Goal: Task Accomplishment & Management: Complete application form

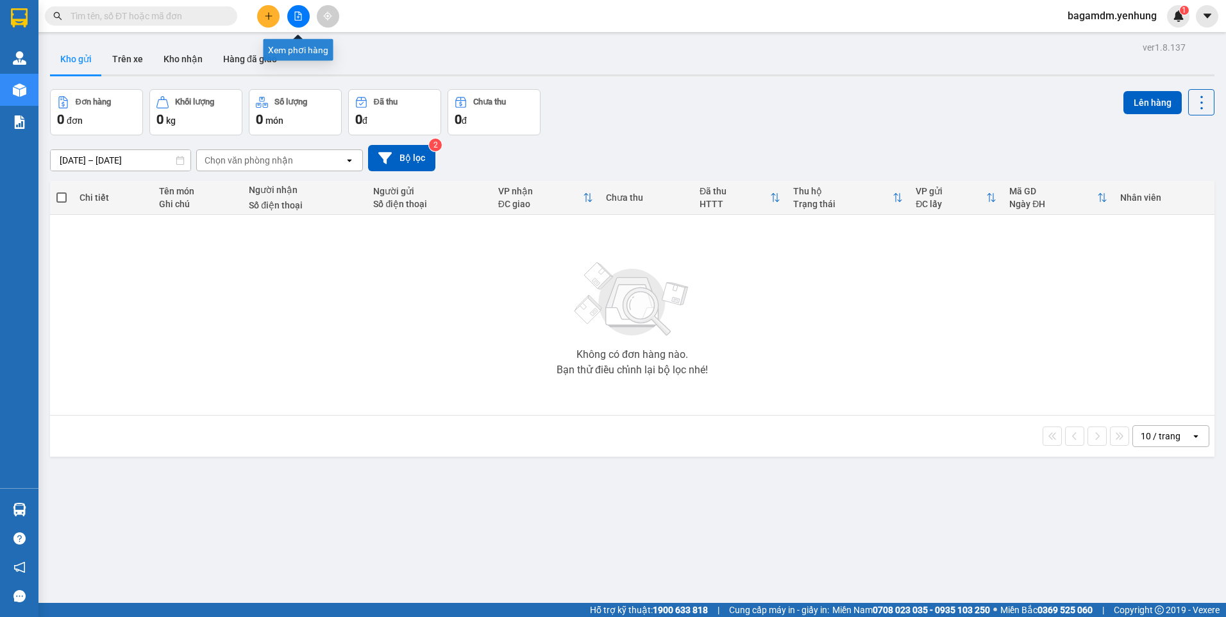
click at [290, 12] on button at bounding box center [298, 16] width 22 height 22
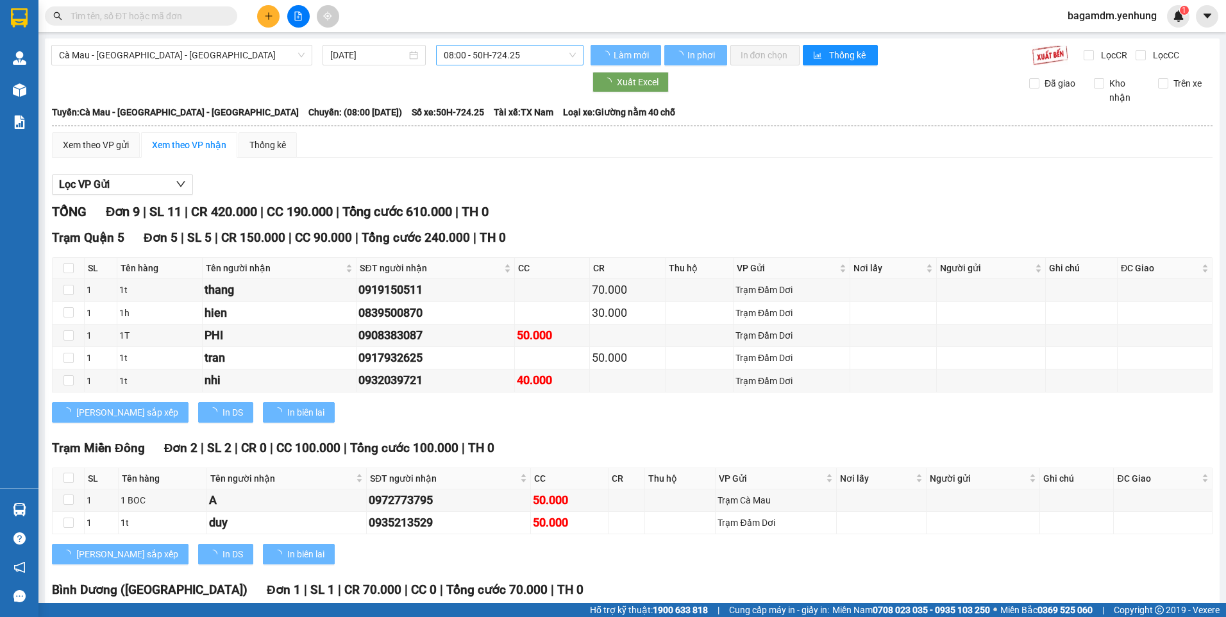
click at [459, 62] on span "08:00 - 50H-724.25" at bounding box center [510, 55] width 133 height 19
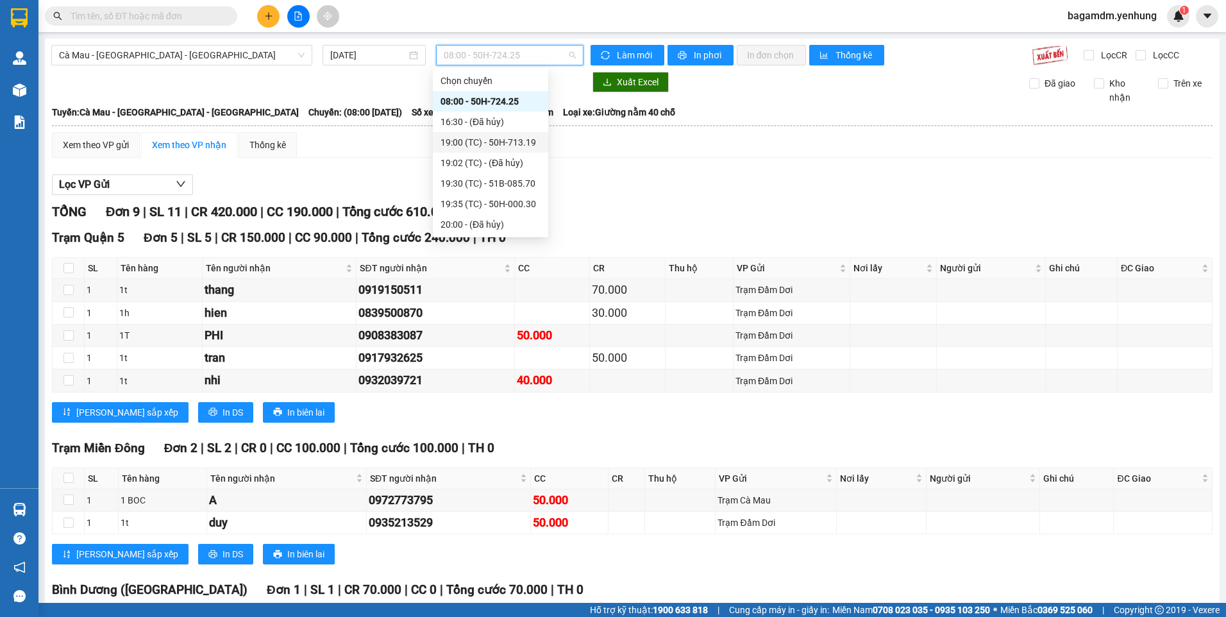
click at [485, 141] on div "19:00 (TC) - 50H-713.19" at bounding box center [491, 142] width 100 height 14
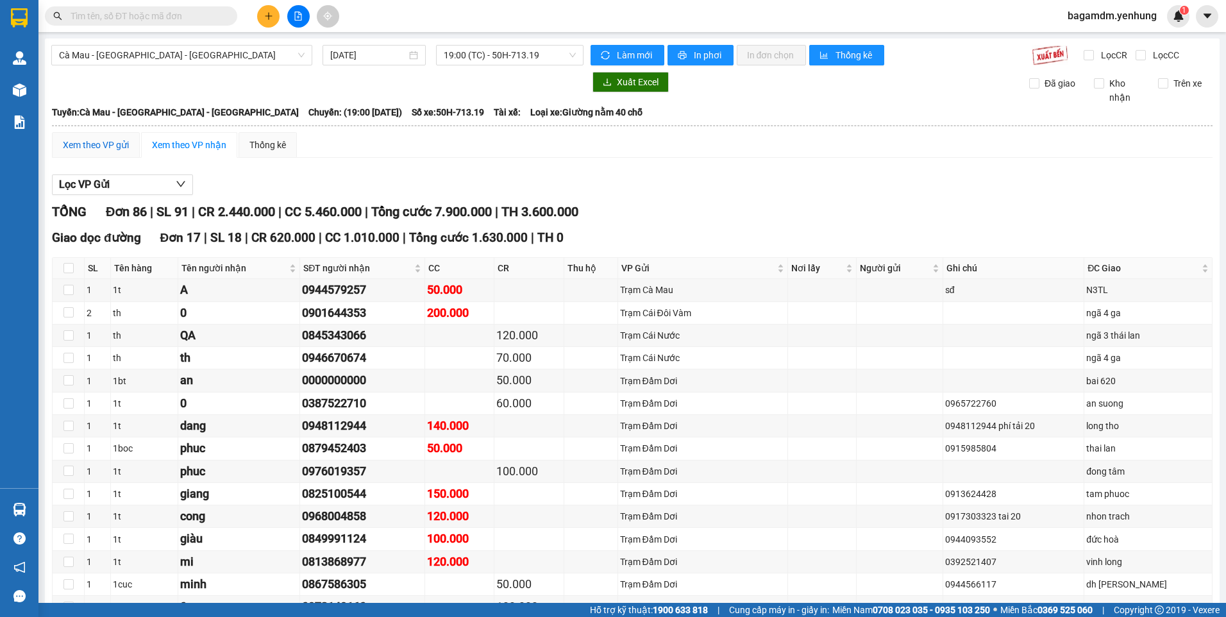
click at [93, 146] on div "Xem theo VP gửi" at bounding box center [96, 145] width 66 height 14
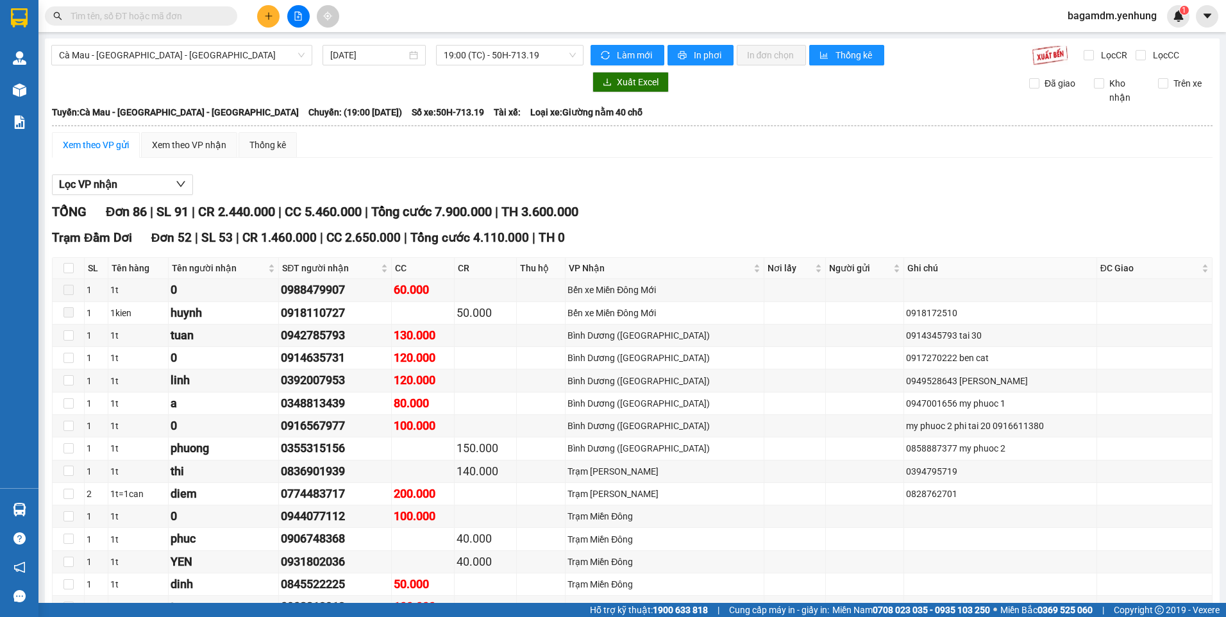
click at [362, 60] on input "[DATE]" at bounding box center [368, 55] width 76 height 14
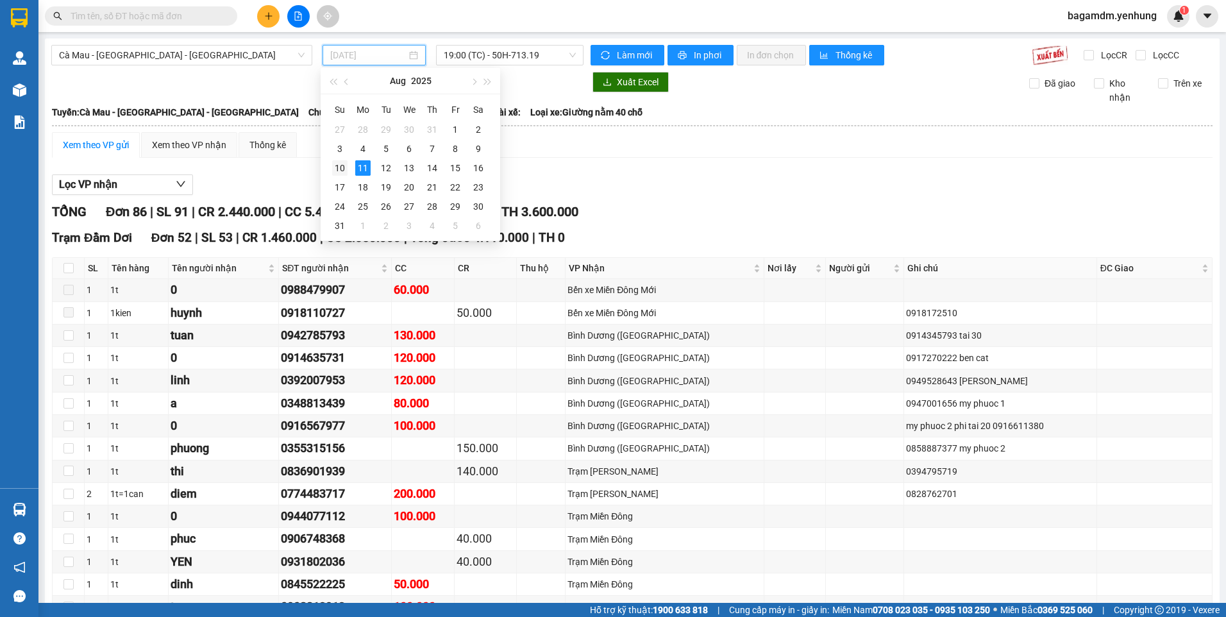
click at [347, 171] on div "10" at bounding box center [339, 167] width 15 height 15
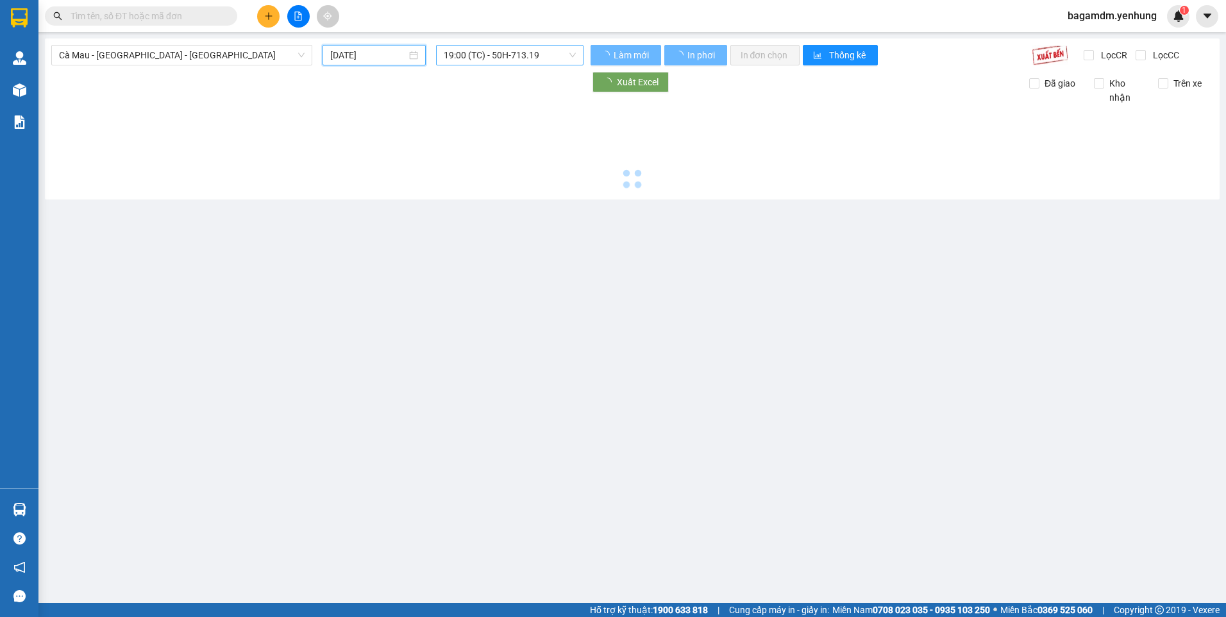
click at [498, 48] on span "19:00 (TC) - 50H-713.19" at bounding box center [510, 55] width 133 height 19
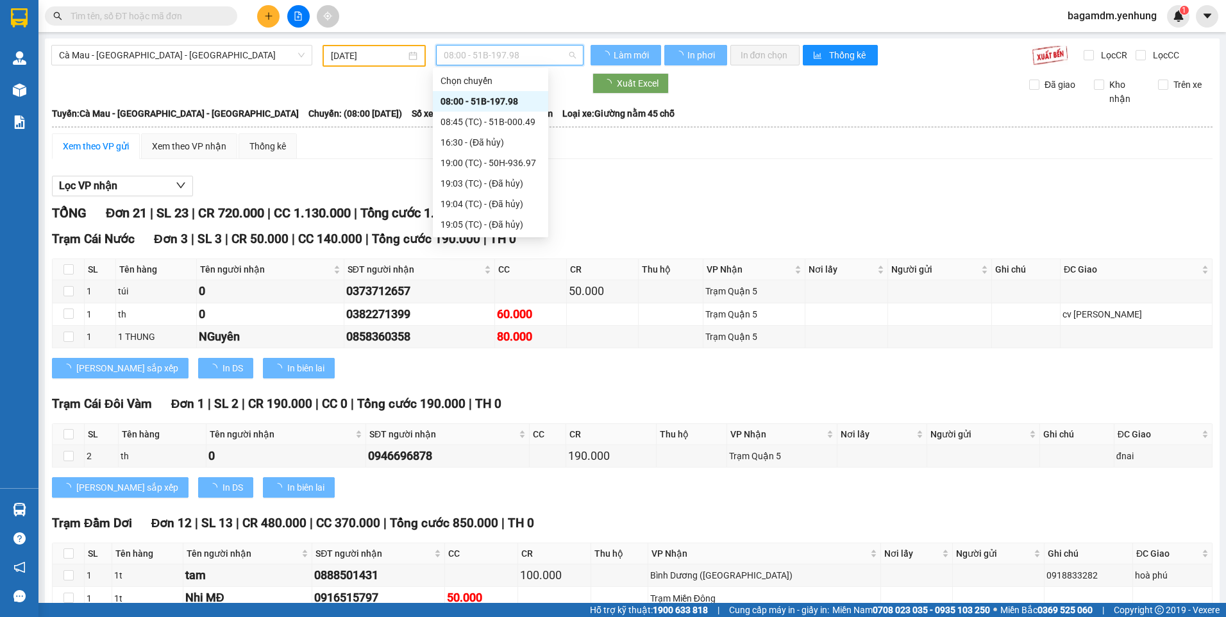
click at [499, 52] on span "08:00 - 51B-197.98" at bounding box center [510, 55] width 133 height 19
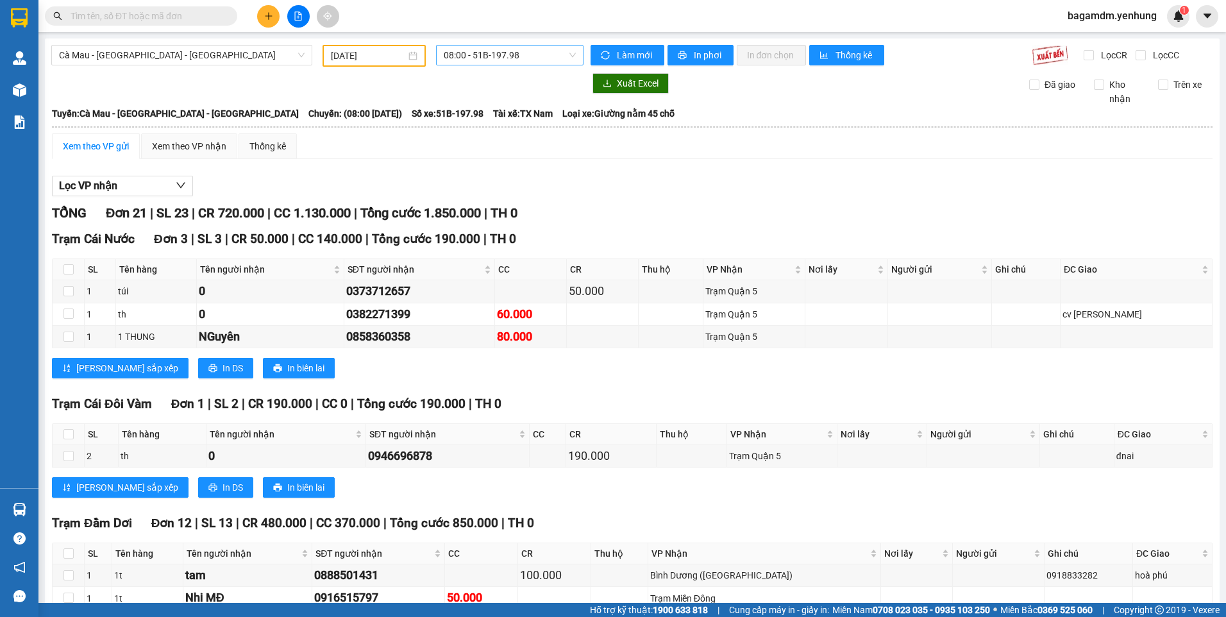
drag, startPoint x: 512, startPoint y: 72, endPoint x: 514, endPoint y: 60, distance: 12.3
click at [513, 64] on div "Cà Mau - [GEOGRAPHIC_DATA] - [GEOGRAPHIC_DATA] [DATE] 08:00 - 51B-197.98 Làm mớ…" at bounding box center [632, 571] width 1175 height 1067
click at [514, 56] on span "08:00 - 51B-197.98" at bounding box center [510, 55] width 133 height 19
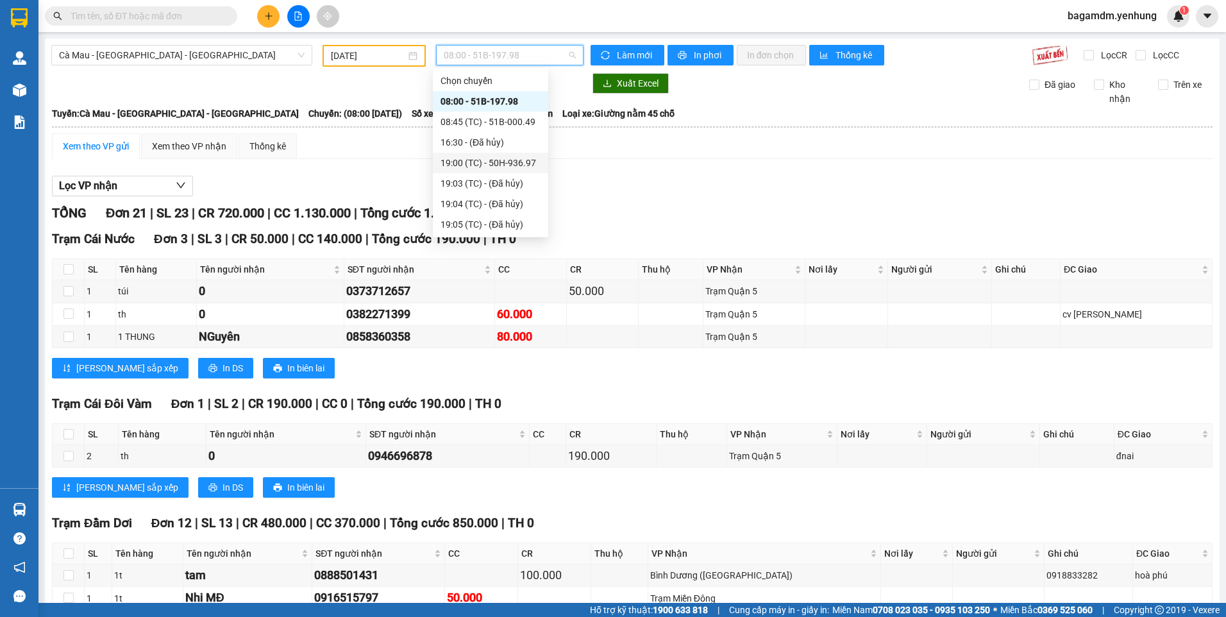
click at [478, 158] on div "19:00 (TC) - 50H-936.97" at bounding box center [491, 163] width 100 height 14
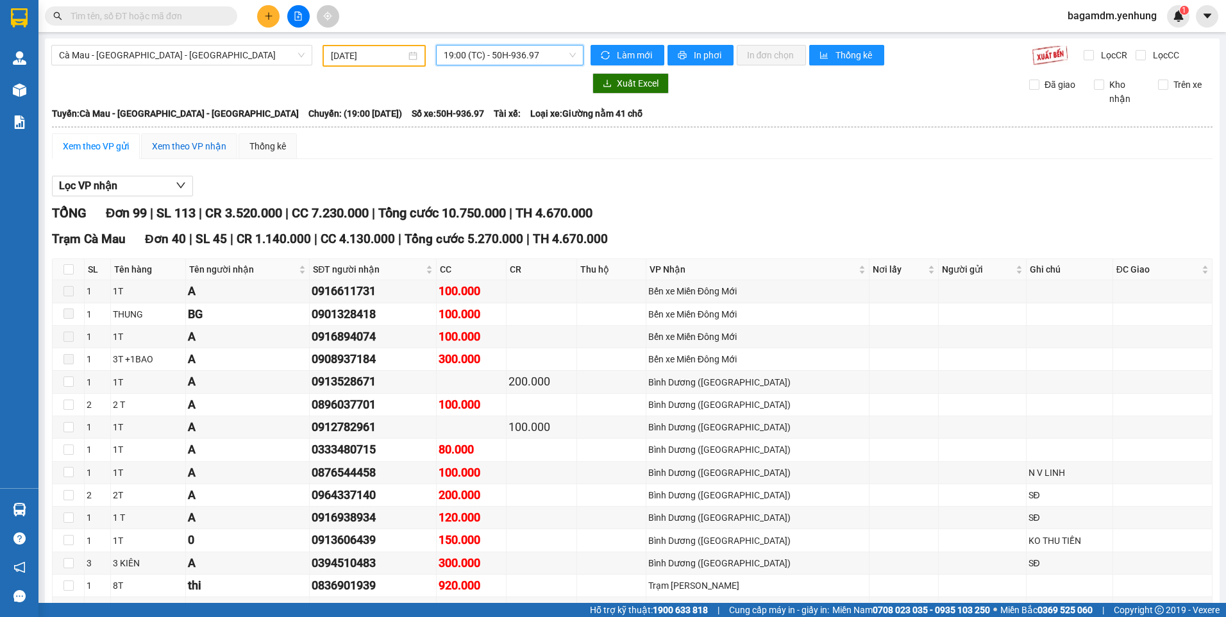
click at [196, 149] on div "Xem theo VP nhận" at bounding box center [189, 146] width 74 height 14
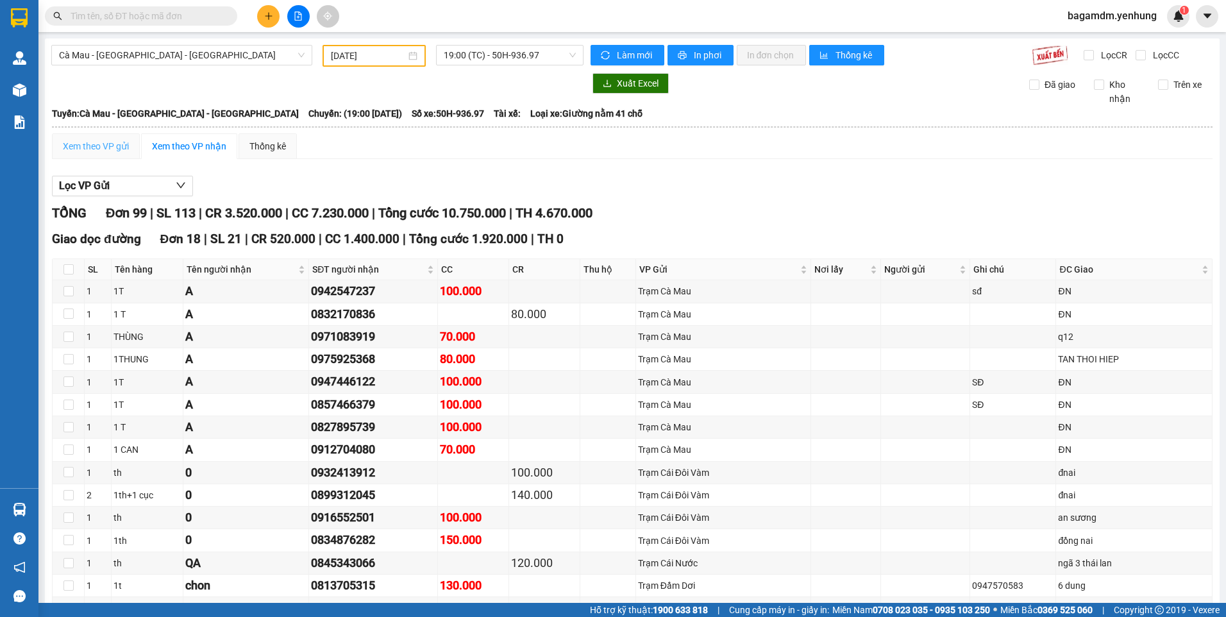
click at [102, 136] on div "Xem theo VP gửi" at bounding box center [96, 146] width 88 height 26
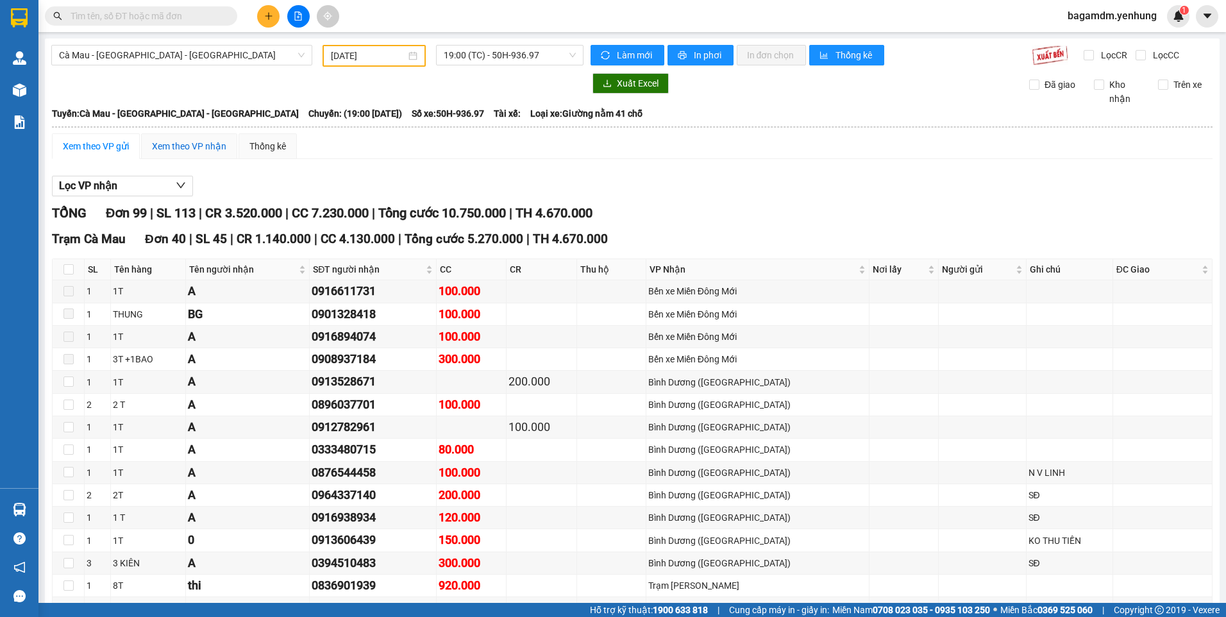
click at [174, 147] on div "Xem theo VP nhận" at bounding box center [189, 146] width 74 height 14
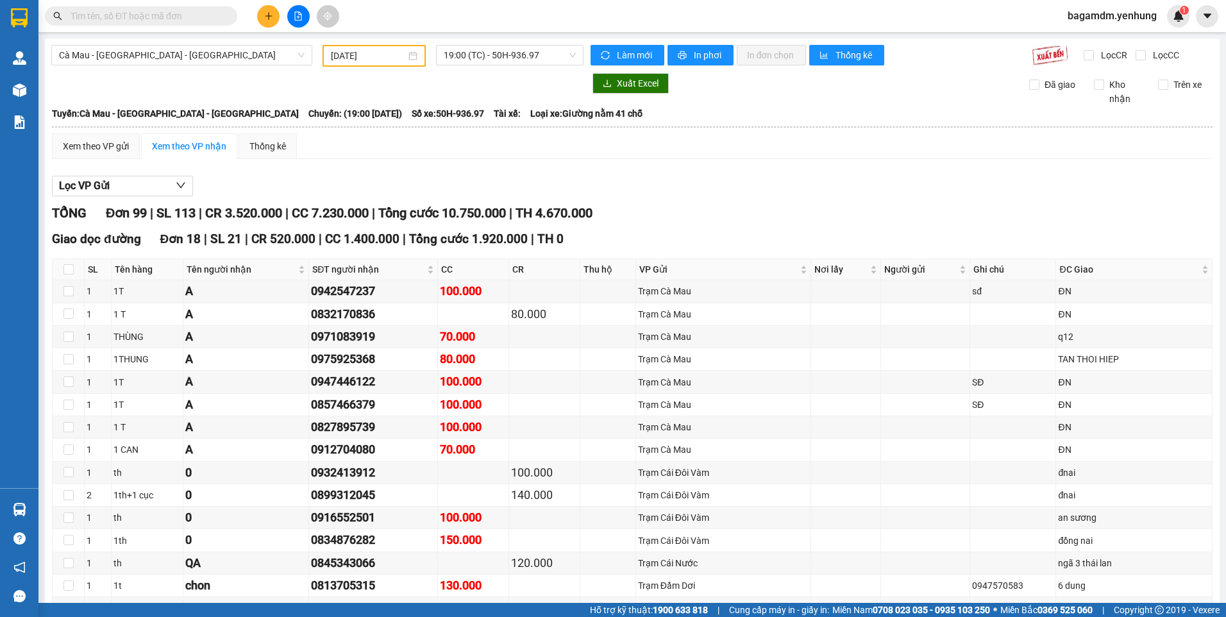
click at [349, 51] on input "[DATE]" at bounding box center [368, 56] width 74 height 14
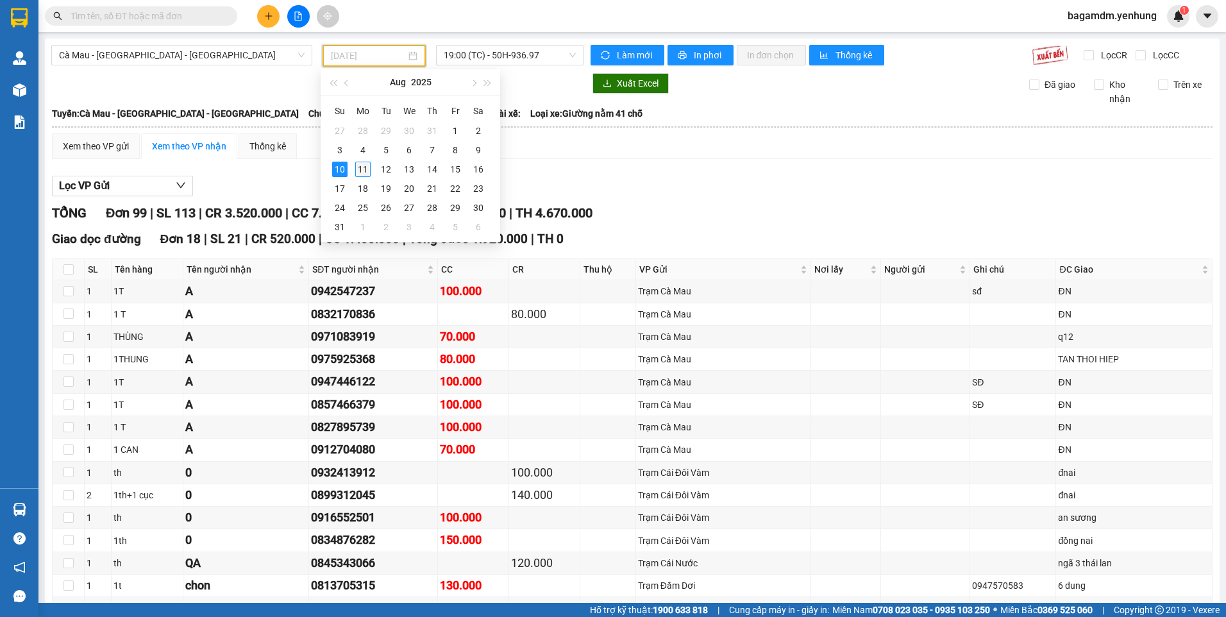
click at [364, 172] on div "11" at bounding box center [362, 169] width 15 height 15
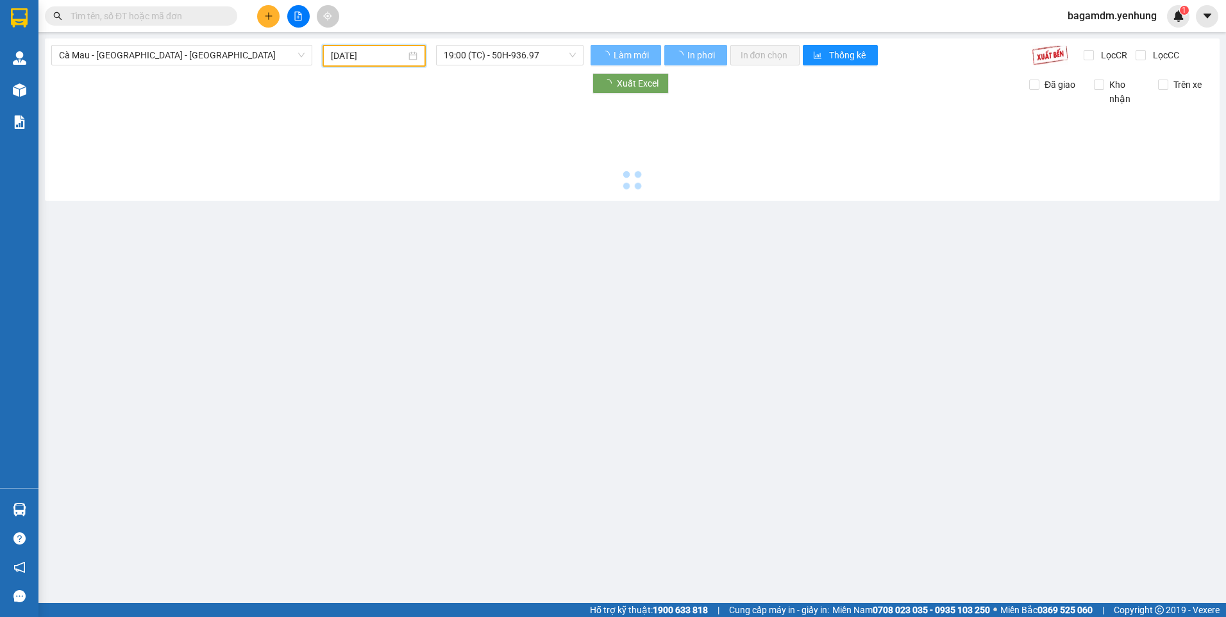
type input "[DATE]"
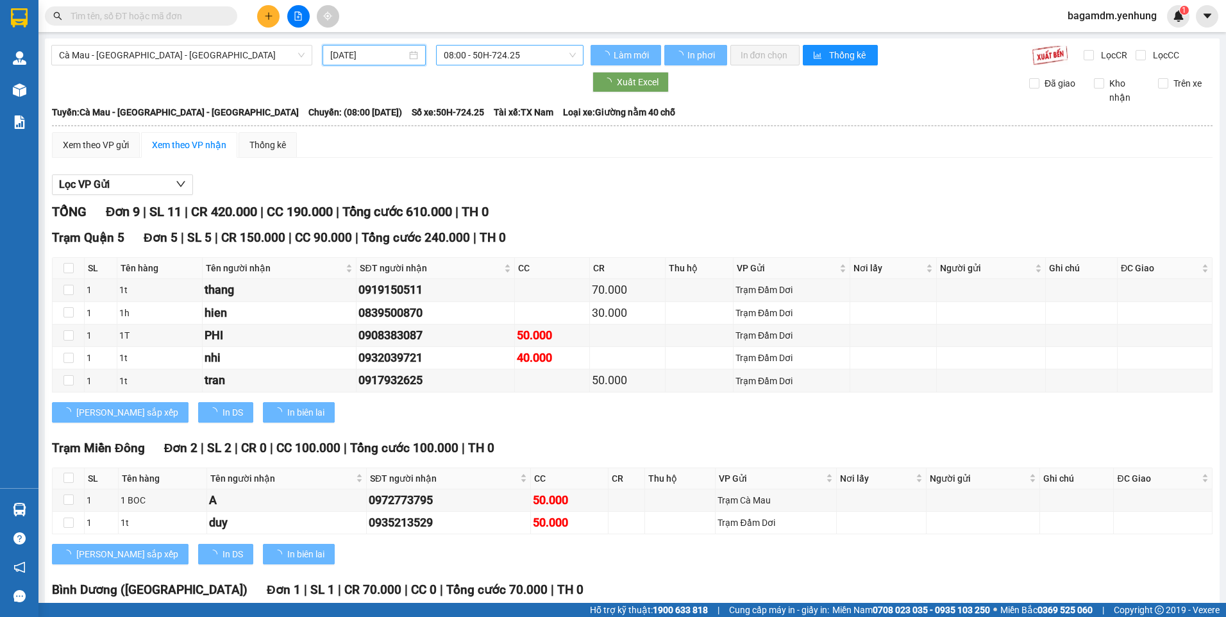
click at [518, 62] on span "08:00 - 50H-724.25" at bounding box center [510, 55] width 133 height 19
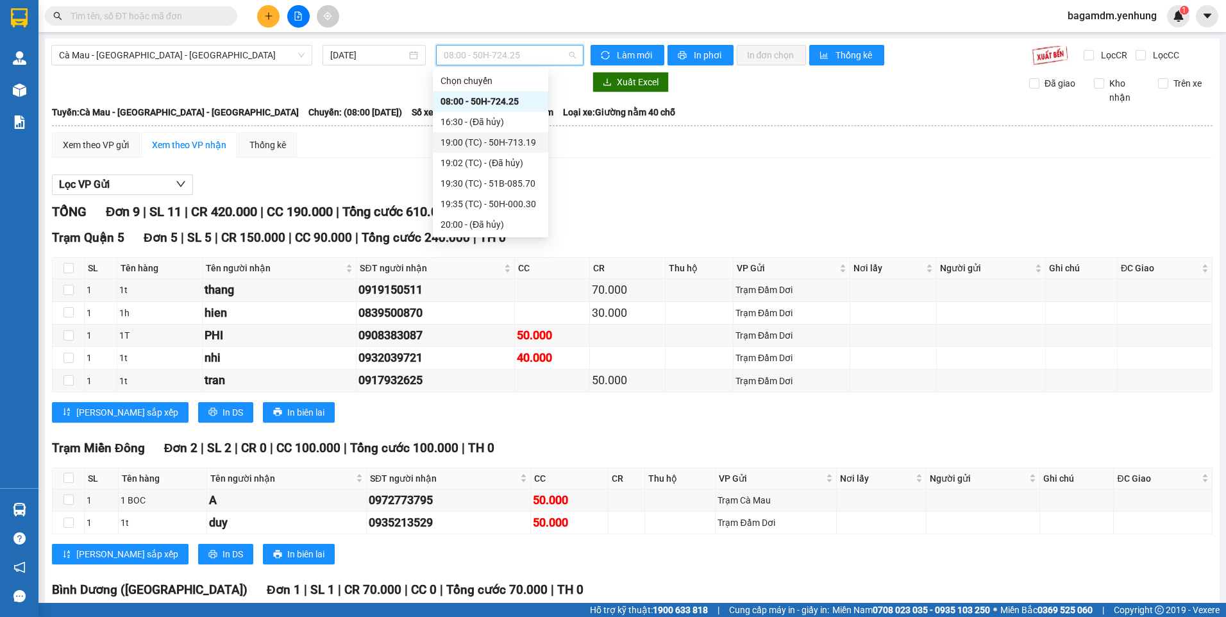
click at [474, 142] on div "19:00 (TC) - 50H-713.19" at bounding box center [491, 142] width 100 height 14
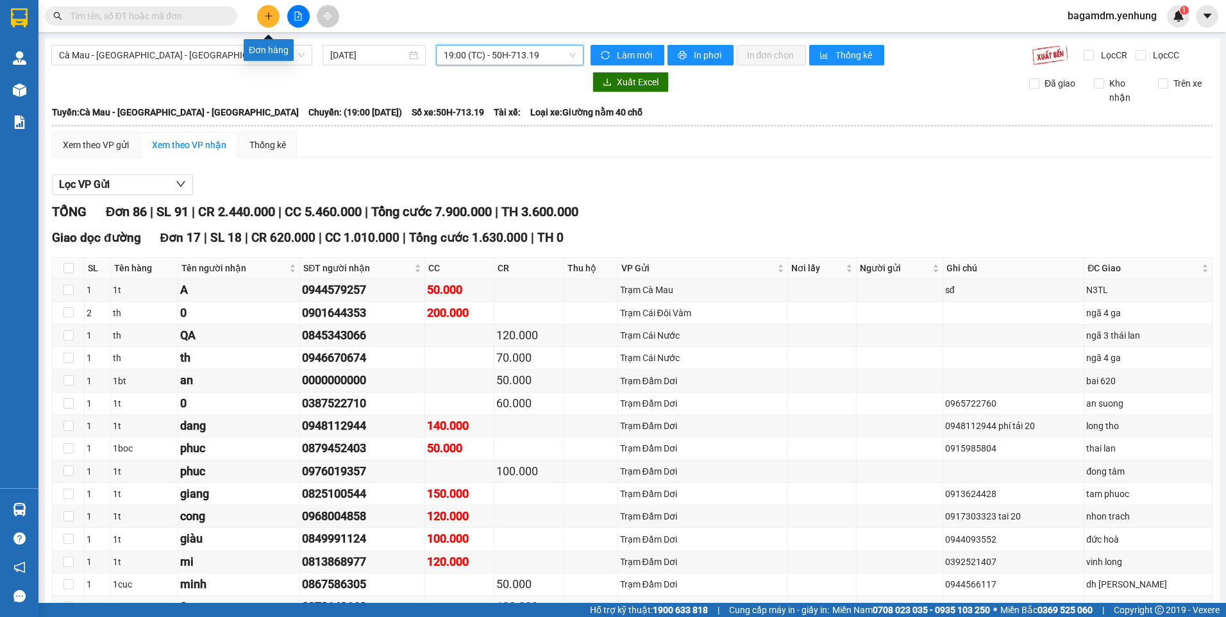
click at [278, 13] on button at bounding box center [268, 16] width 22 height 22
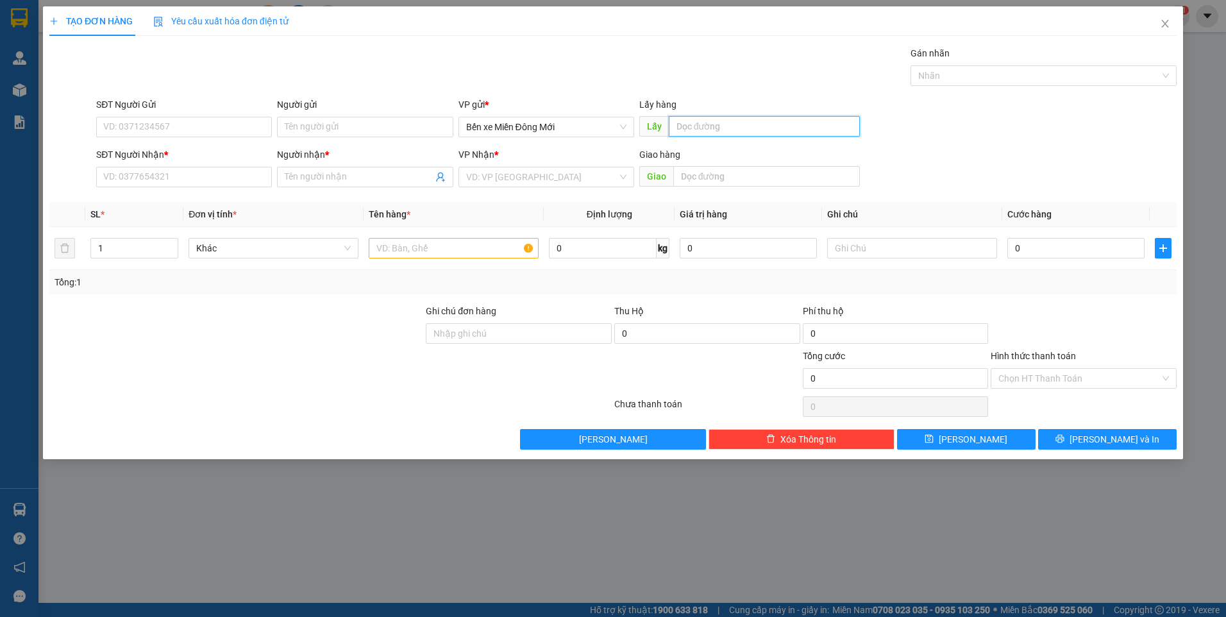
click at [733, 123] on input "text" at bounding box center [765, 126] width 192 height 21
type input "b"
type input "BẾN CÁT"
type input "09426669913"
type input "QUỐC"
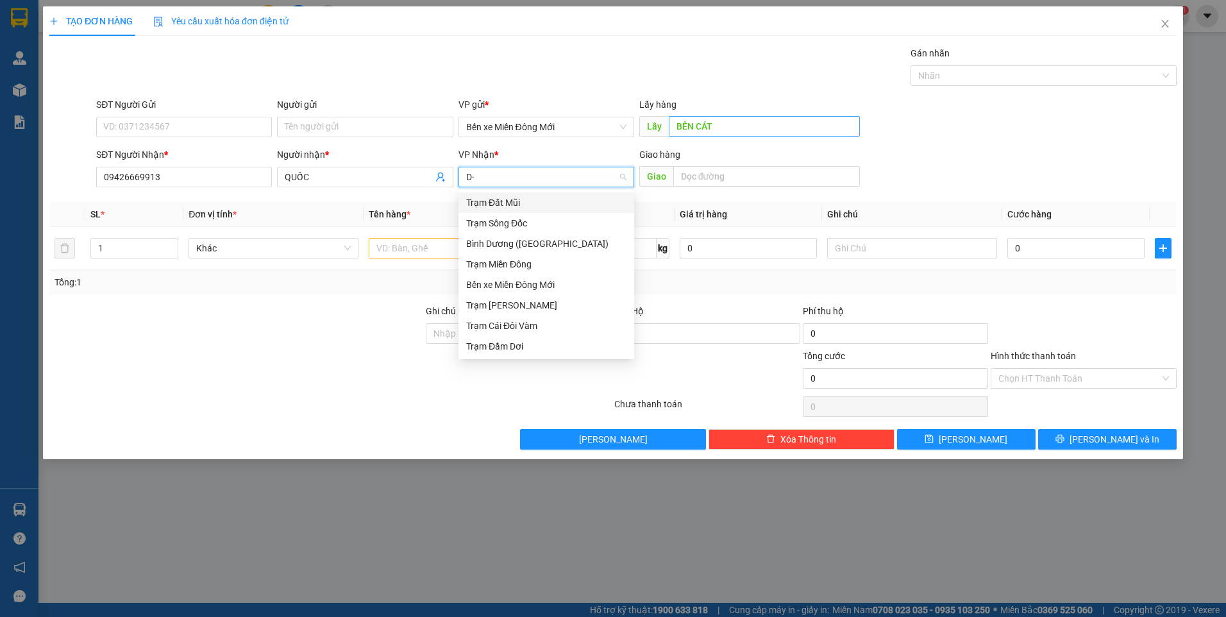
type input "D"
type input "Đ"
type input "DD"
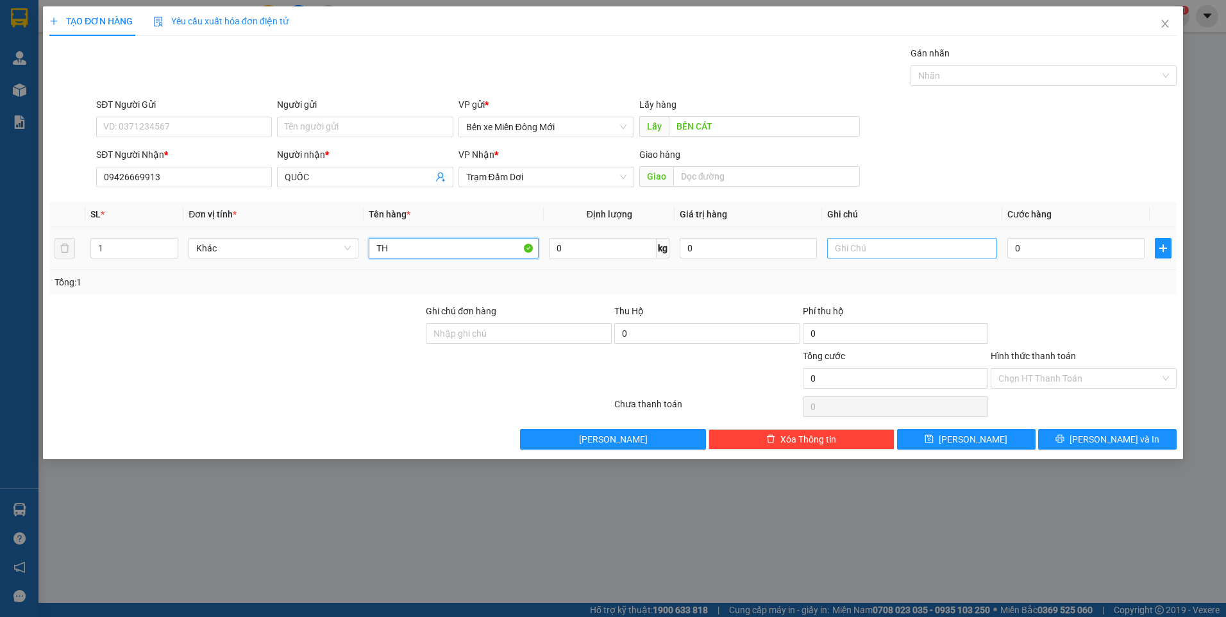
type input "TH"
click at [890, 254] on input "text" at bounding box center [912, 248] width 170 height 21
type input "XE 81"
type input "1"
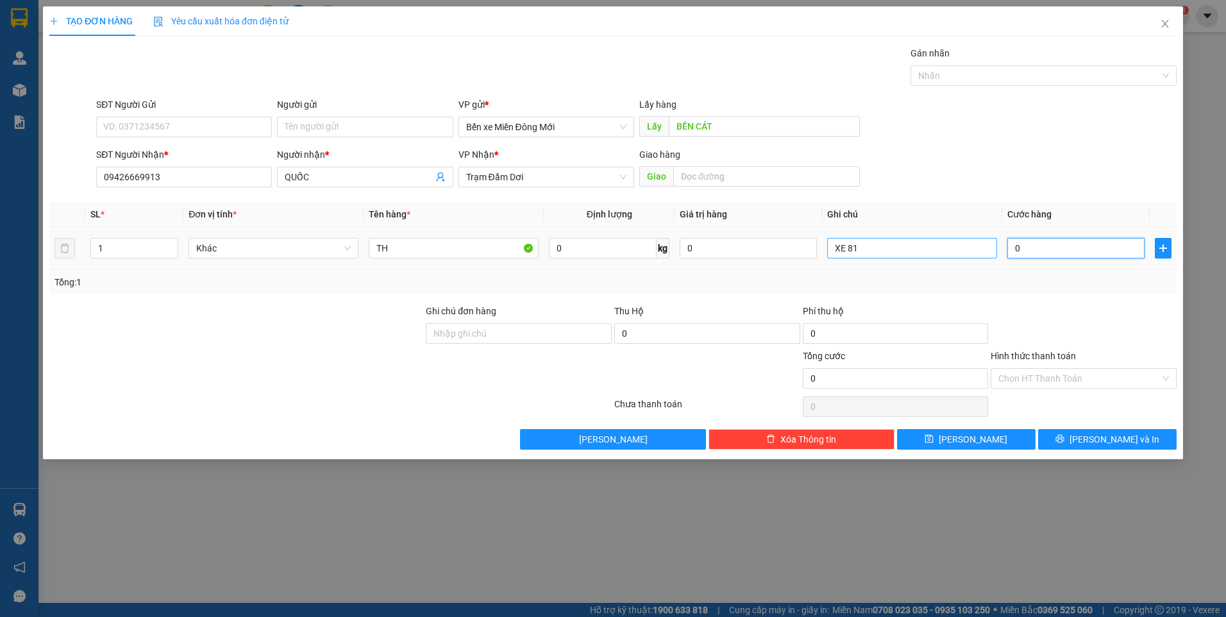
type input "1"
type input "10"
type input "100"
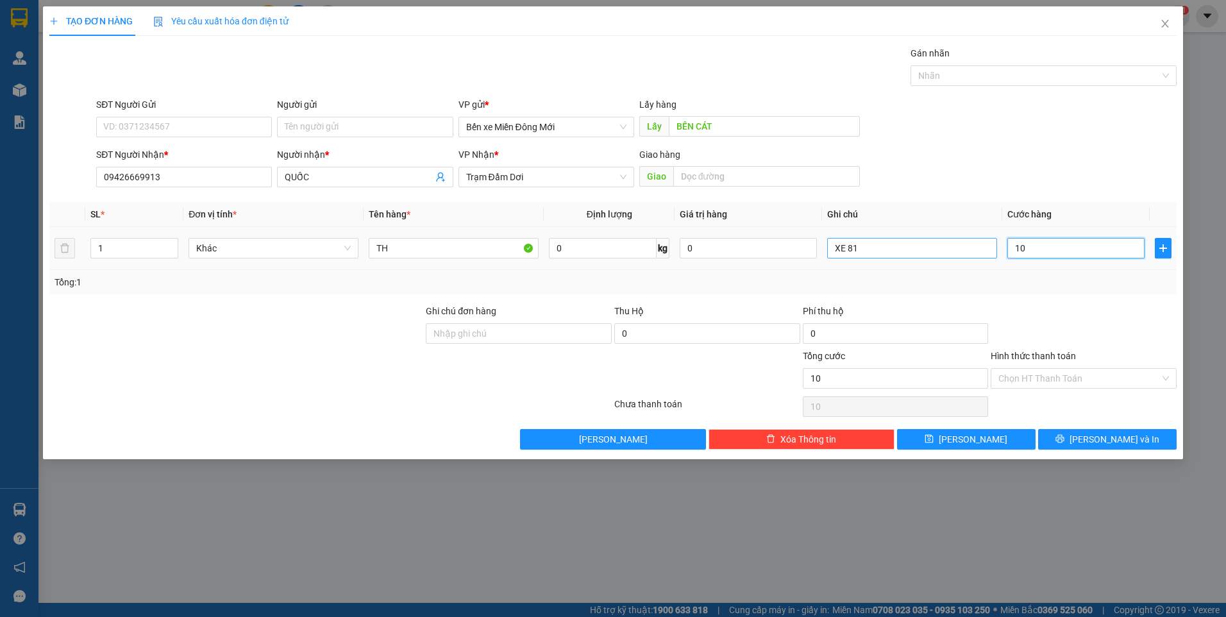
type input "100"
type input "100.000"
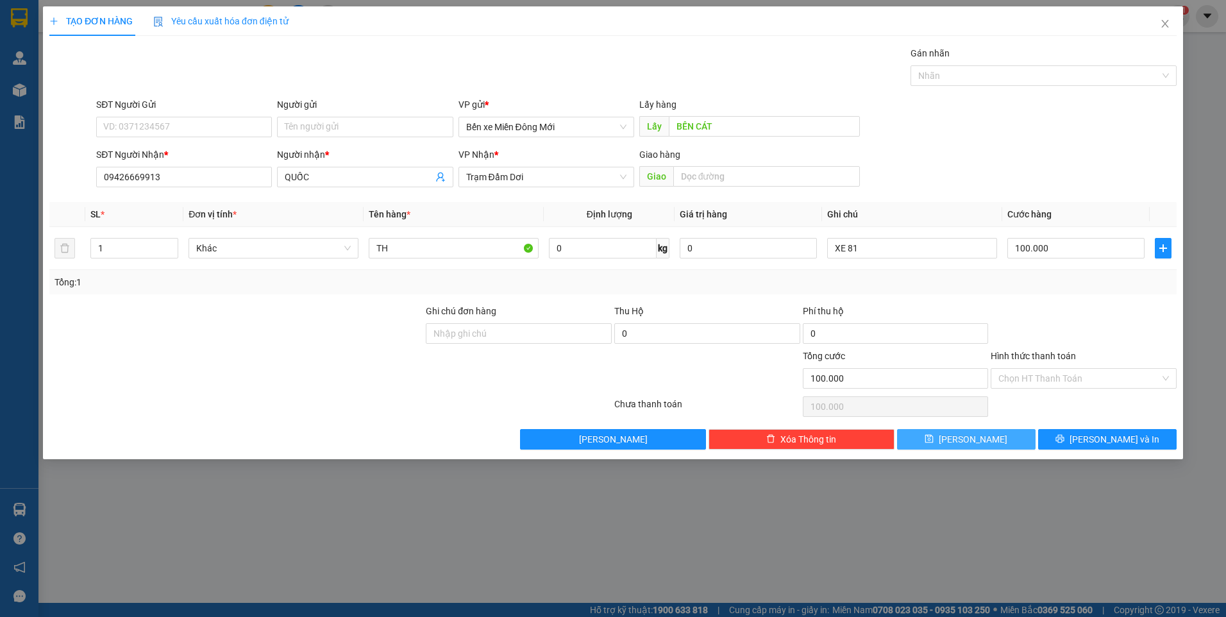
click at [965, 443] on button "[PERSON_NAME]" at bounding box center [966, 439] width 139 height 21
type input "0"
click at [698, 139] on div "Lấy hàng Lấy" at bounding box center [749, 119] width 221 height 45
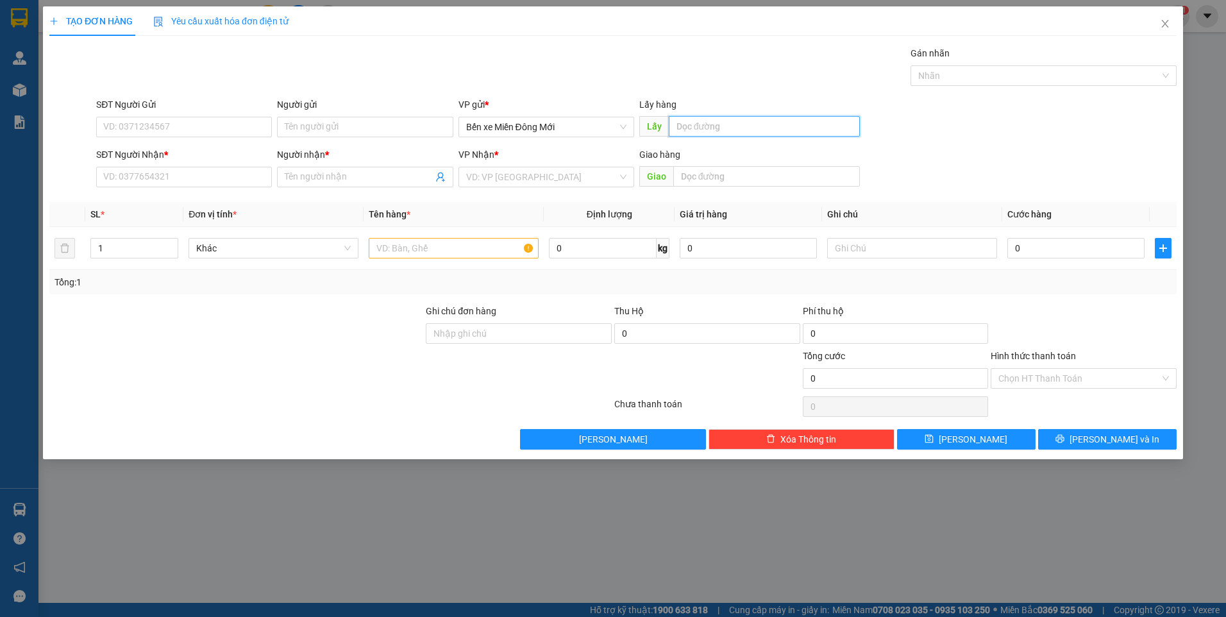
click at [702, 124] on input "text" at bounding box center [765, 126] width 192 height 21
type input "BÀ ĐIỂM"
click at [165, 176] on input "SĐT Người Nhận *" at bounding box center [184, 177] width 176 height 21
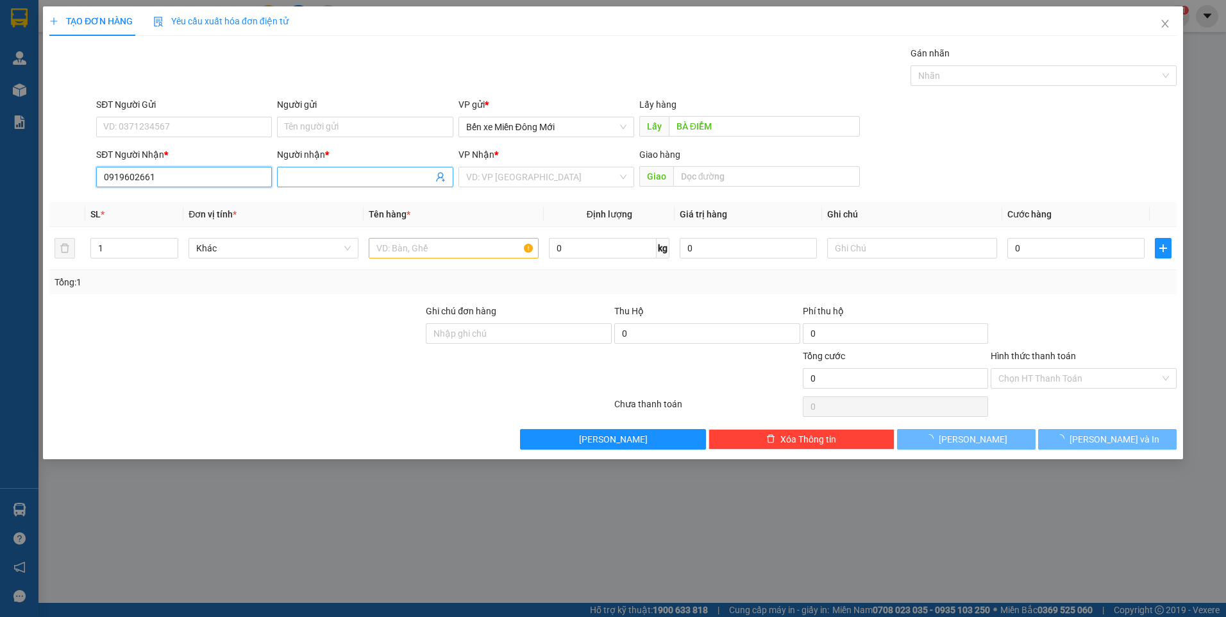
type input "0919602661"
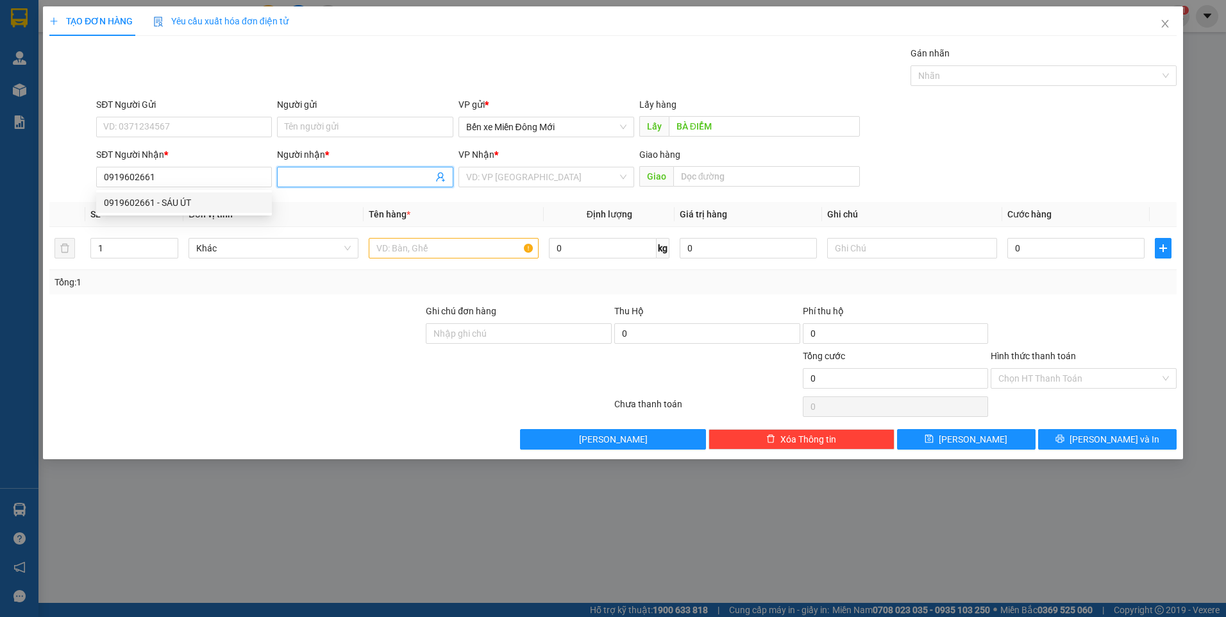
click at [311, 176] on input "Người nhận *" at bounding box center [359, 177] width 148 height 14
type input "SÁU ÚT"
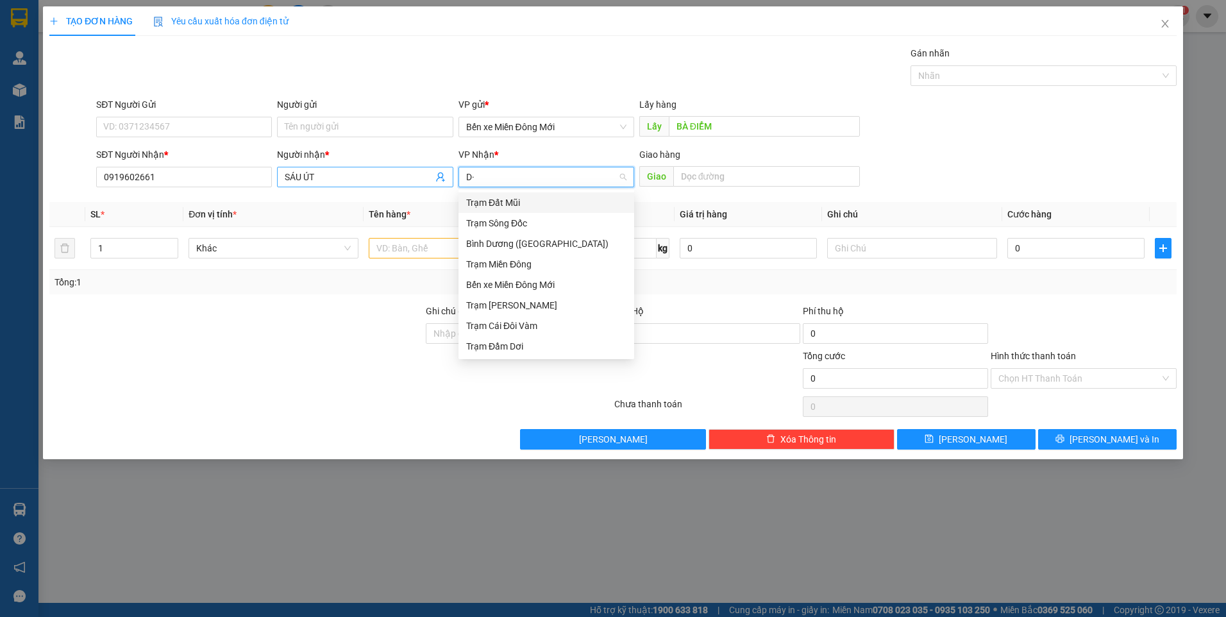
type input "D"
type input "Đ"
type input "DD"
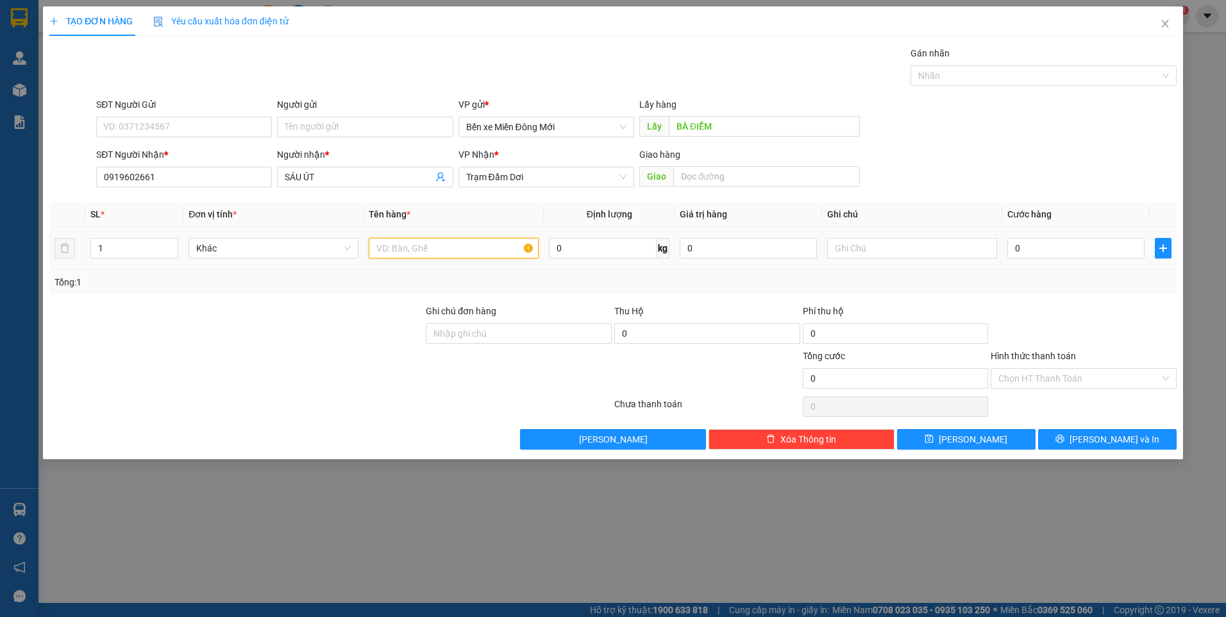
click at [421, 242] on input "text" at bounding box center [454, 248] width 170 height 21
type input "TH"
click at [916, 257] on input "text" at bounding box center [912, 248] width 170 height 21
type input "XE 81"
click at [1044, 255] on input "0" at bounding box center [1076, 248] width 137 height 21
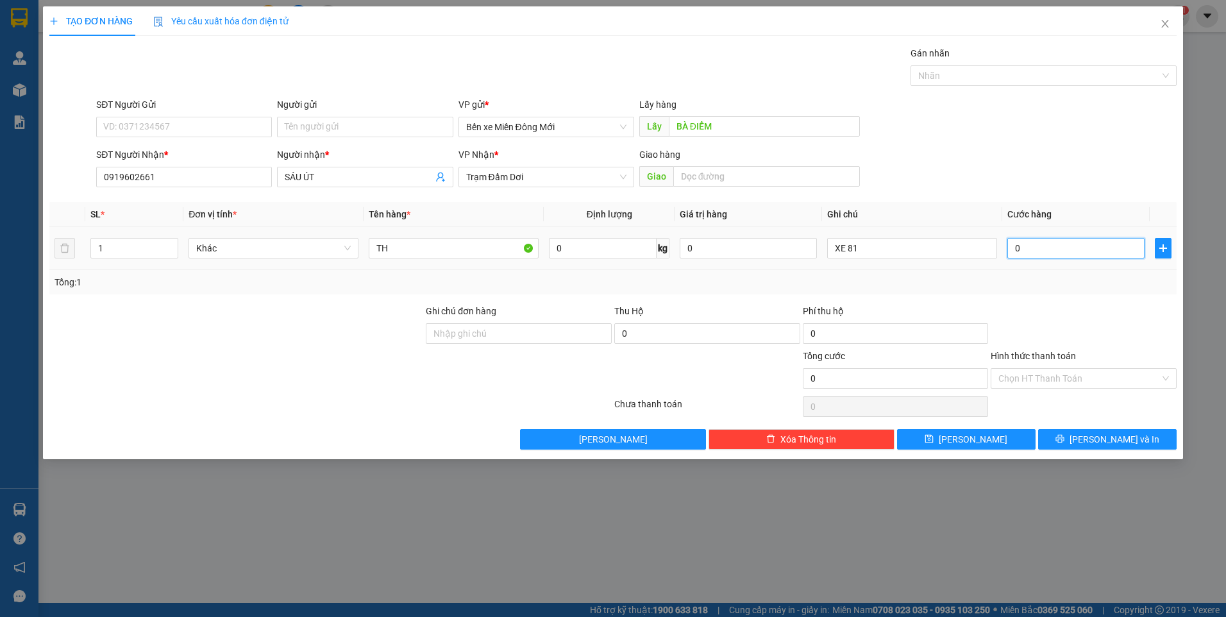
type input "1"
type input "10"
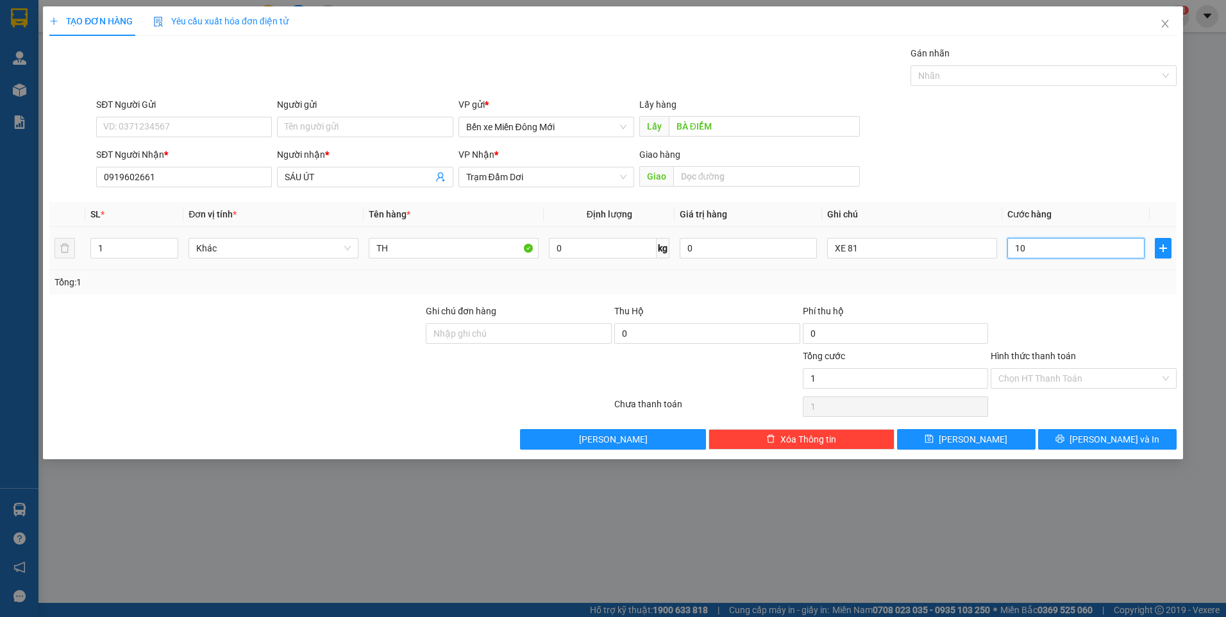
type input "10"
type input "100"
type input "100.000"
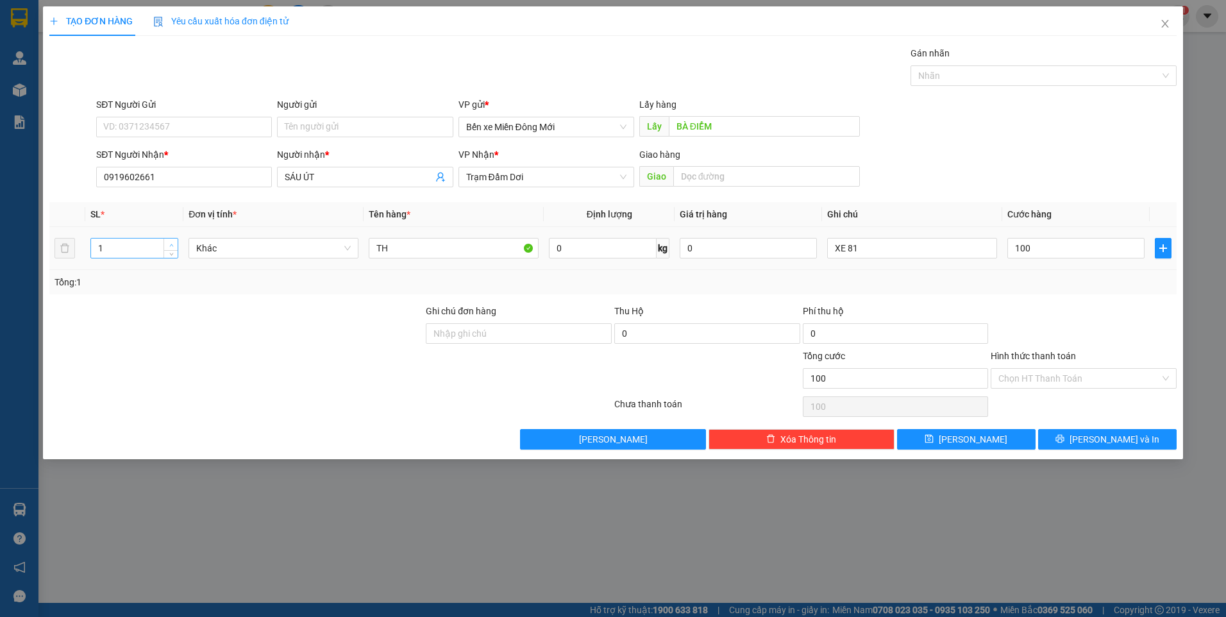
type input "100.000"
click at [171, 246] on icon "up" at bounding box center [171, 245] width 4 height 4
click at [395, 240] on input "TH" at bounding box center [454, 248] width 170 height 21
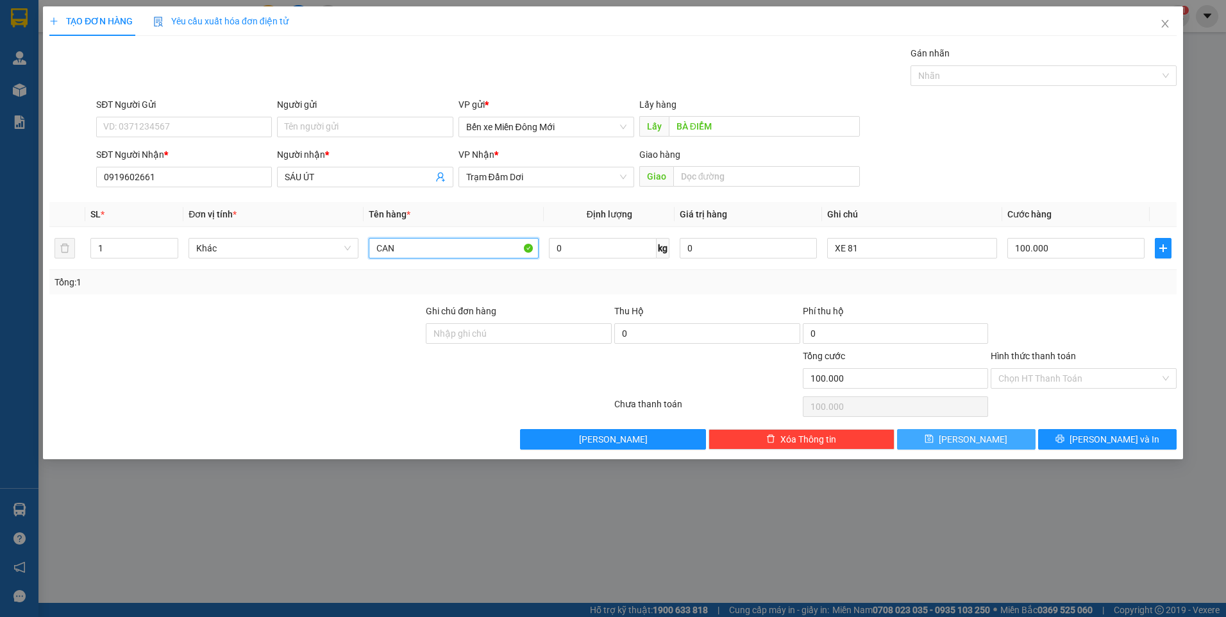
type input "CAN"
click at [967, 446] on span "[PERSON_NAME]" at bounding box center [973, 439] width 69 height 14
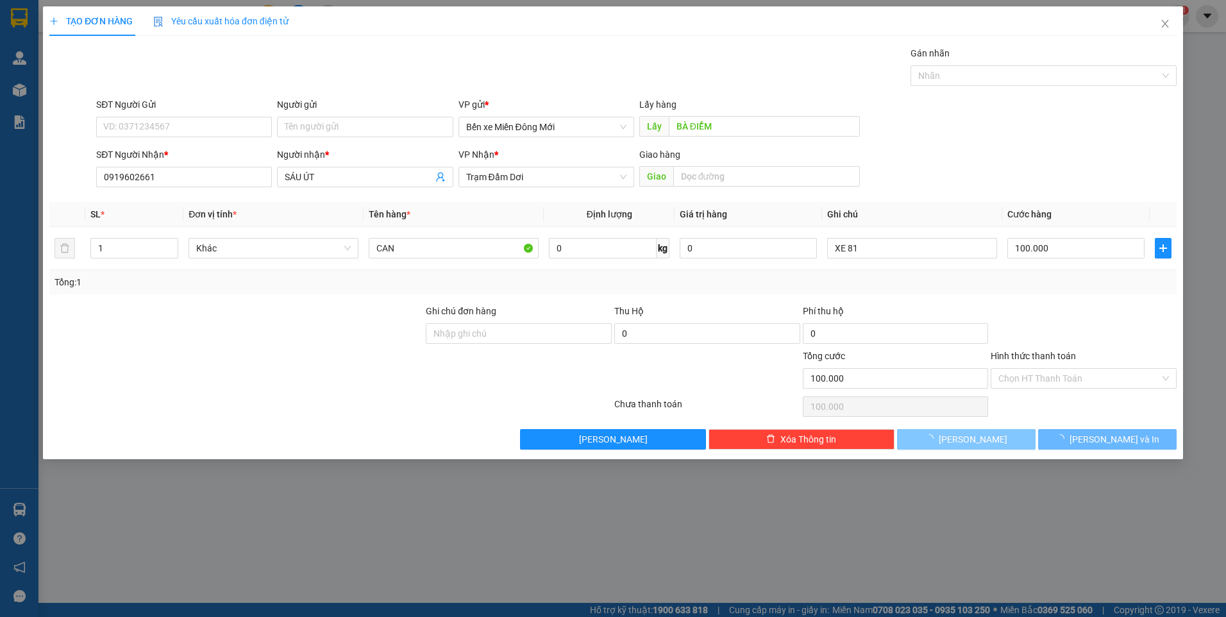
type input "0"
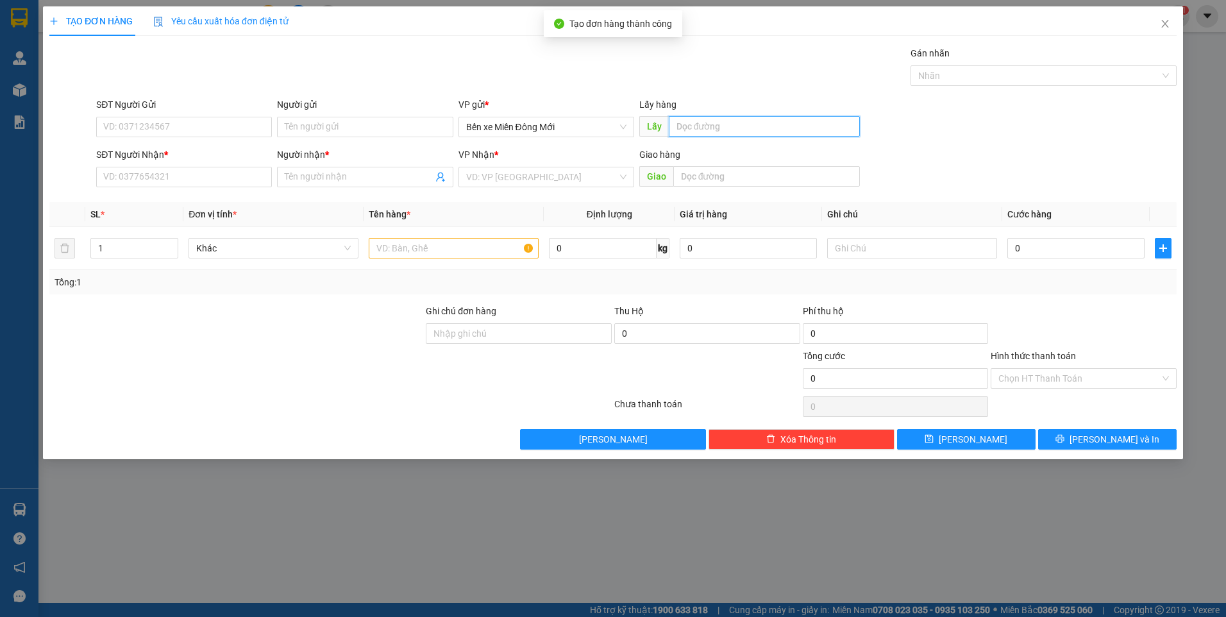
click at [697, 127] on input "text" at bounding box center [765, 126] width 192 height 21
type input "A"
type input "Á"
type input "AS"
click at [149, 174] on input "SĐT Người Nhận *" at bounding box center [184, 177] width 176 height 21
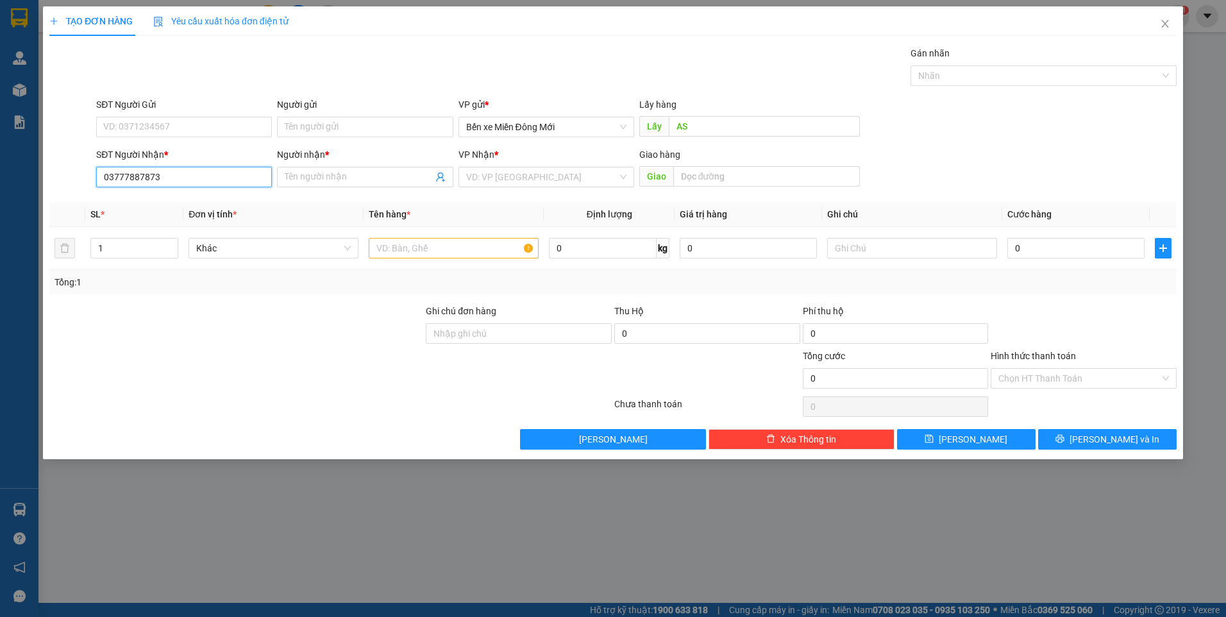
type input "03777887873"
type input "BG"
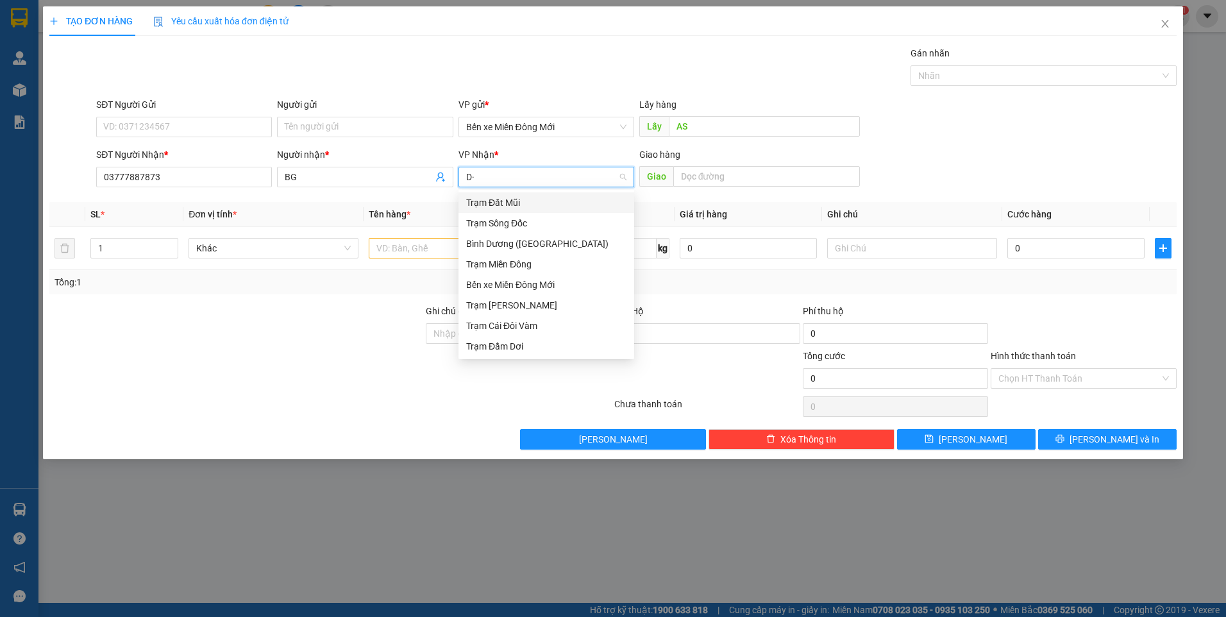
type input "D"
type input "Đ"
type input "DD"
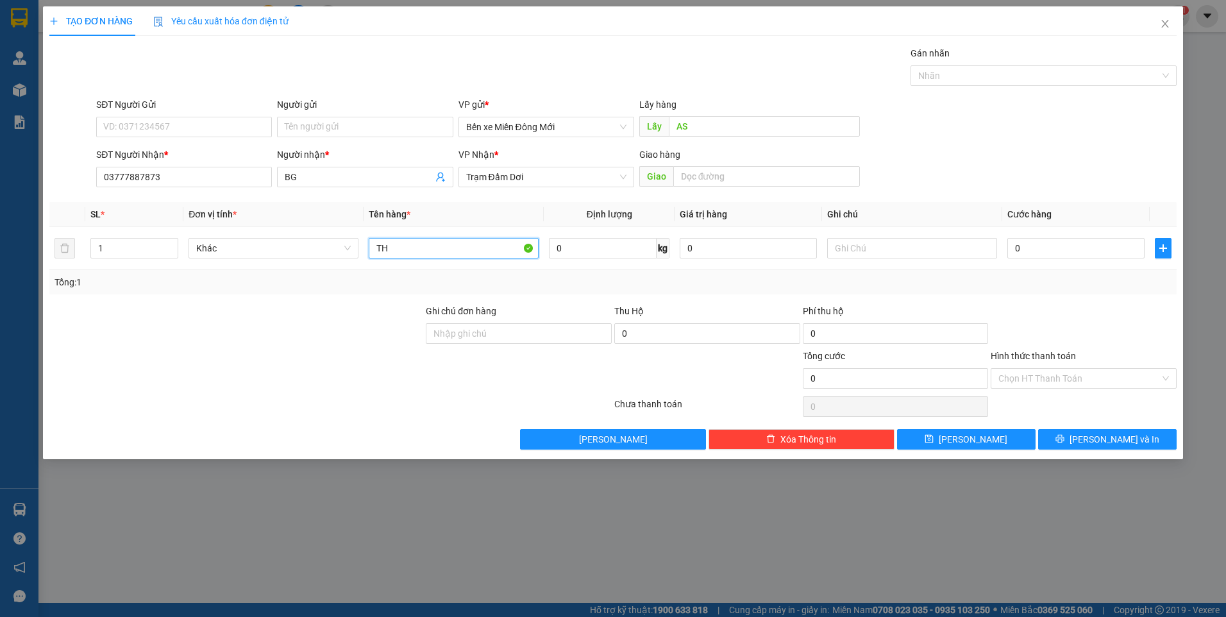
type input "TH"
type input "XE 81"
type input "1"
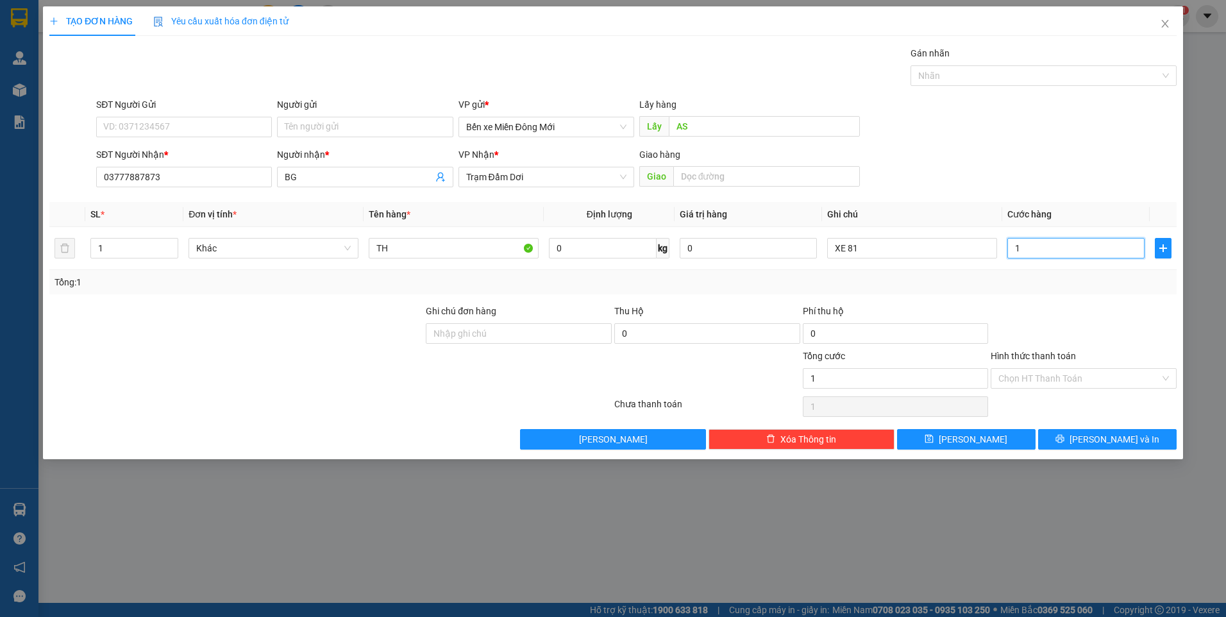
type input "10"
type input "100"
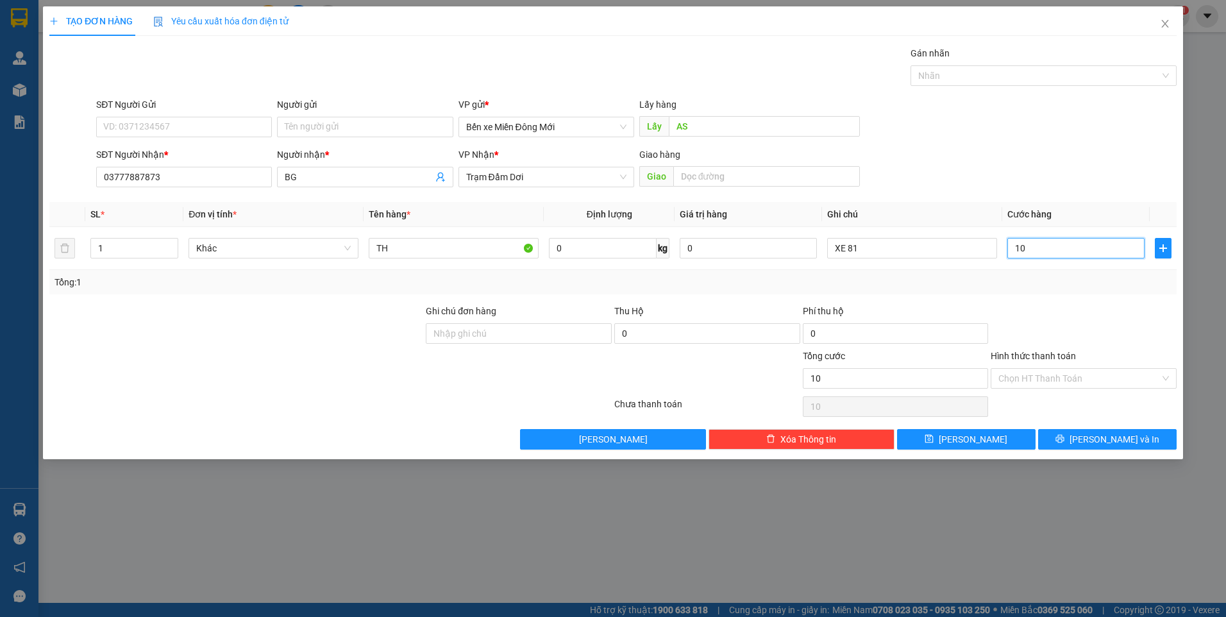
type input "100"
type input "100.000"
click at [940, 435] on button "[PERSON_NAME]" at bounding box center [966, 439] width 139 height 21
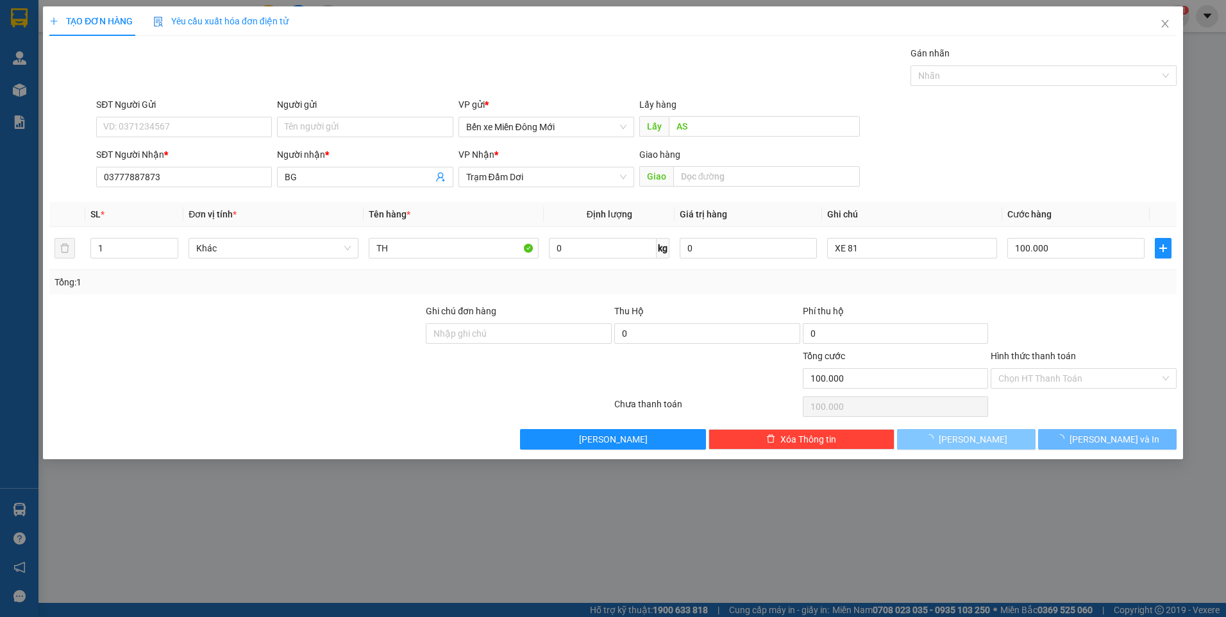
type input "0"
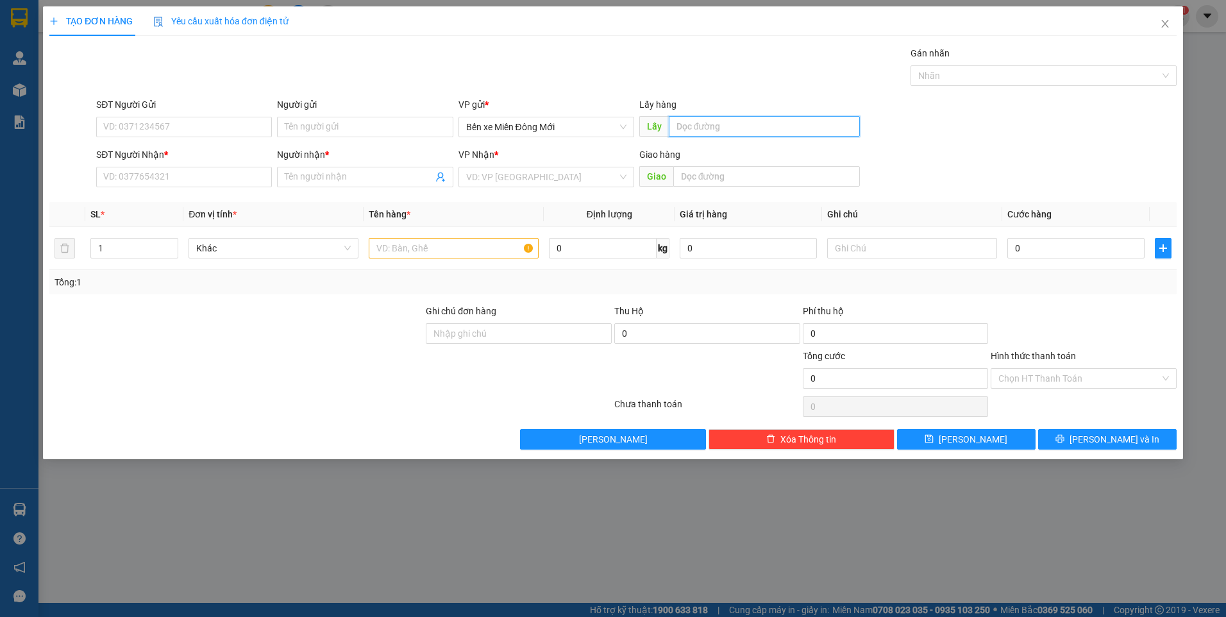
click at [775, 130] on input "text" at bounding box center [765, 126] width 192 height 21
type input "GÒ MÂY"
type input "0944066111"
type input "BG"
type input "120.000"
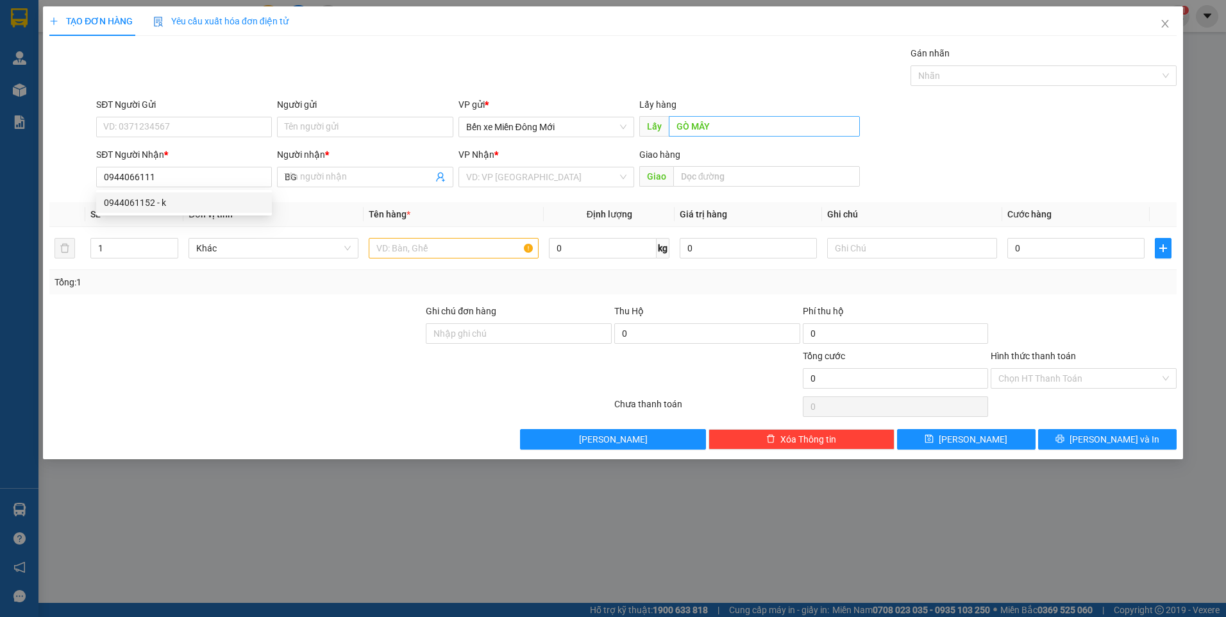
type input "120.000"
type input "TÀI"
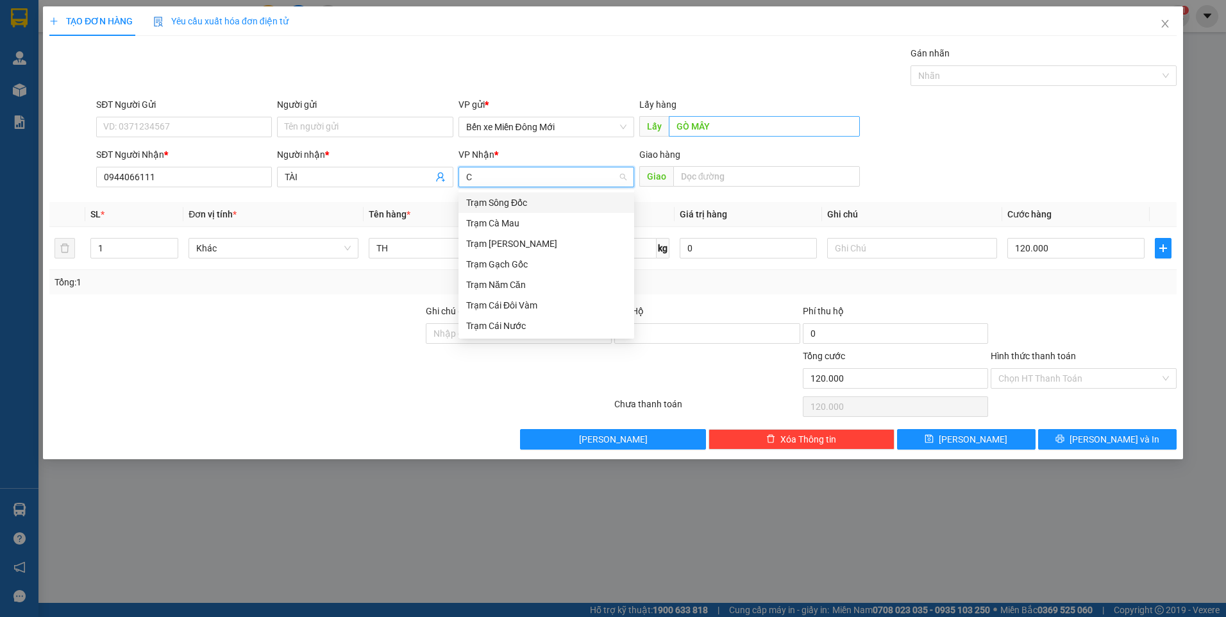
type input "CM"
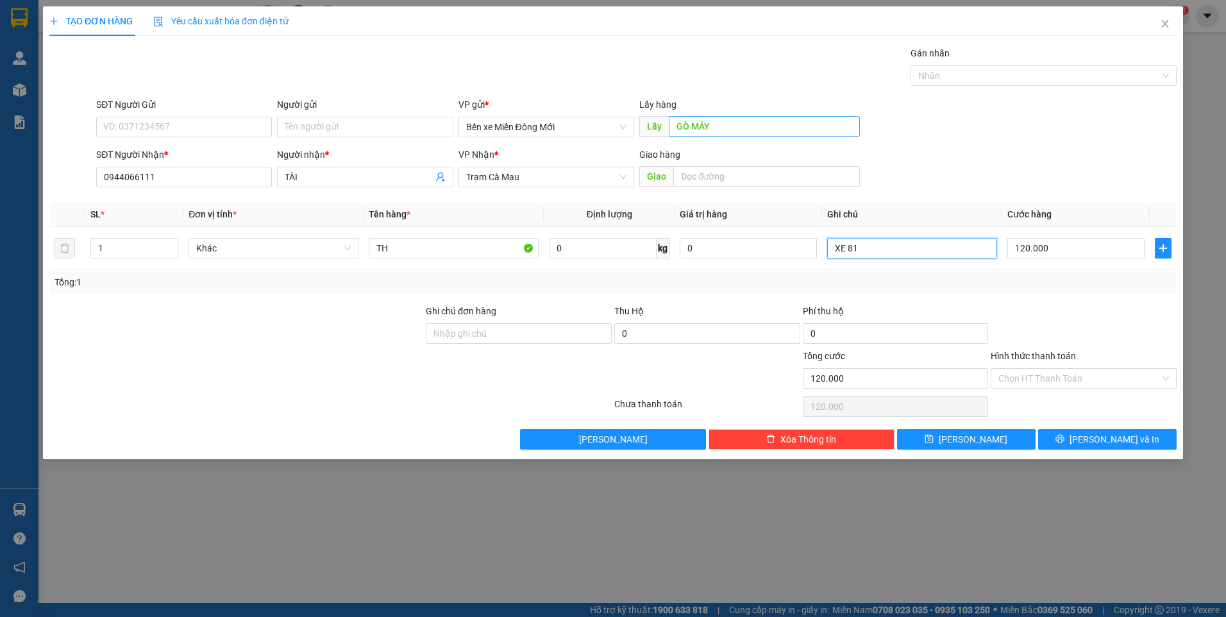
type input "XE 81"
type input "8"
type input "80"
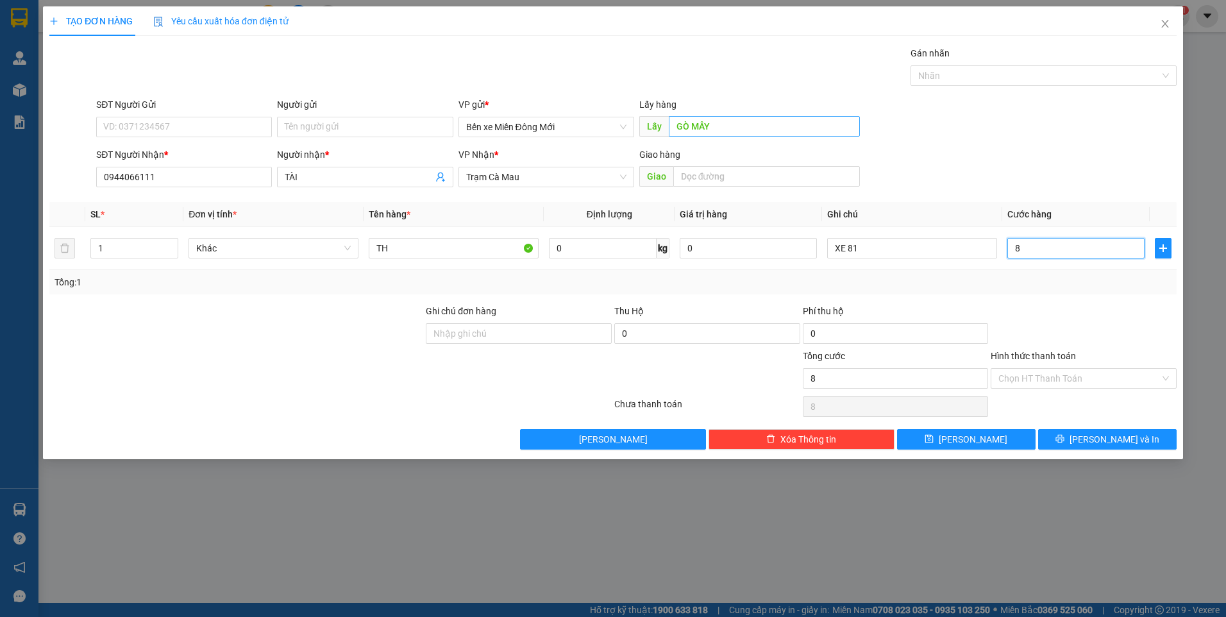
type input "80"
type input "80.000"
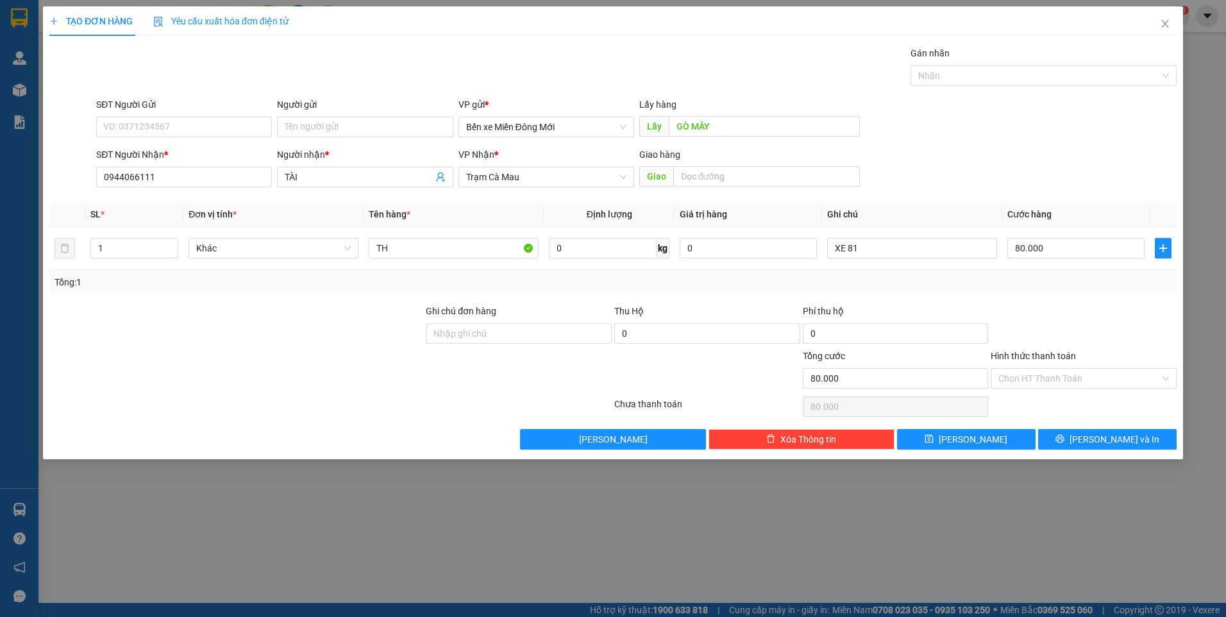
click at [1108, 364] on div "Hình thức thanh toán" at bounding box center [1084, 358] width 186 height 19
drag, startPoint x: 1106, startPoint y: 373, endPoint x: 1095, endPoint y: 386, distance: 16.9
click at [1104, 376] on input "Hình thức thanh toán" at bounding box center [1080, 378] width 162 height 19
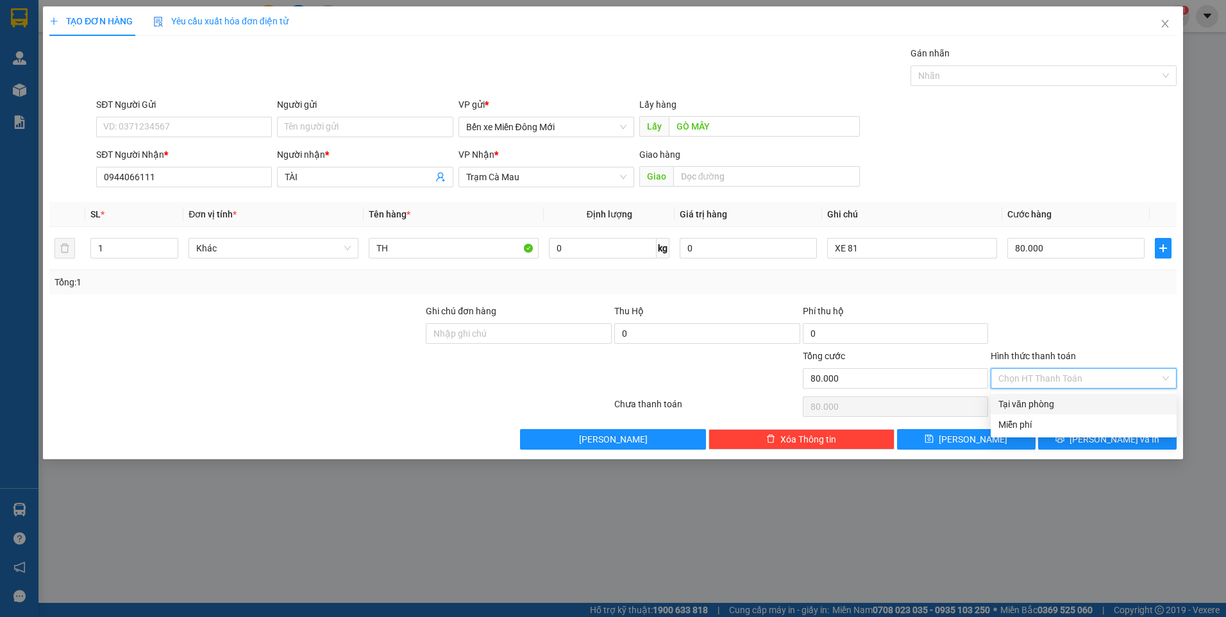
click at [1024, 410] on div "Tại văn phòng" at bounding box center [1084, 404] width 171 height 14
type input "0"
click at [979, 432] on span "[PERSON_NAME]" at bounding box center [973, 439] width 69 height 14
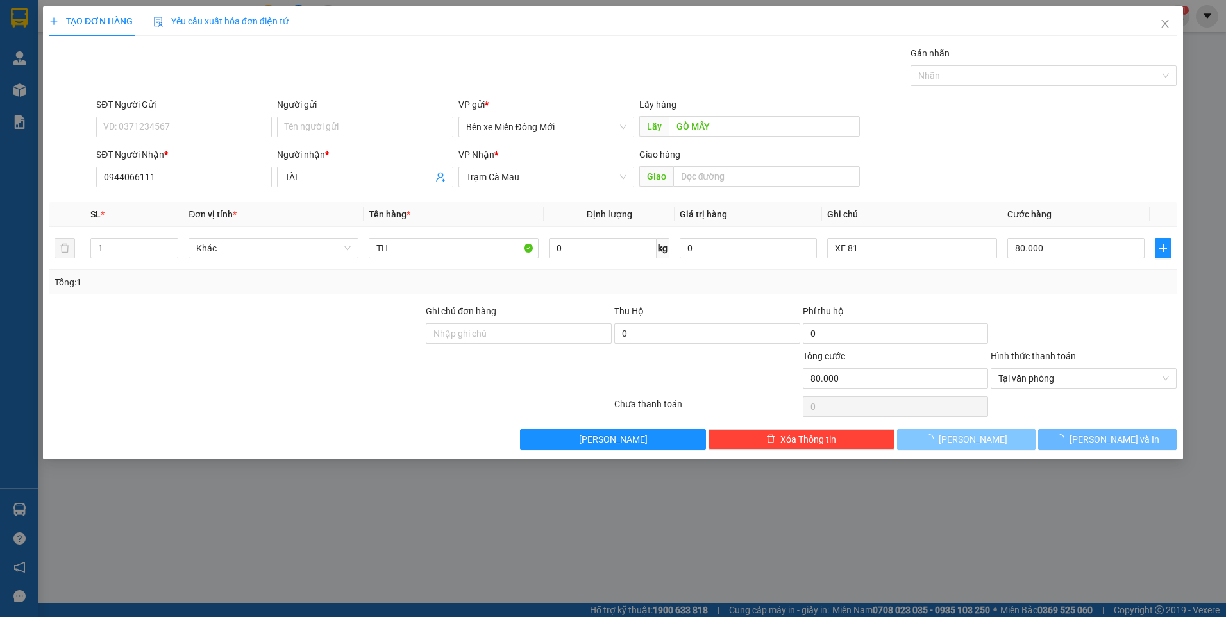
type input "0"
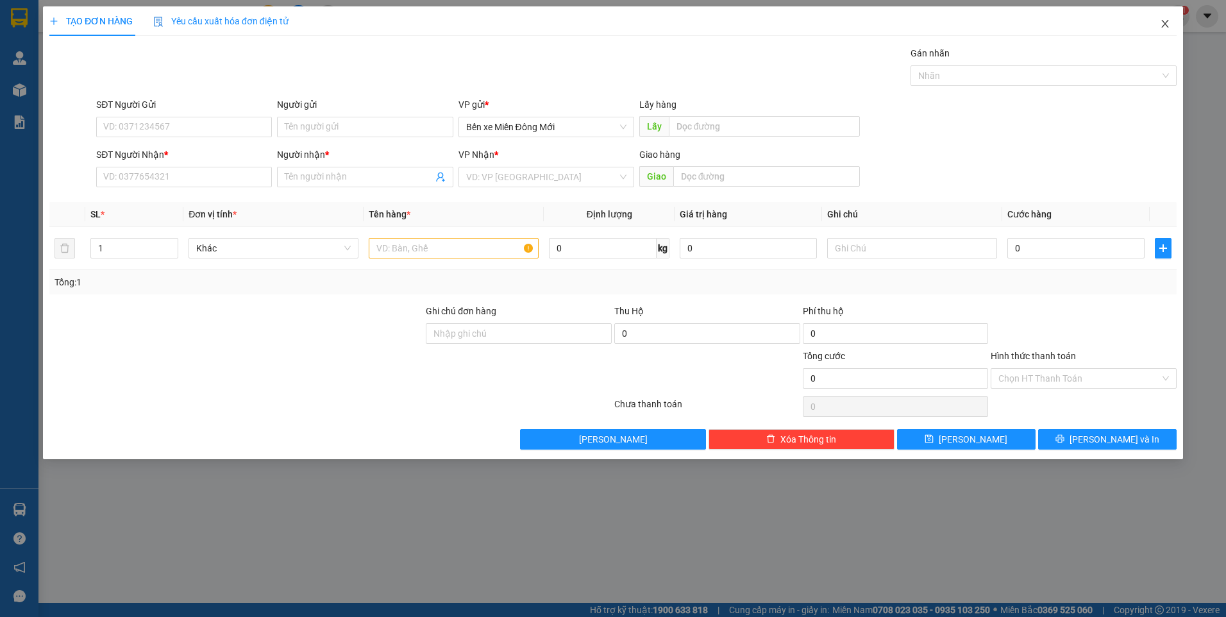
click at [1160, 26] on icon "close" at bounding box center [1165, 24] width 10 height 10
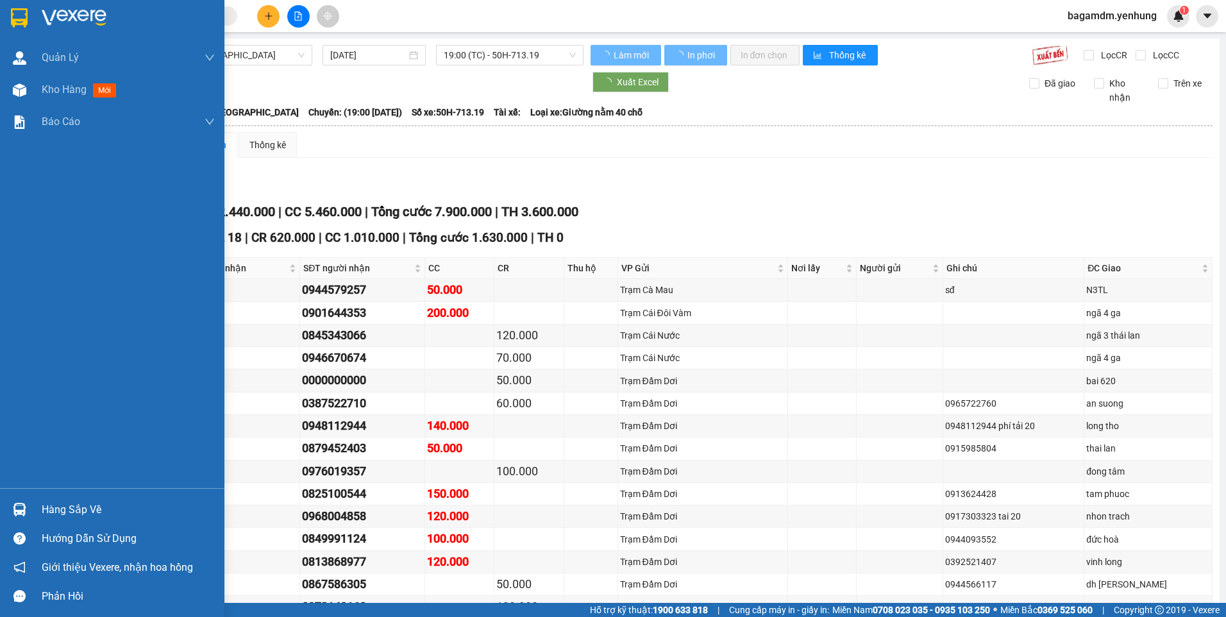
click at [35, 90] on div "Kho hàng mới" at bounding box center [112, 90] width 224 height 32
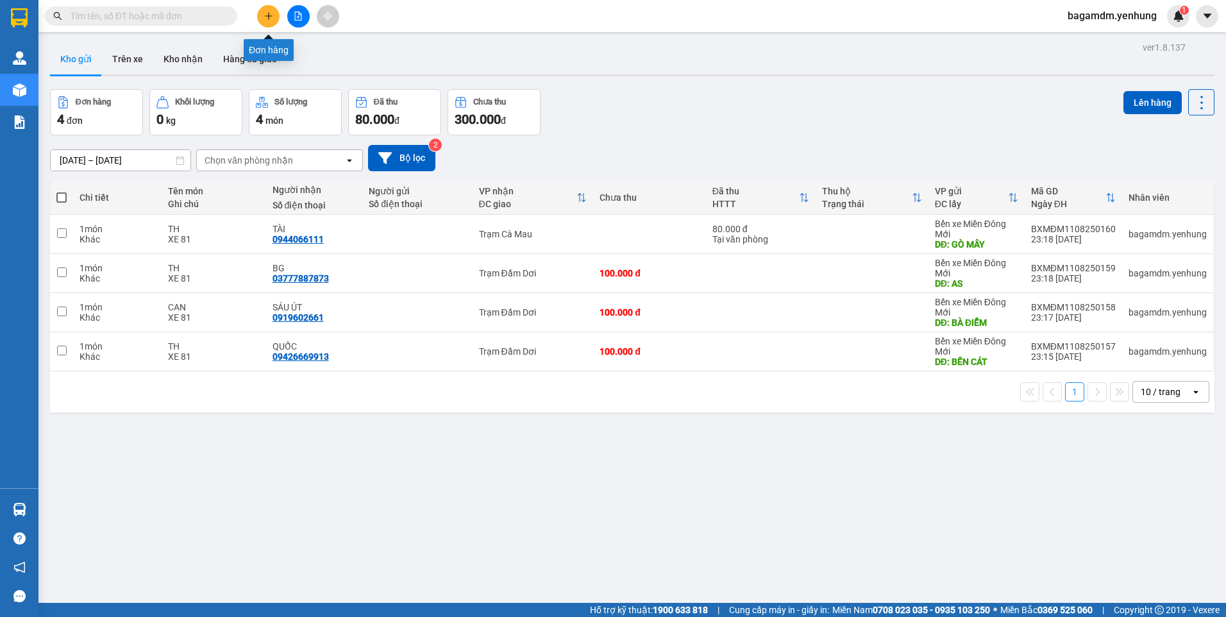
click at [264, 12] on icon "plus" at bounding box center [268, 16] width 9 height 9
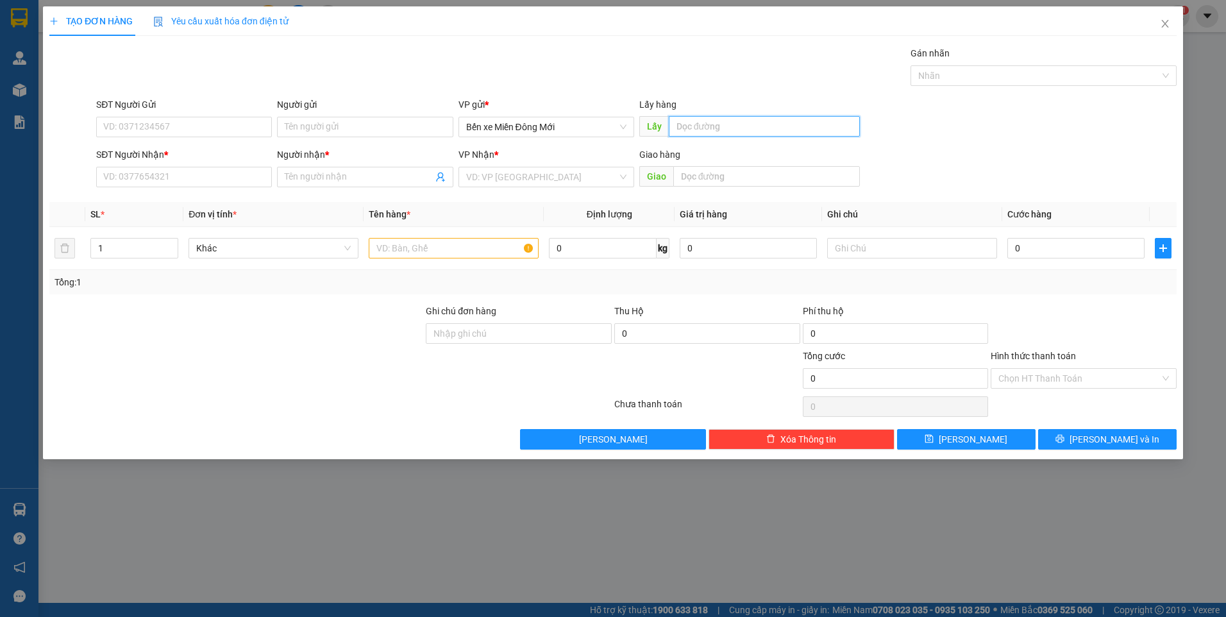
click at [727, 124] on input "text" at bounding box center [765, 126] width 192 height 21
type input "B"
type input "BẾN CAM"
type input "0917007781"
type input "KIỀU"
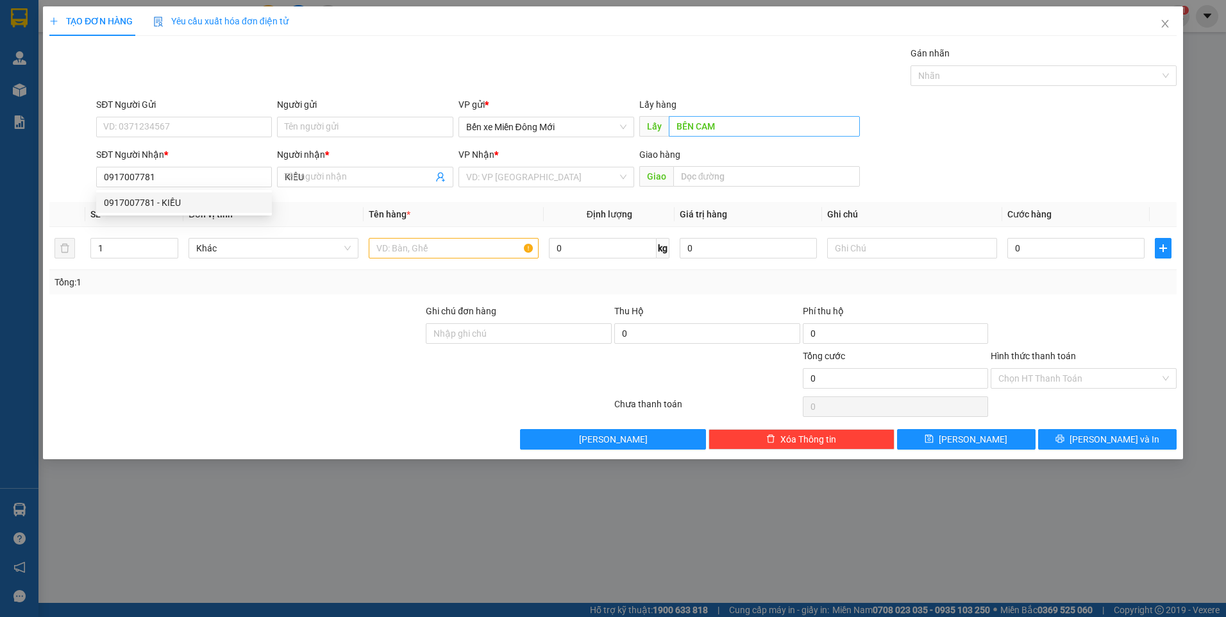
type input "70.000"
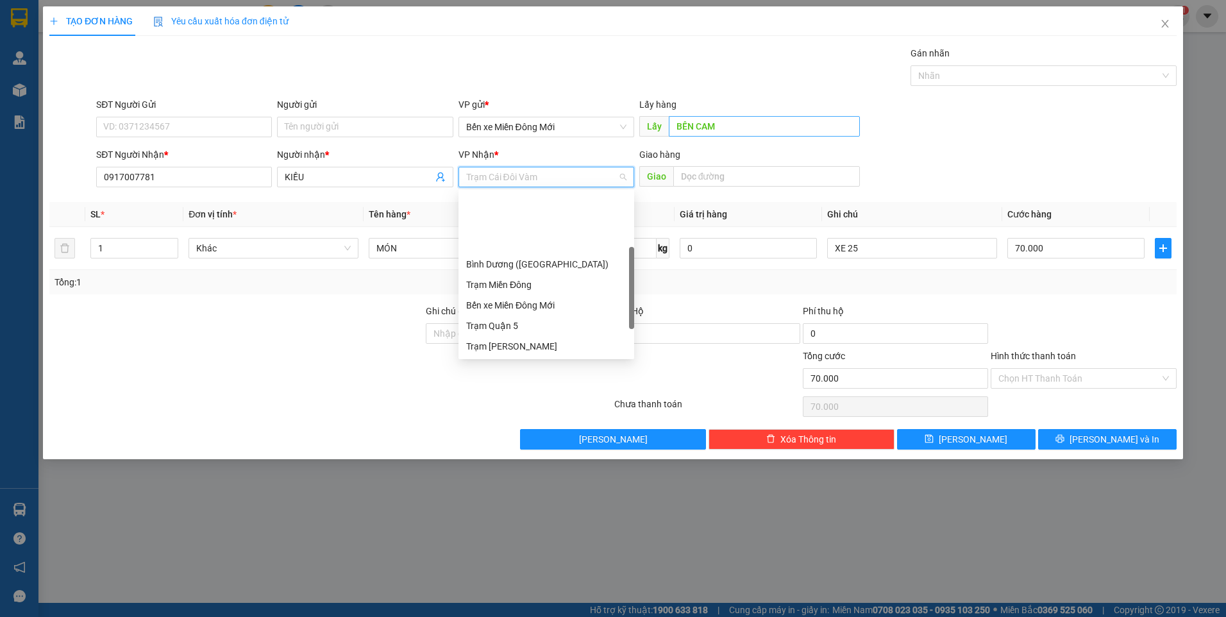
scroll to position [82, 0]
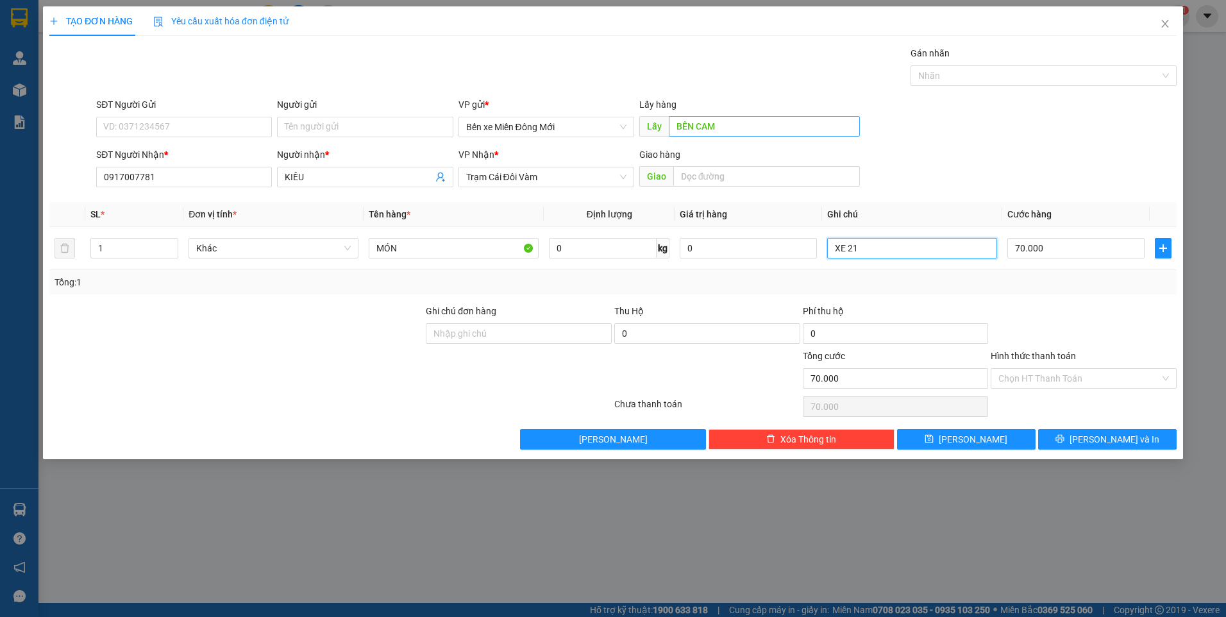
type input "XE 21"
click at [1016, 441] on button "[PERSON_NAME]" at bounding box center [966, 439] width 139 height 21
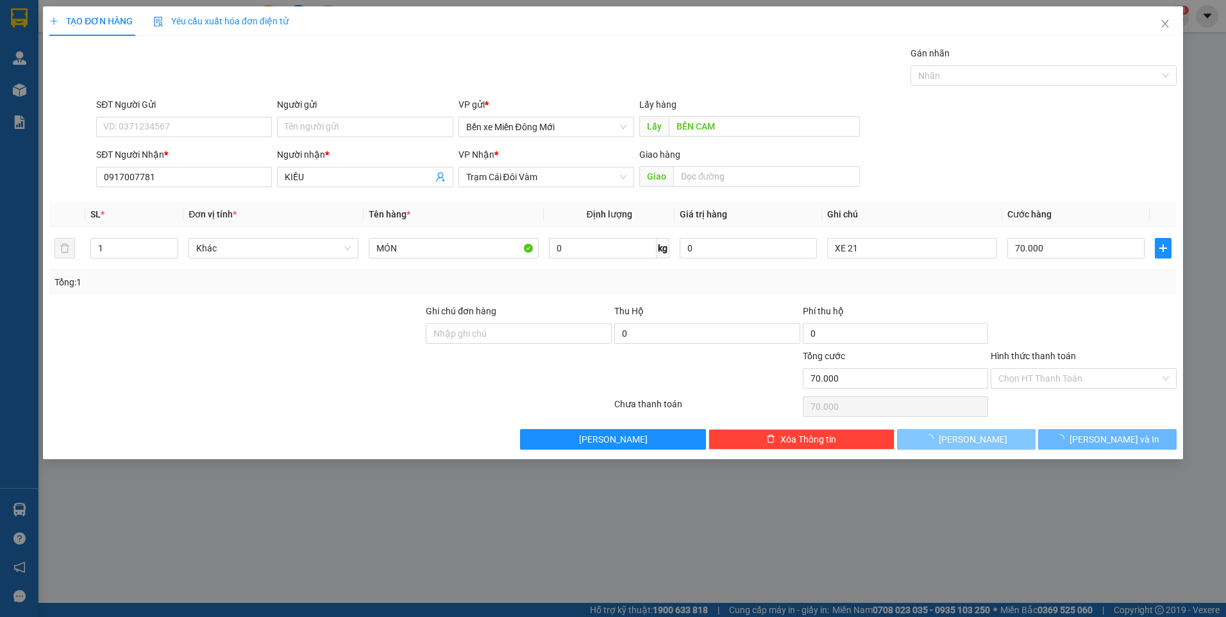
type input "0"
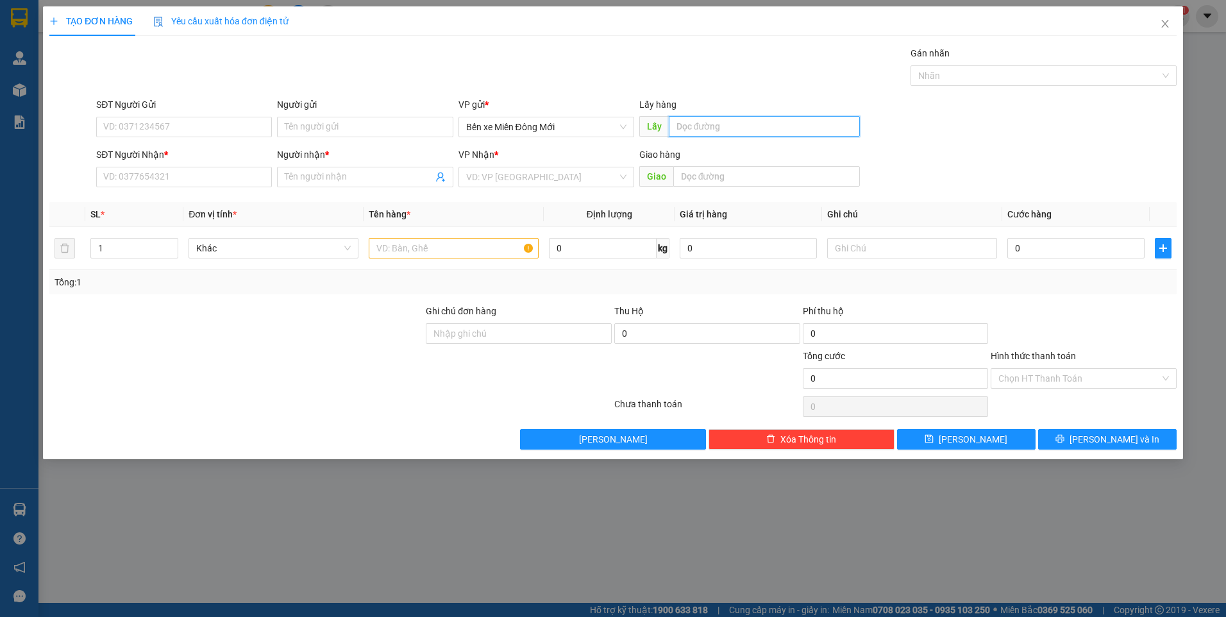
click at [729, 124] on input "text" at bounding box center [765, 126] width 192 height 21
type input "25D"
type input "0328038818"
type input "KINH 5 HÒN KHOAI"
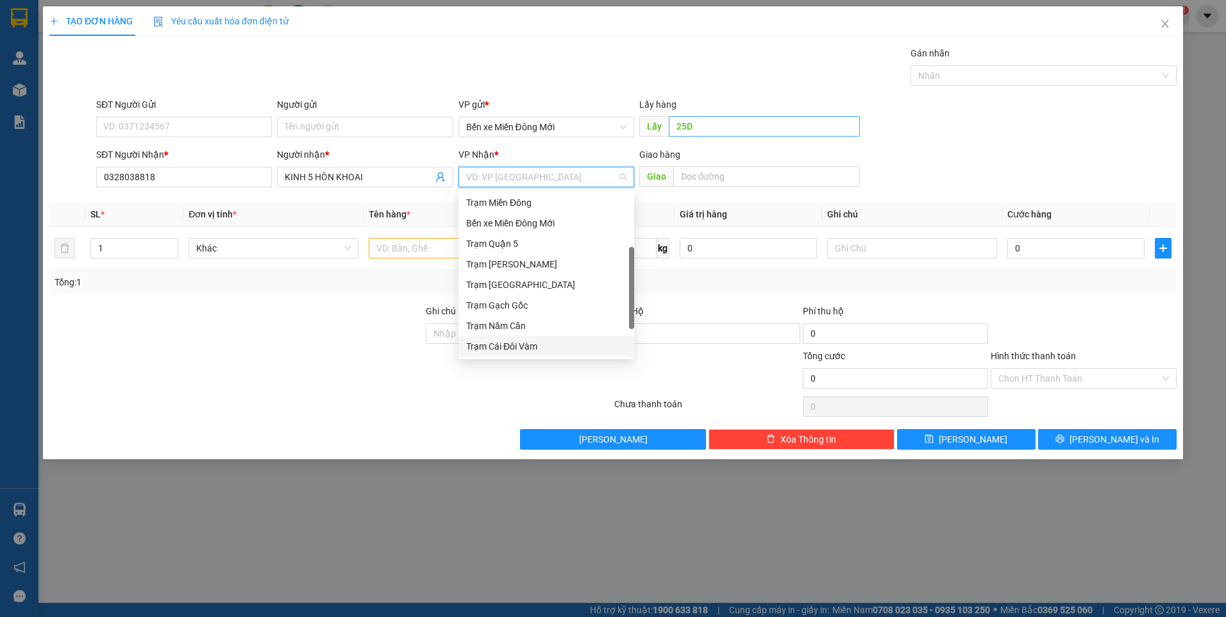
type input "D"
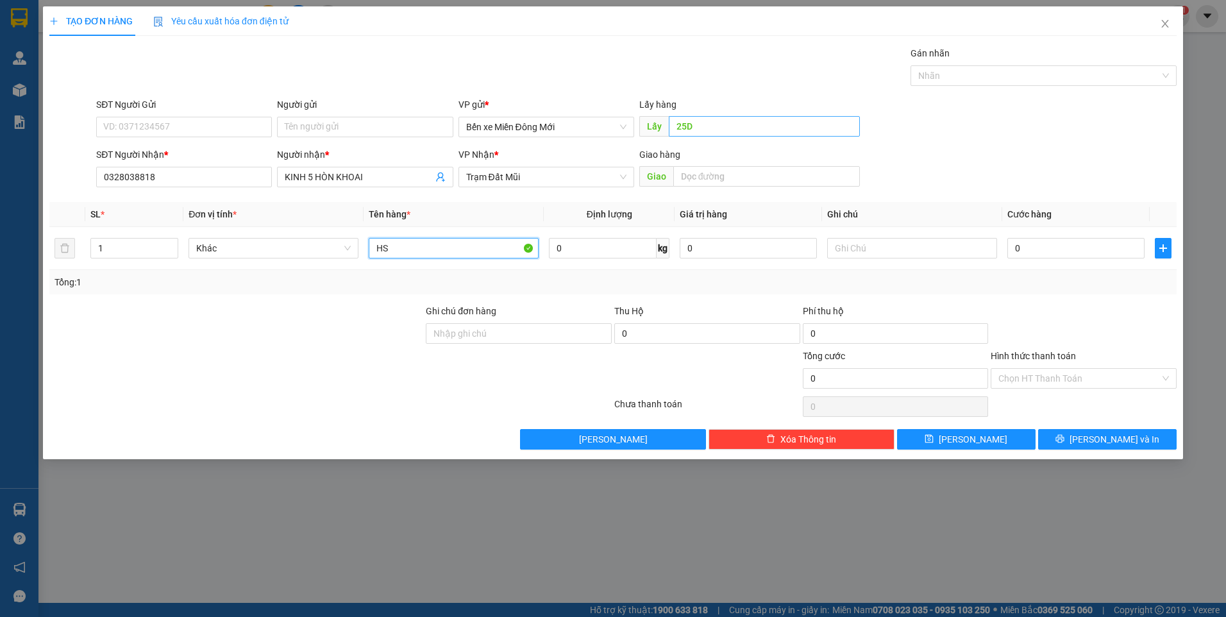
type input "HS"
type input "XE 21"
type input "5"
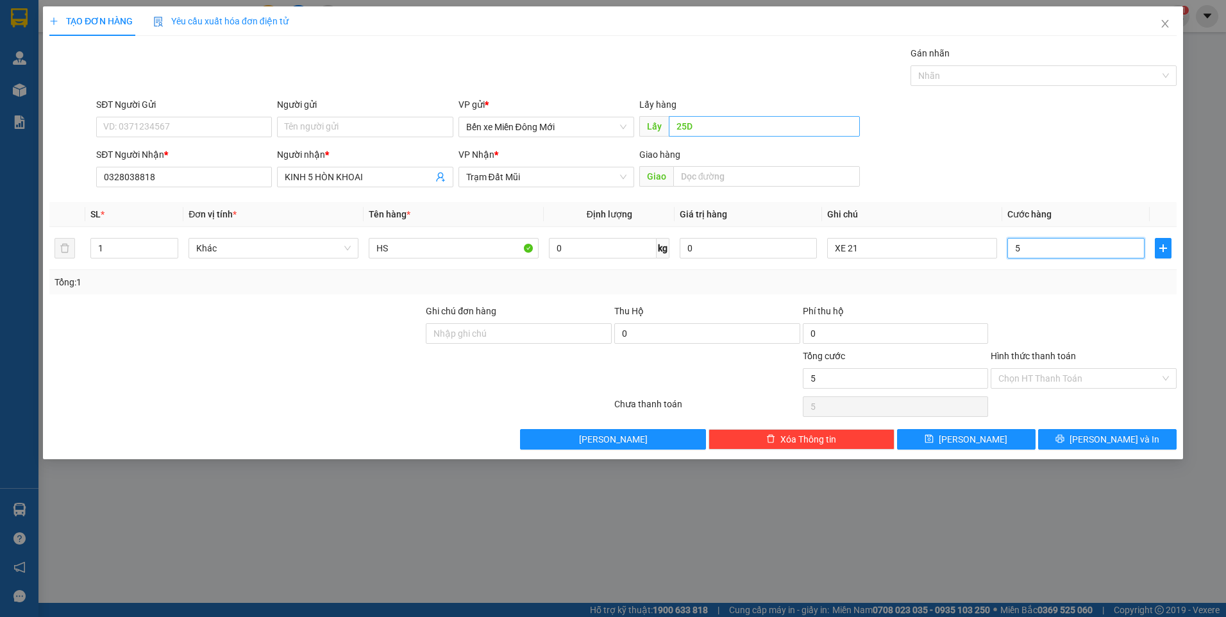
type input "50"
type input "50.000"
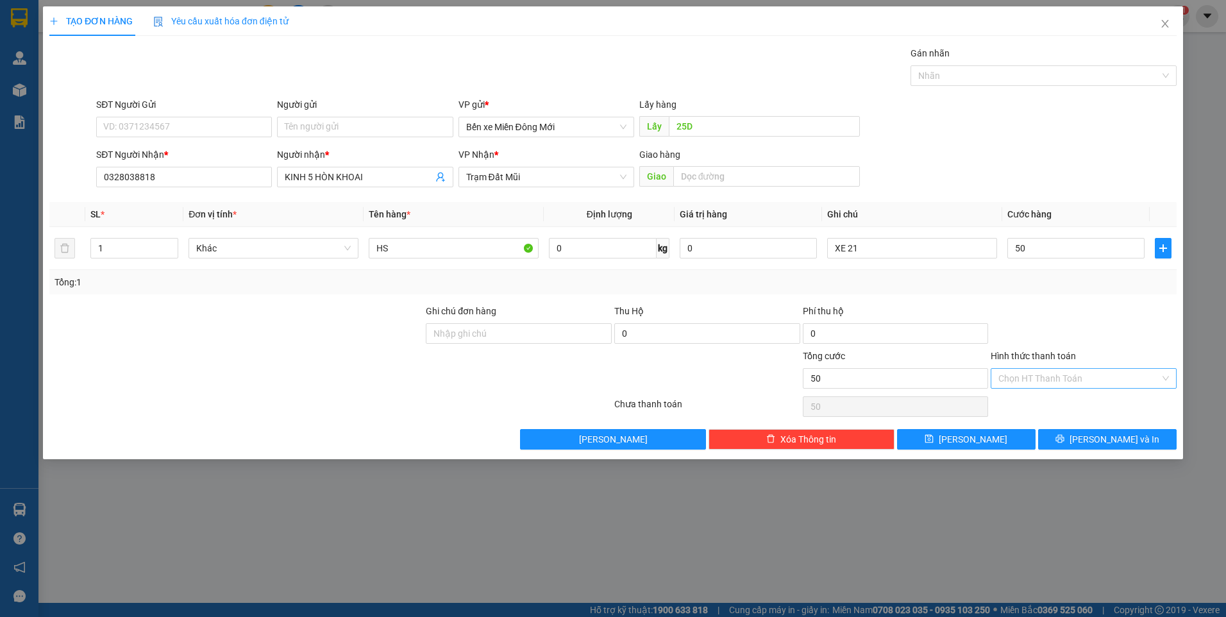
type input "50.000"
click at [1072, 385] on input "Hình thức thanh toán" at bounding box center [1080, 378] width 162 height 19
click at [1041, 410] on div "Tại văn phòng" at bounding box center [1084, 404] width 171 height 14
type input "0"
click at [966, 432] on span "[PERSON_NAME]" at bounding box center [973, 439] width 69 height 14
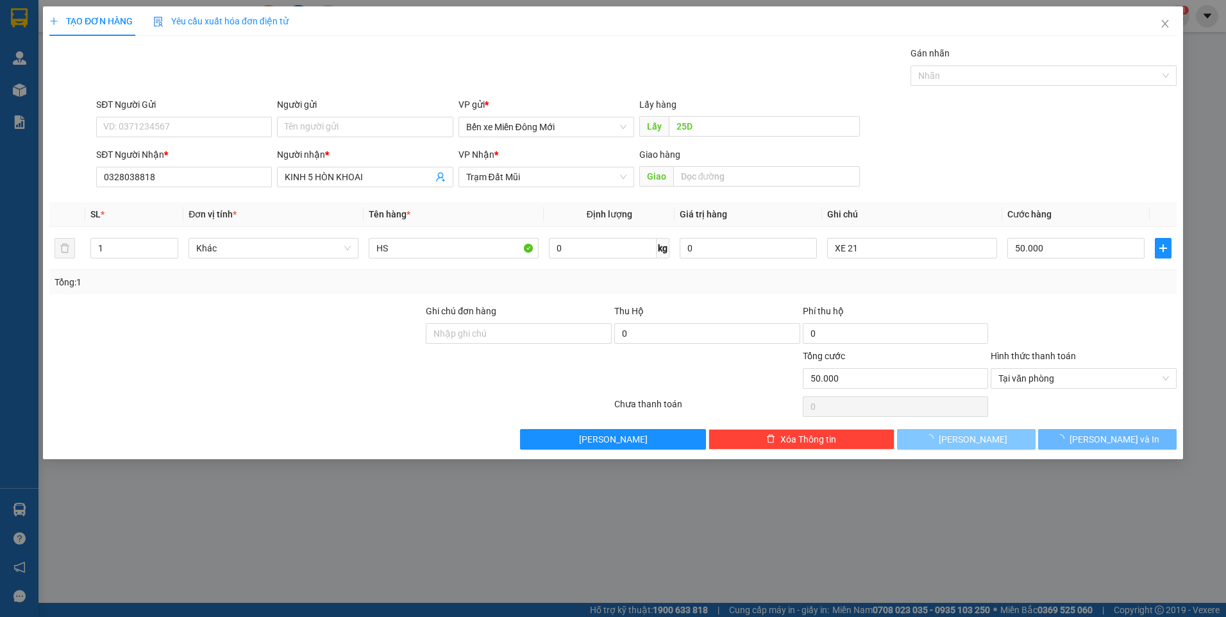
type input "0"
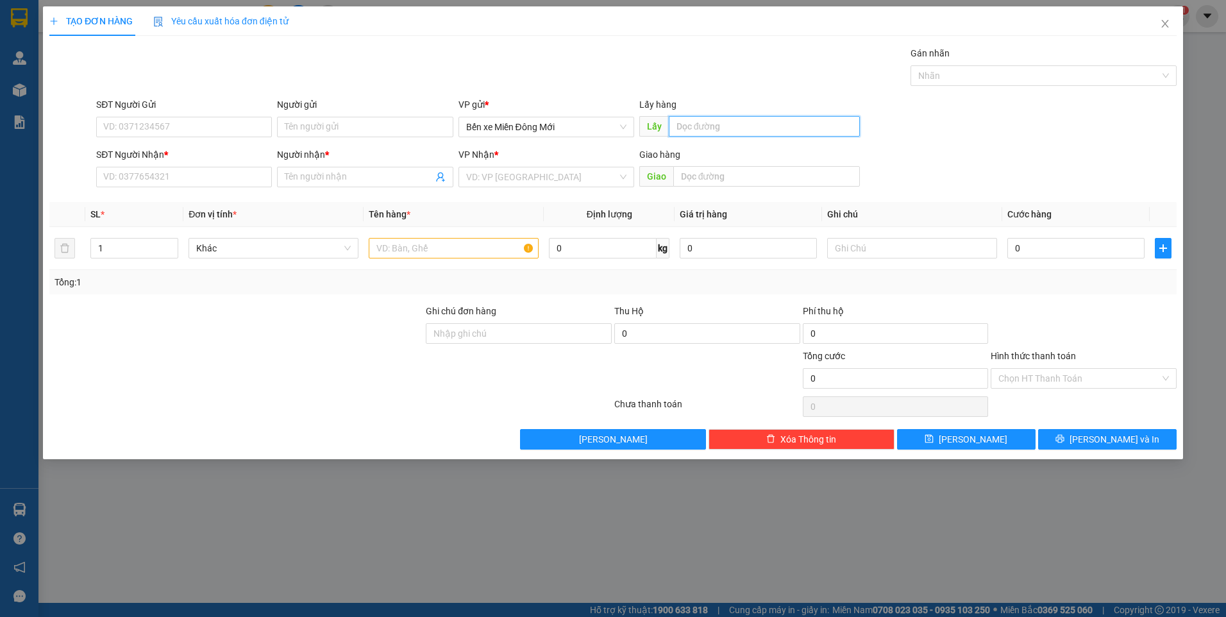
click at [678, 119] on input "text" at bounding box center [765, 126] width 192 height 21
type input "BÒ SỮA"
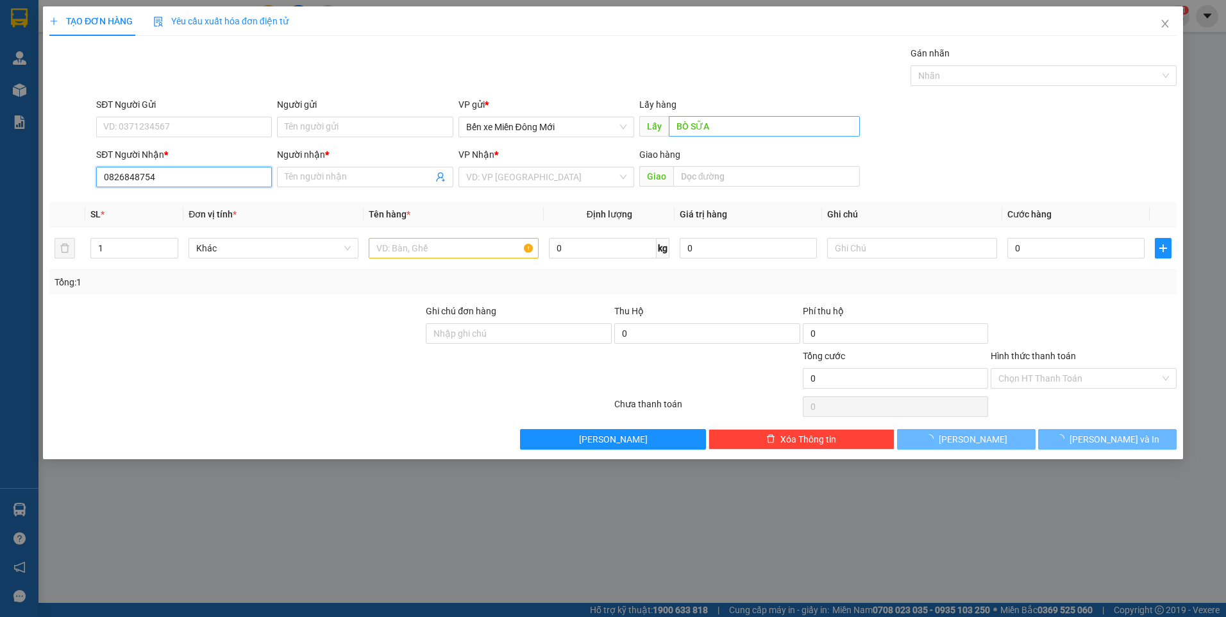
type input "0826848754"
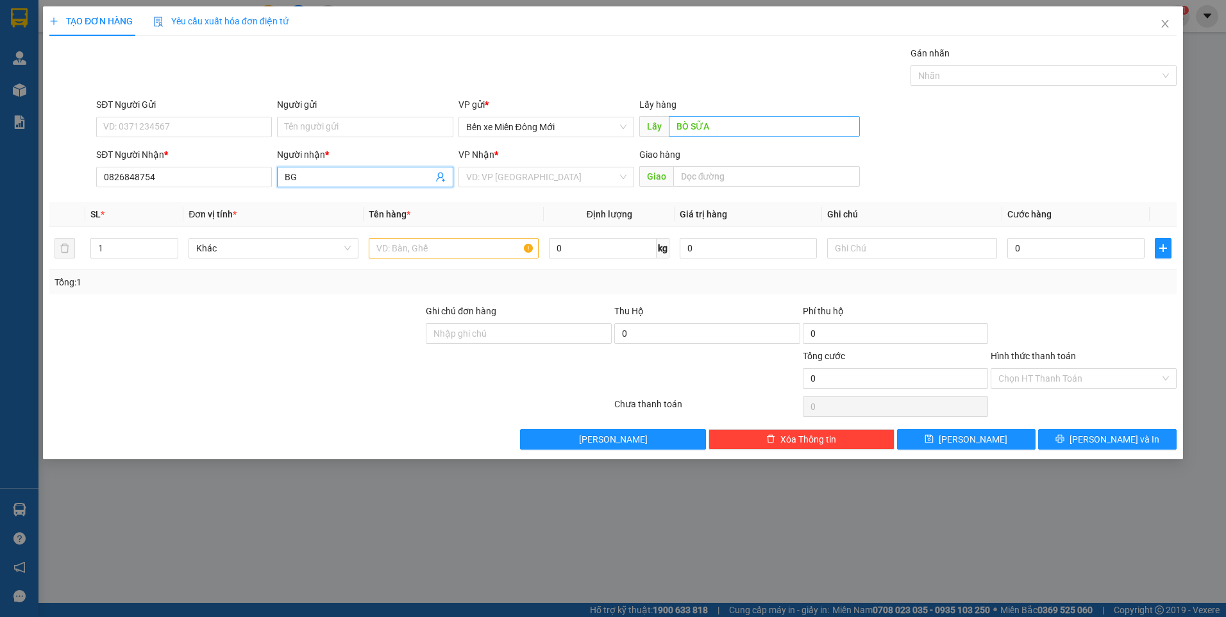
type input "BG"
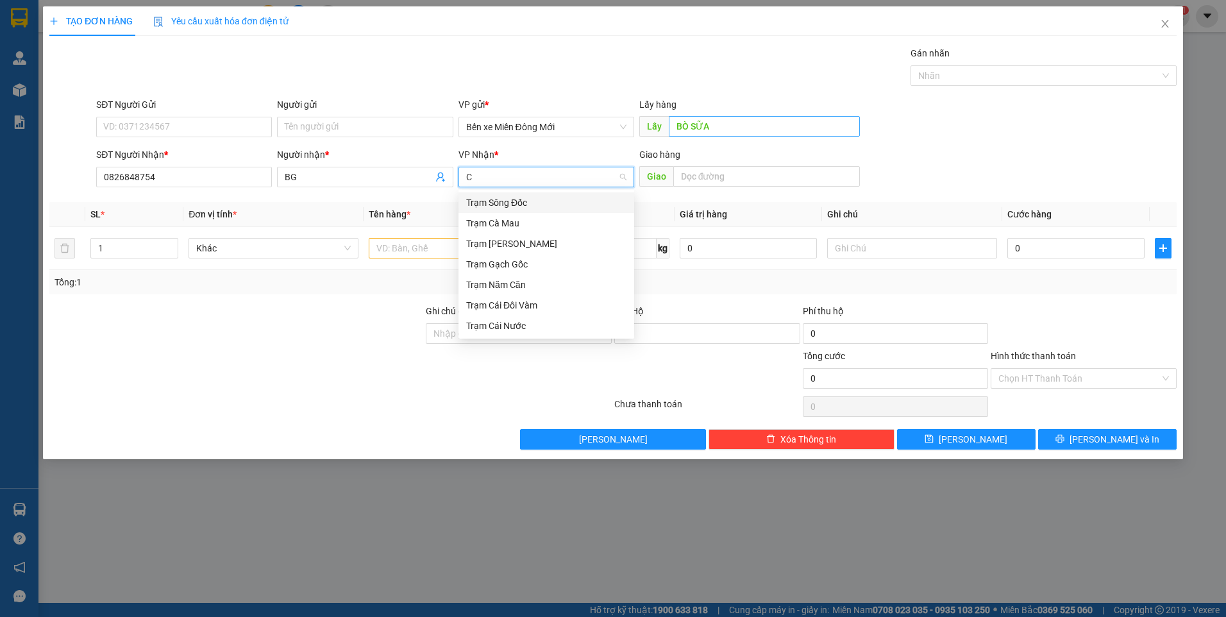
type input "CM"
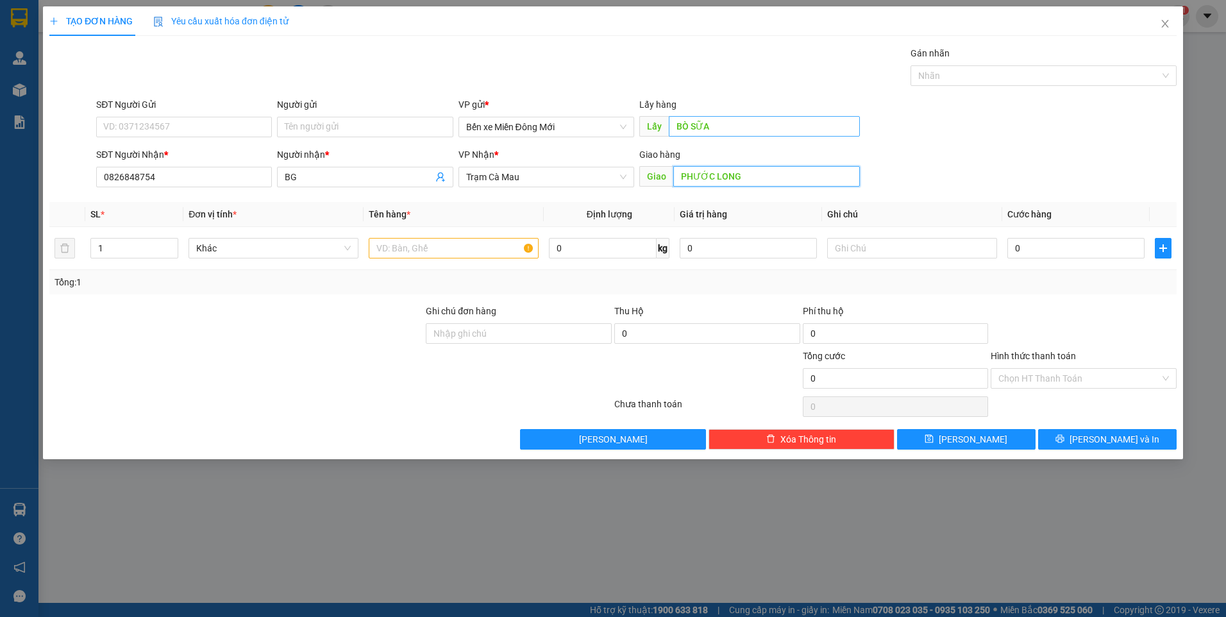
type input "PHƯỚC LONG"
type input "CON CHÓ"
type input "XE 21"
type input "1"
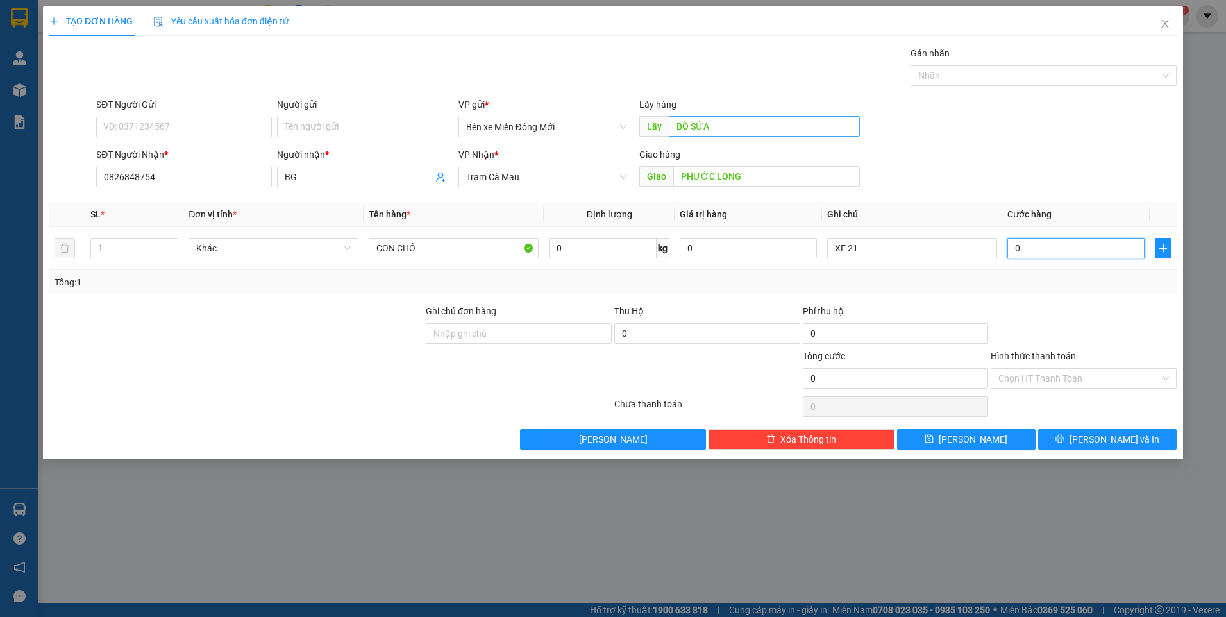
type input "1"
type input "15"
type input "150"
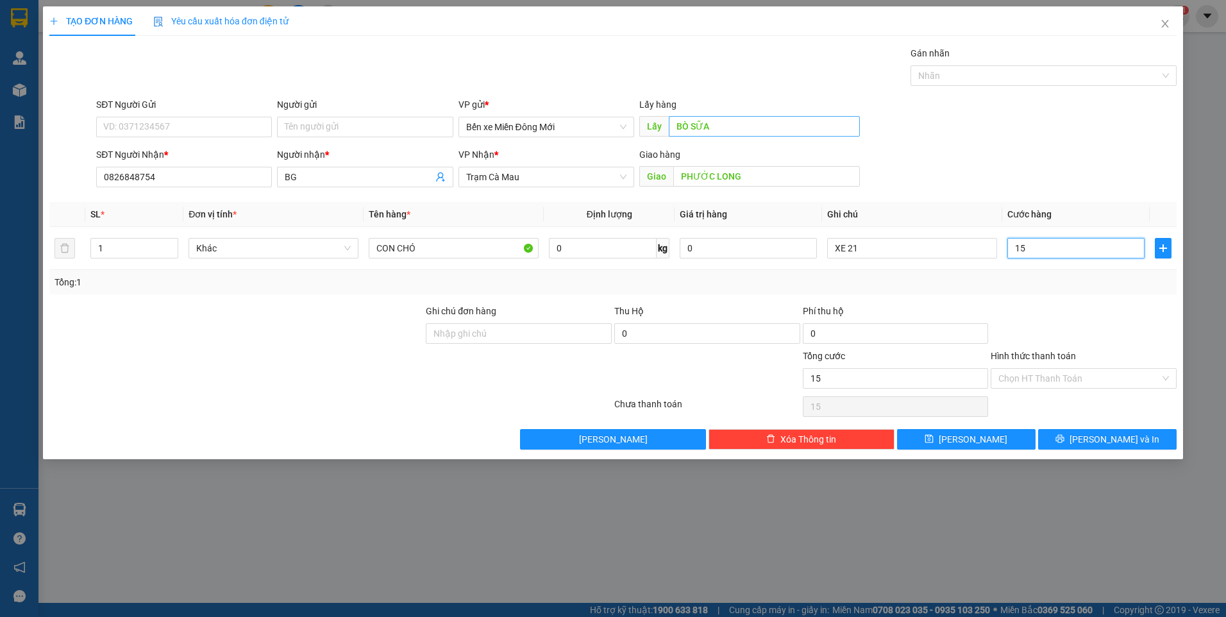
type input "150"
type input "150.000"
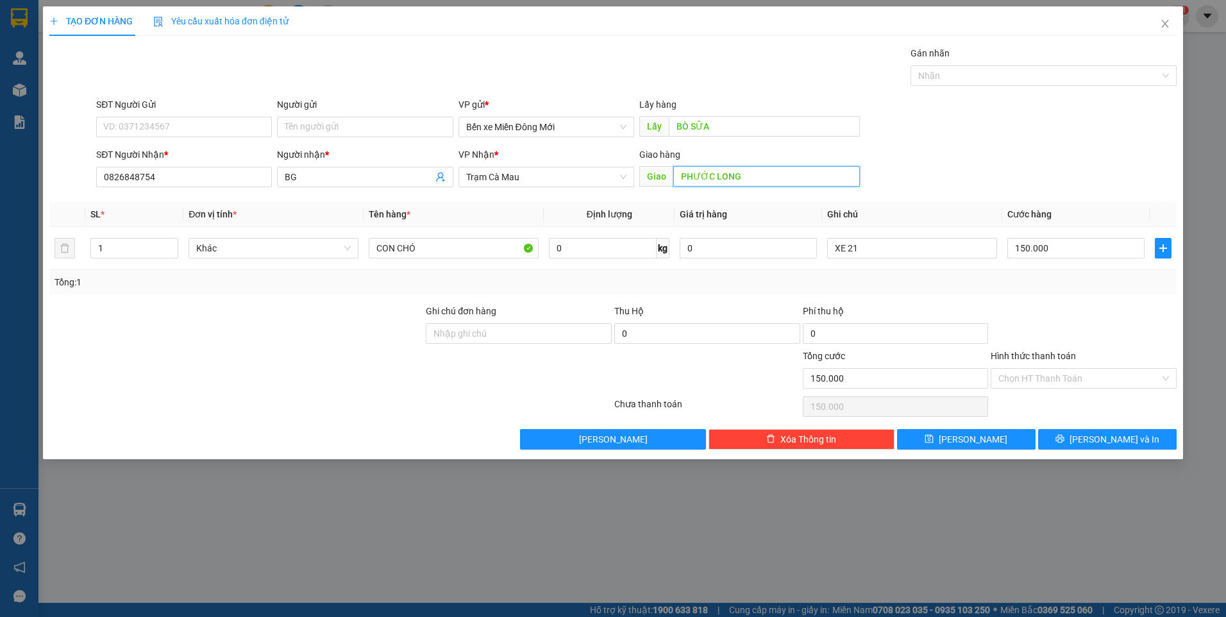
click at [698, 175] on input "PHƯỚC LONG" at bounding box center [766, 176] width 187 height 21
click at [537, 176] on span "Trạm Cà Mau" at bounding box center [546, 176] width 160 height 19
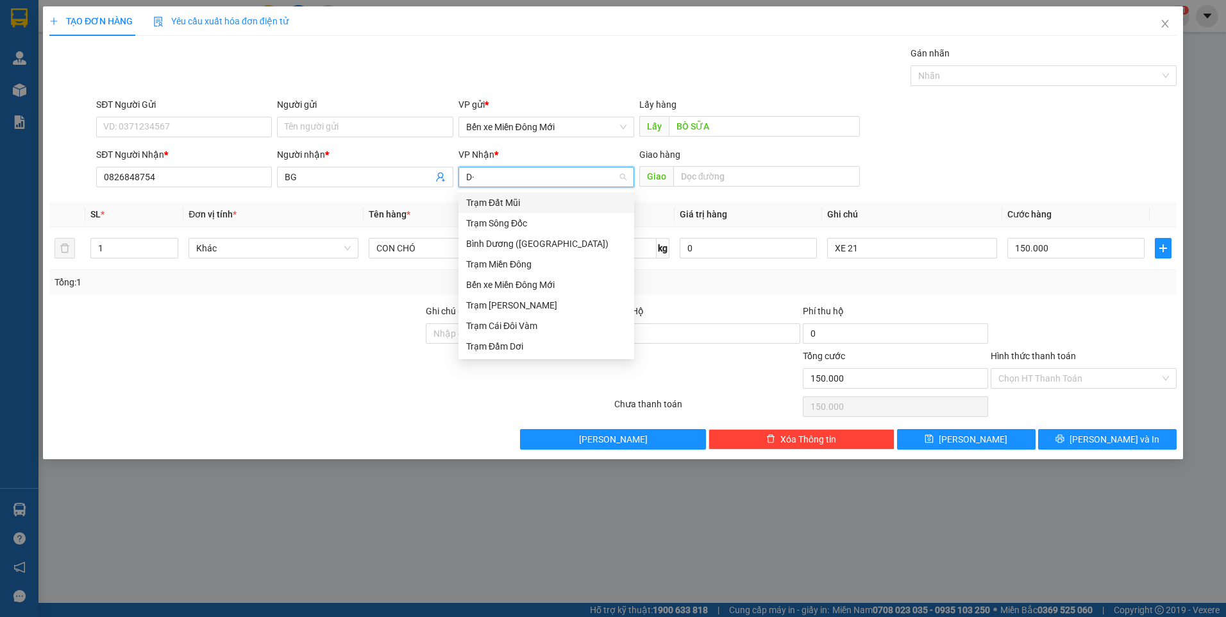
type input "D"
type input "Đ"
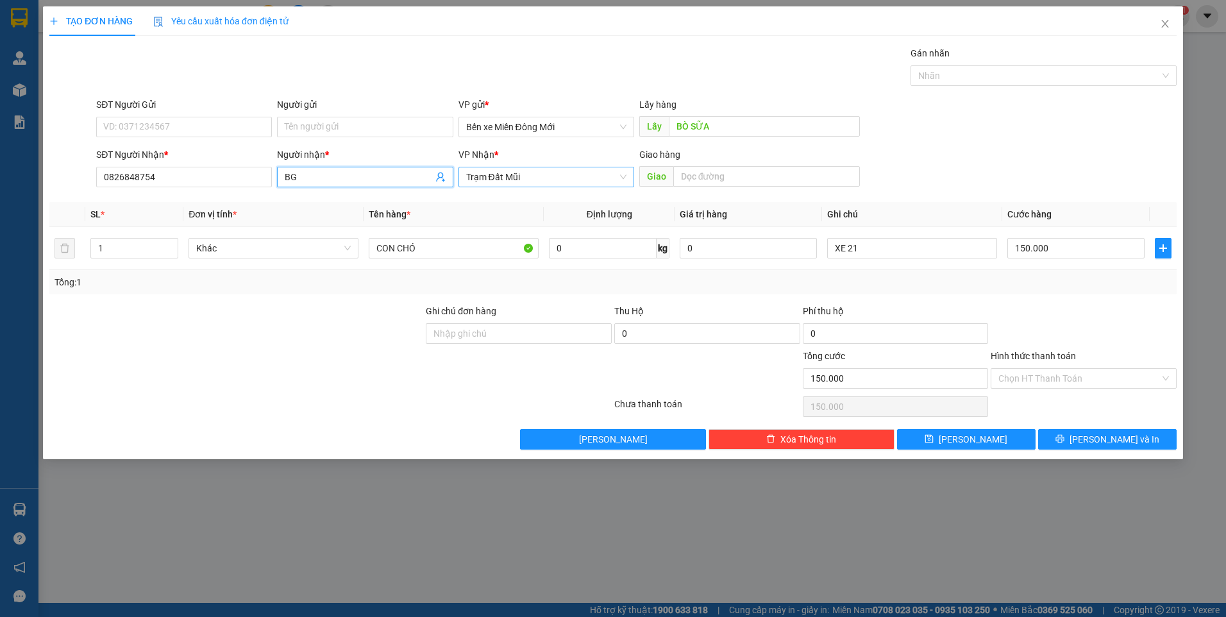
click at [364, 177] on input "BG" at bounding box center [359, 177] width 148 height 14
type input "BG PHƯỚC LONG"
click at [1020, 438] on button "[PERSON_NAME]" at bounding box center [966, 439] width 139 height 21
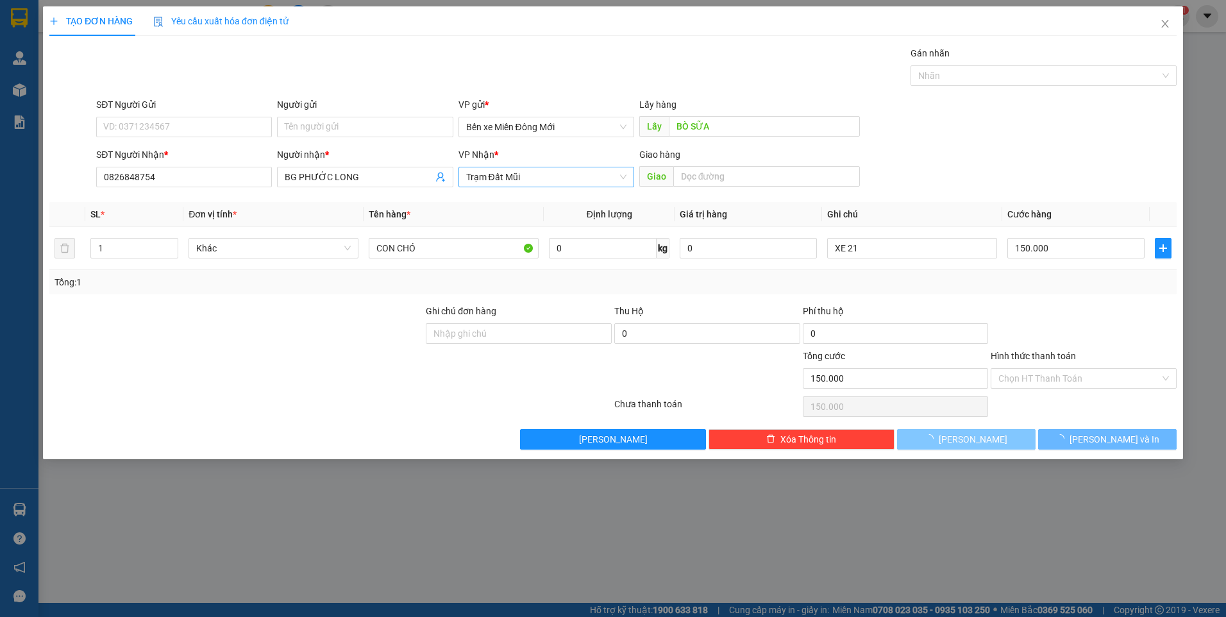
type input "0"
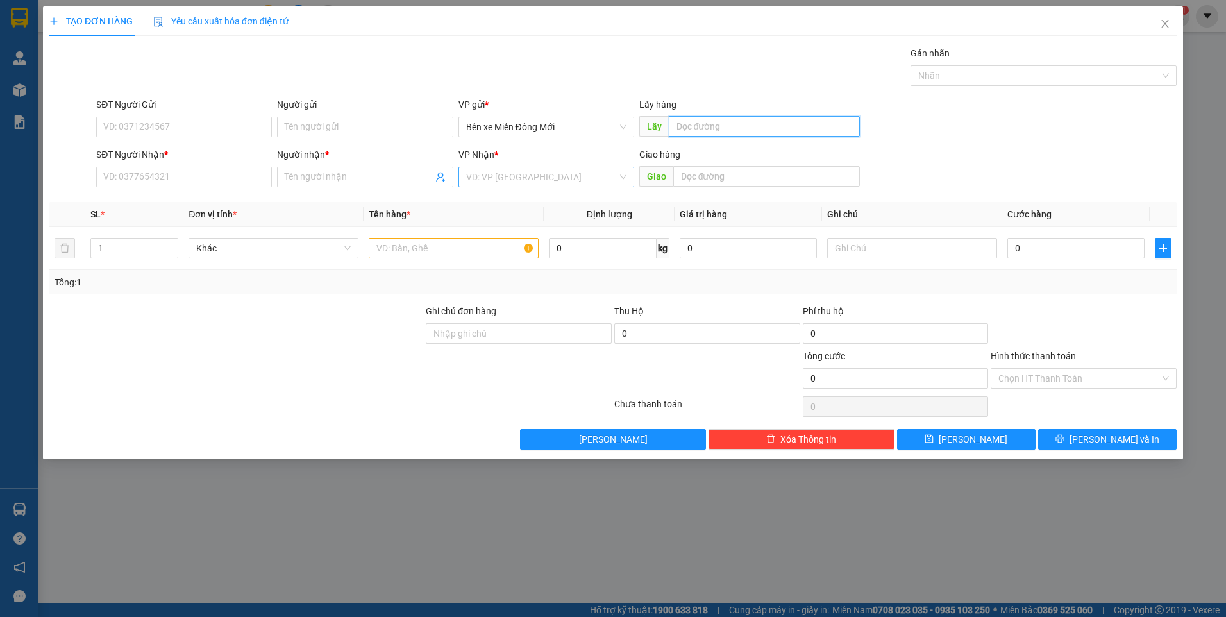
click at [701, 119] on input "text" at bounding box center [765, 126] width 192 height 21
type input "[GEOGRAPHIC_DATA]"
type input "0944579257"
type input "BG"
type input "SD"
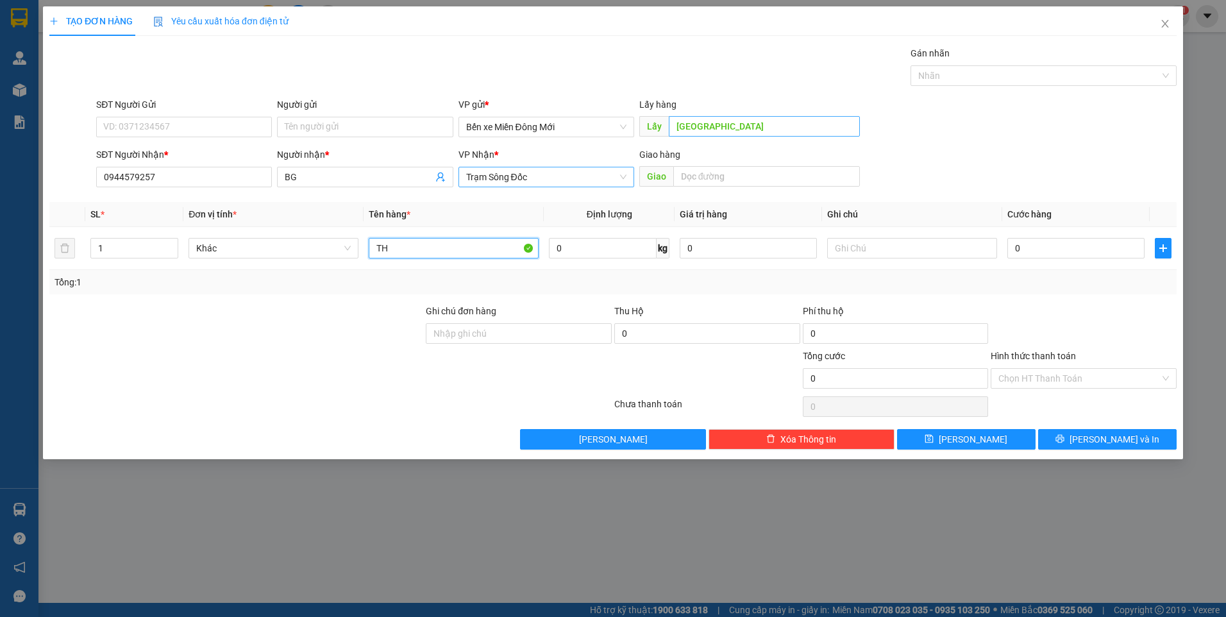
type input "TH"
type input "XE 21"
type input "1"
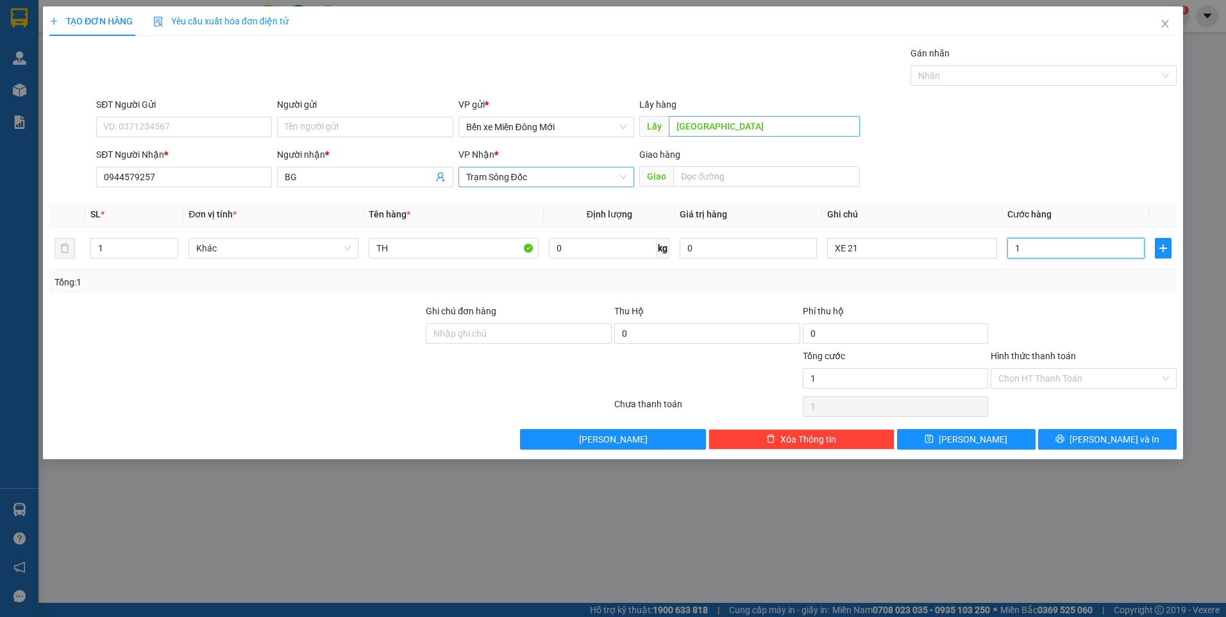
type input "10"
type input "100"
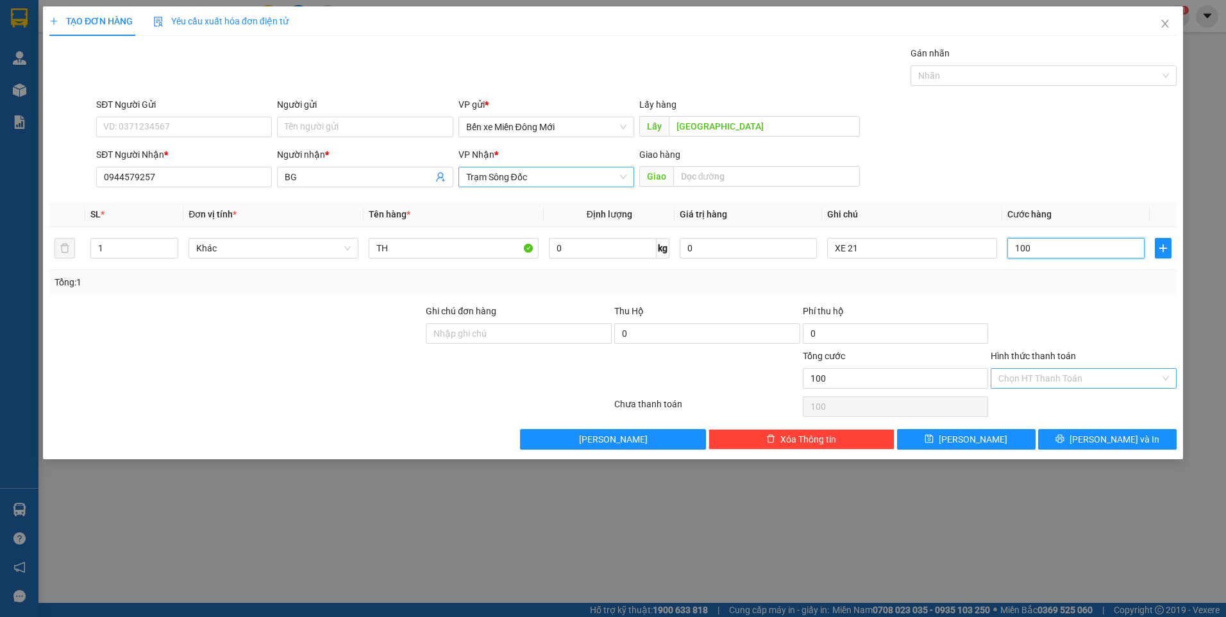
type input "100"
click at [1057, 378] on input "Hình thức thanh toán" at bounding box center [1080, 378] width 162 height 19
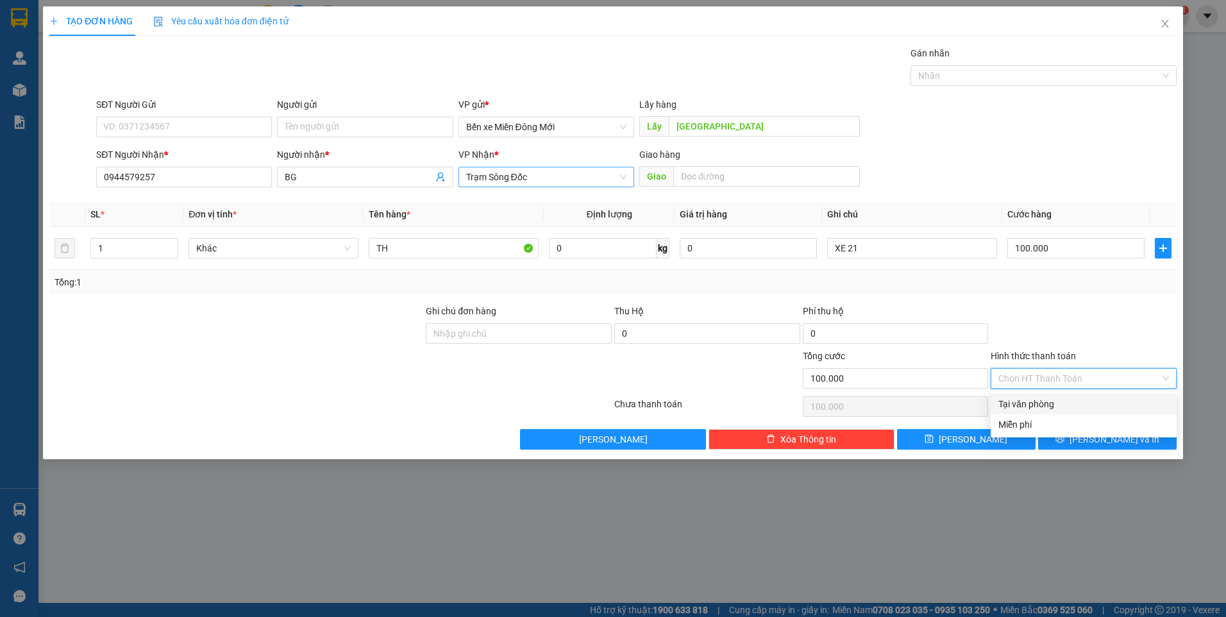
click at [1056, 398] on div "Tại văn phòng" at bounding box center [1084, 404] width 171 height 14
click at [1000, 446] on button "[PERSON_NAME]" at bounding box center [966, 439] width 139 height 21
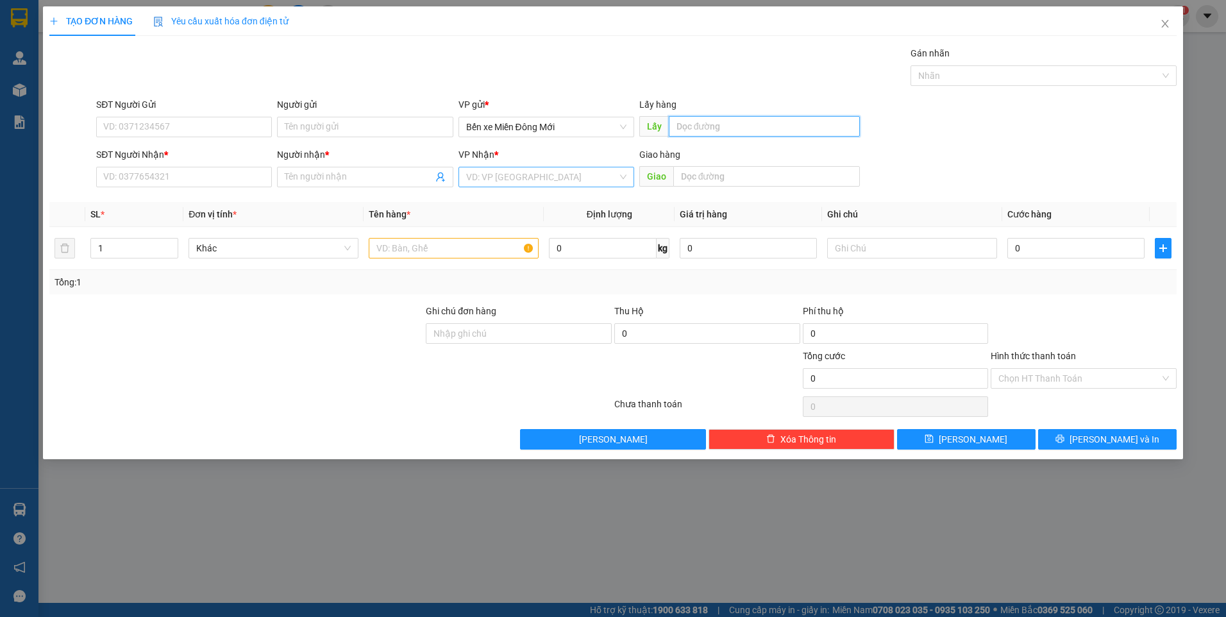
click at [741, 126] on input "text" at bounding box center [765, 126] width 192 height 21
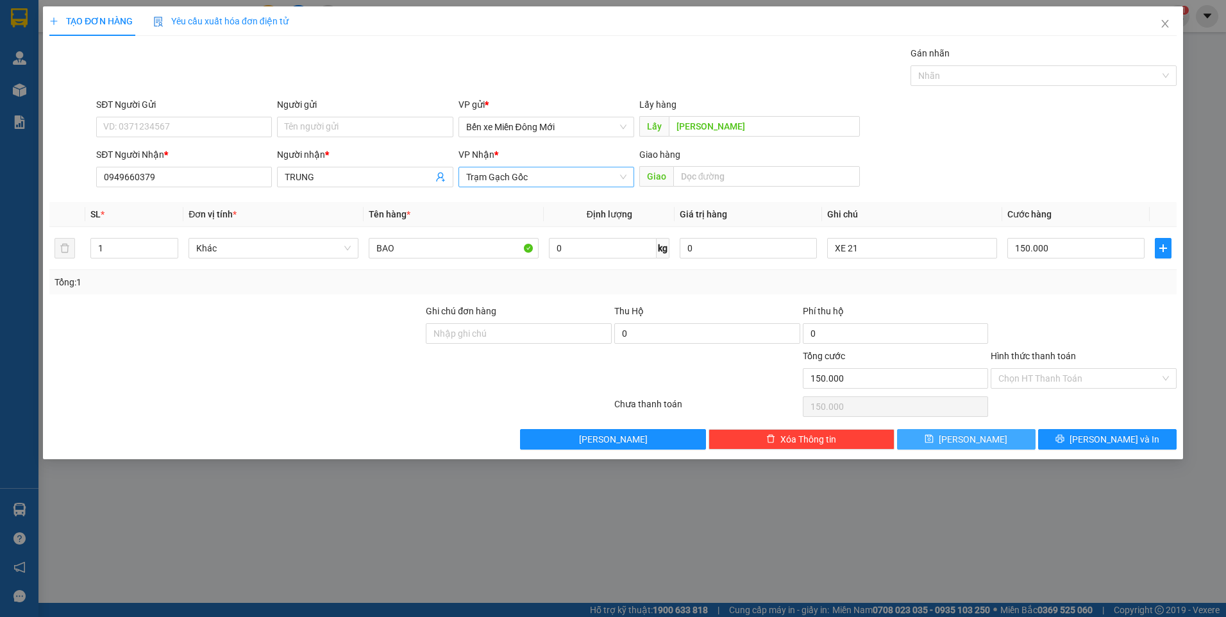
click at [1006, 445] on button "[PERSON_NAME]" at bounding box center [966, 439] width 139 height 21
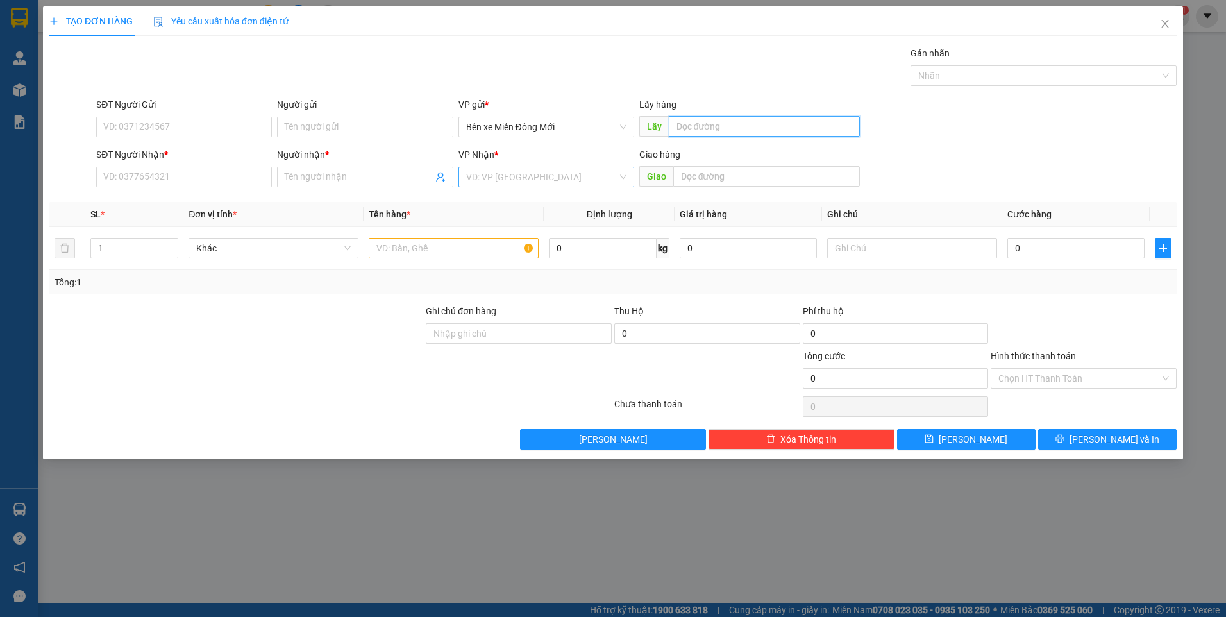
click at [791, 120] on input "text" at bounding box center [765, 126] width 192 height 21
click at [912, 244] on input "text" at bounding box center [912, 248] width 170 height 21
click at [996, 446] on button "[PERSON_NAME]" at bounding box center [966, 439] width 139 height 21
click at [746, 124] on input "text" at bounding box center [765, 126] width 192 height 21
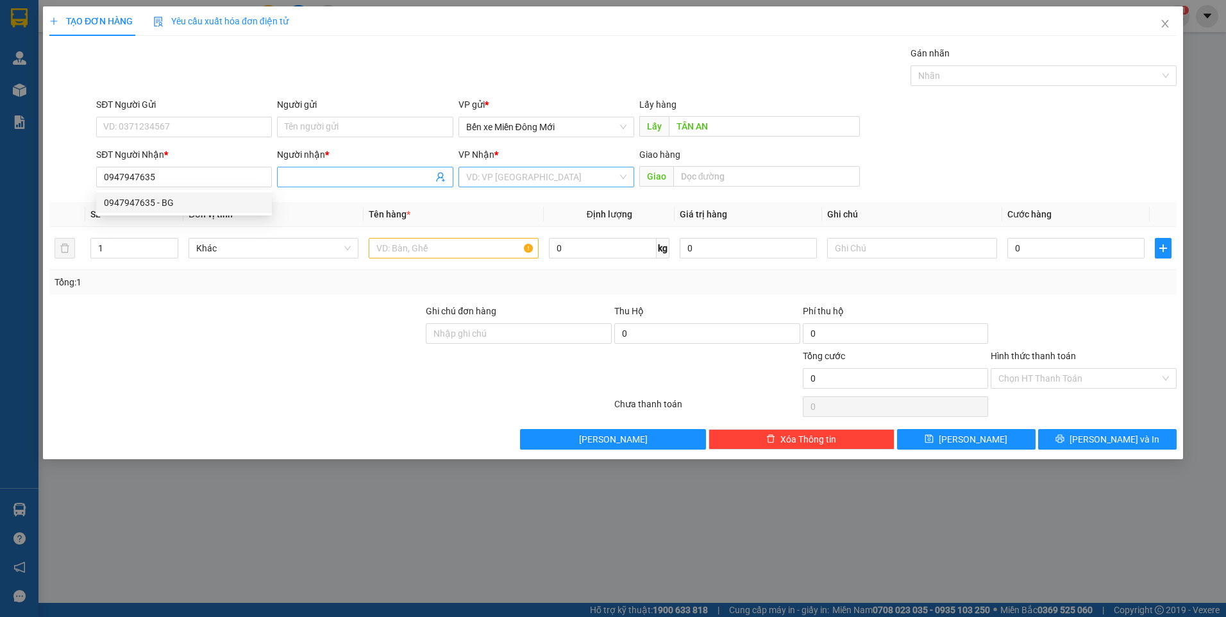
click at [314, 178] on input "Người nhận *" at bounding box center [359, 177] width 148 height 14
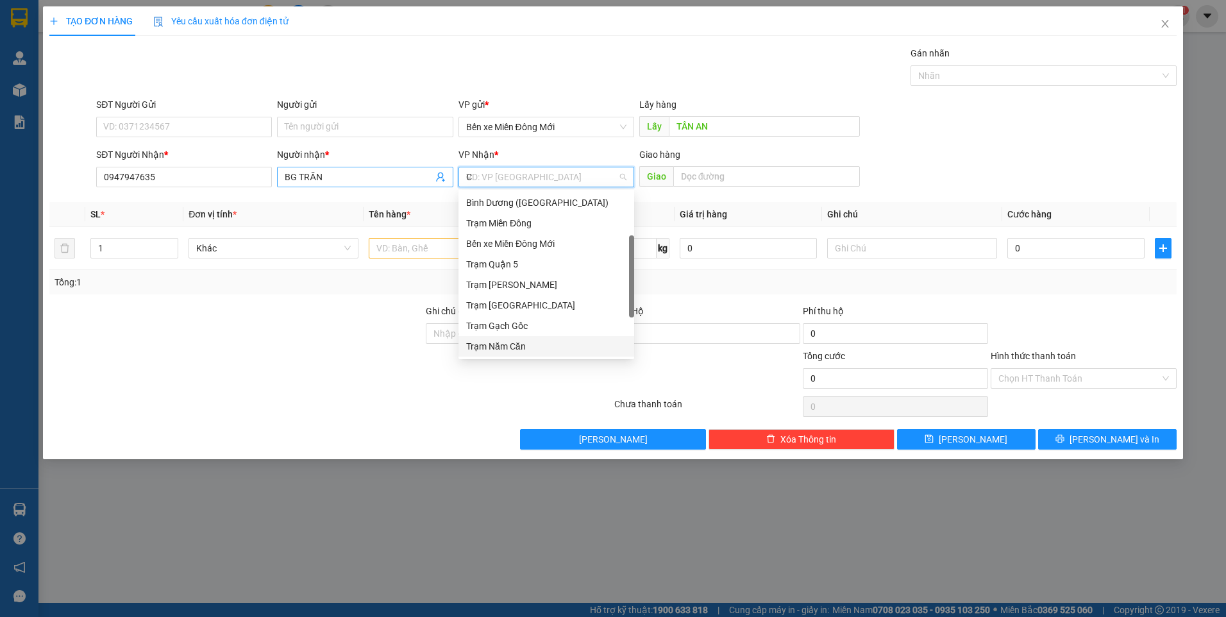
scroll to position [0, 0]
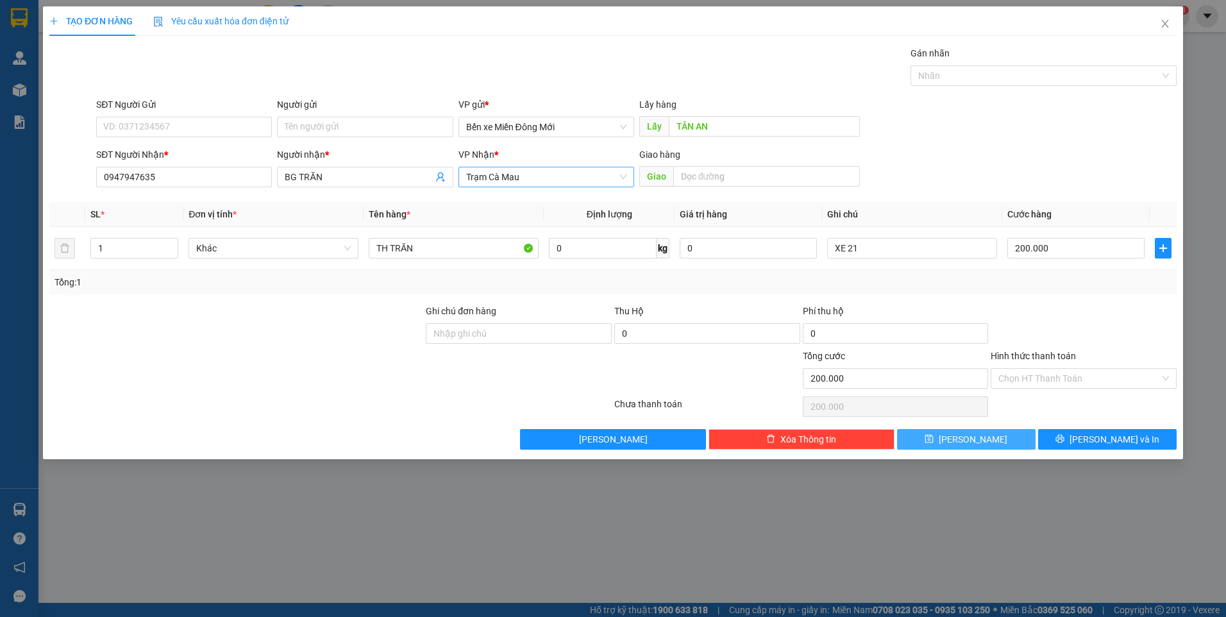
click at [965, 435] on button "[PERSON_NAME]" at bounding box center [966, 439] width 139 height 21
click at [1164, 22] on icon "close" at bounding box center [1165, 24] width 10 height 10
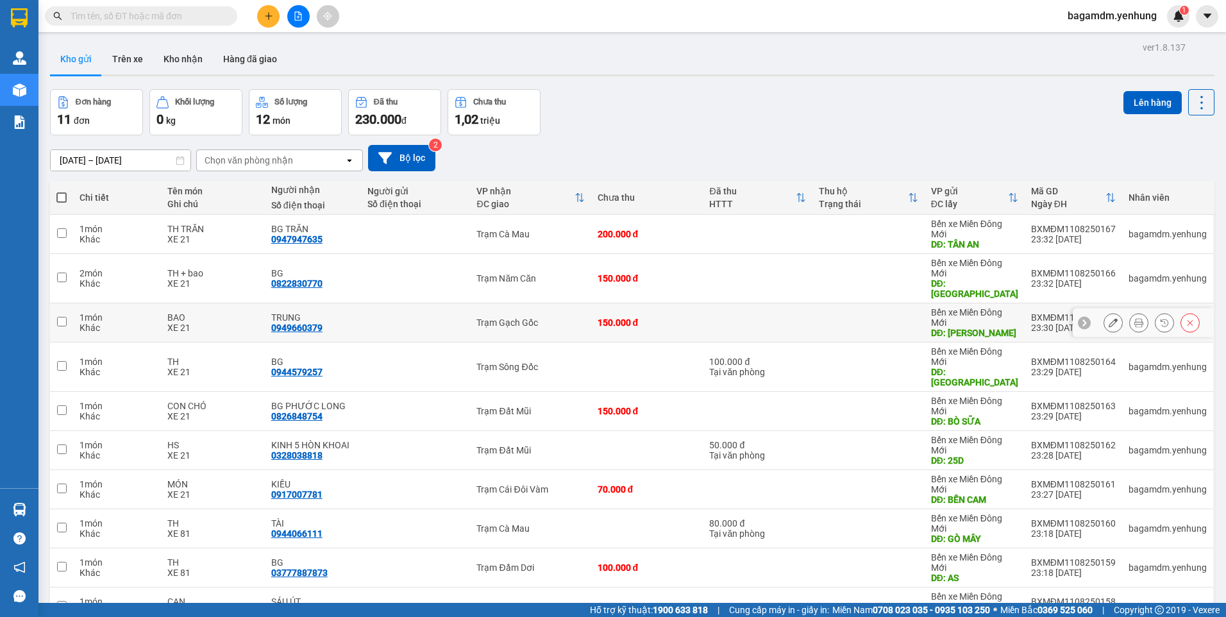
scroll to position [59, 0]
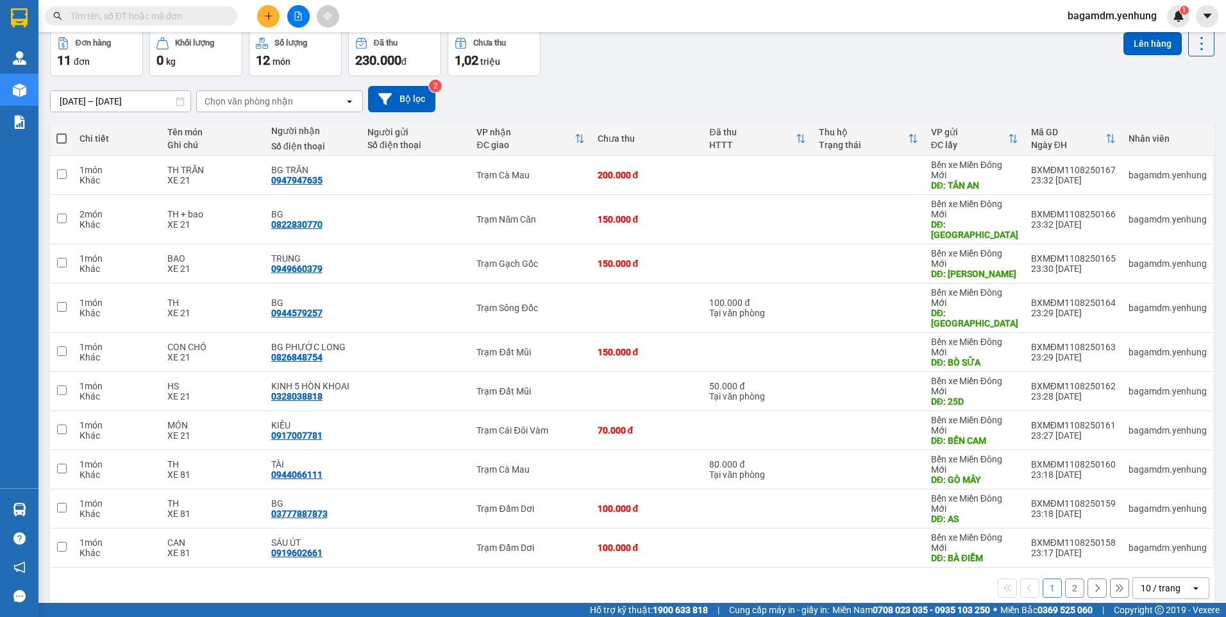
click at [1141, 582] on div "10 / trang" at bounding box center [1161, 588] width 40 height 13
click at [1147, 477] on div "20 / trang" at bounding box center [1161, 470] width 77 height 23
click at [58, 140] on span at bounding box center [61, 138] width 10 height 10
click at [62, 132] on input "checkbox" at bounding box center [62, 132] width 0 height 0
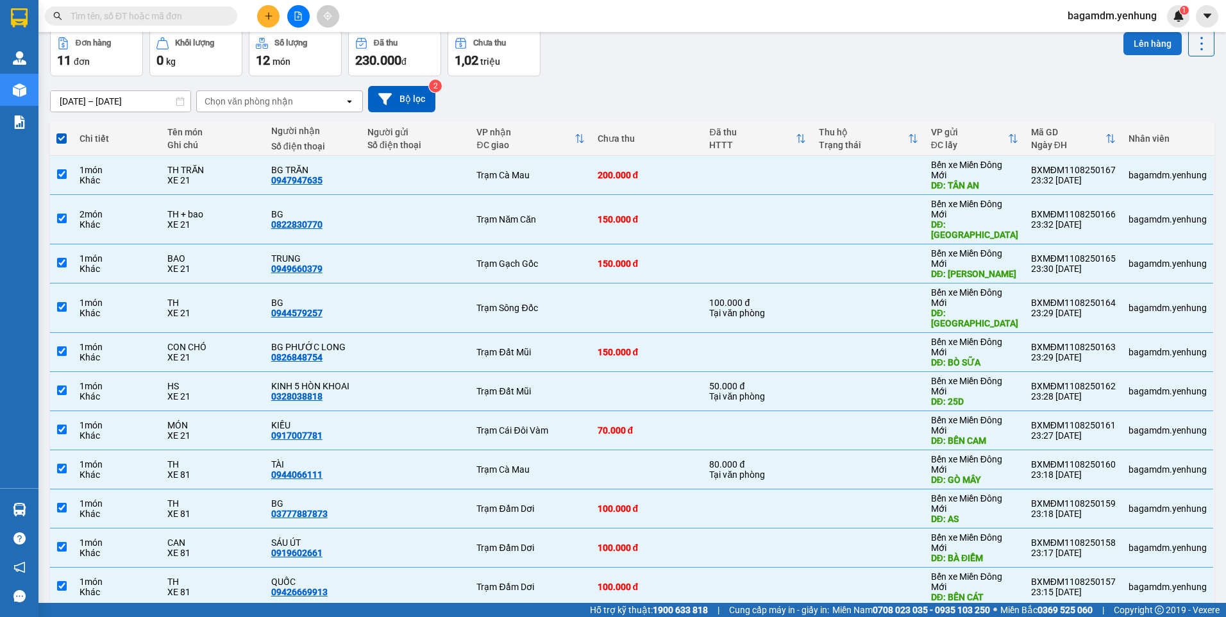
click at [1143, 46] on button "Lên hàng" at bounding box center [1153, 43] width 58 height 23
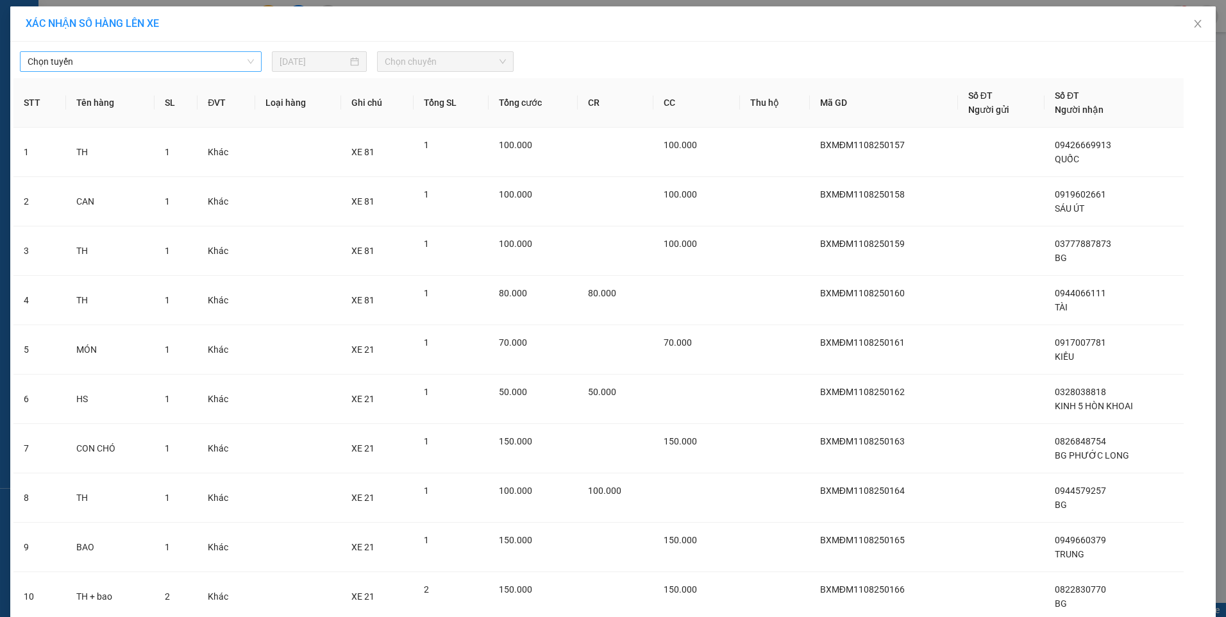
click at [151, 58] on span "Chọn tuyến" at bounding box center [141, 61] width 226 height 19
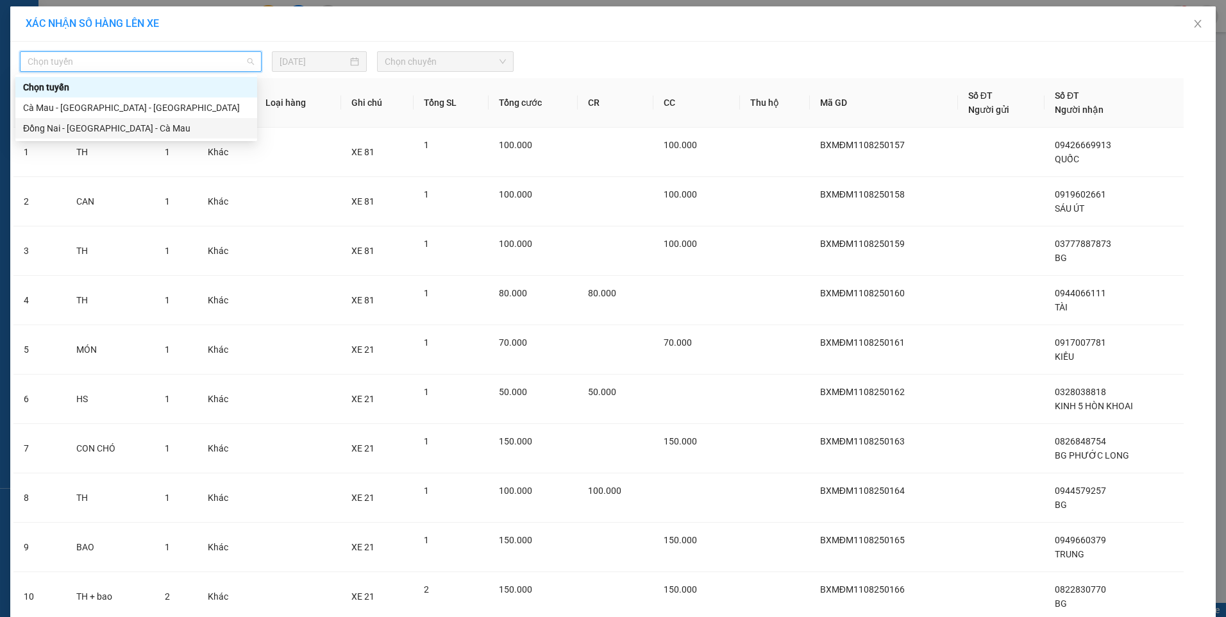
click at [99, 124] on div "Đồng Nai - [GEOGRAPHIC_DATA] - Cà Mau" at bounding box center [136, 128] width 226 height 14
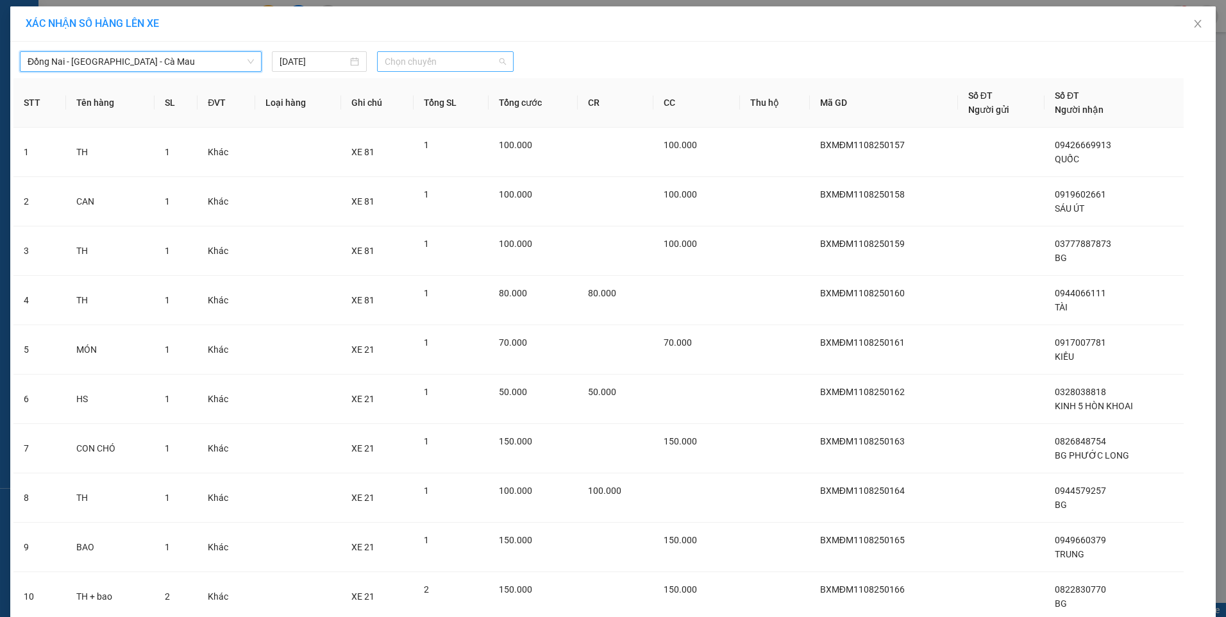
click at [419, 56] on span "Chọn chuyến" at bounding box center [445, 61] width 121 height 19
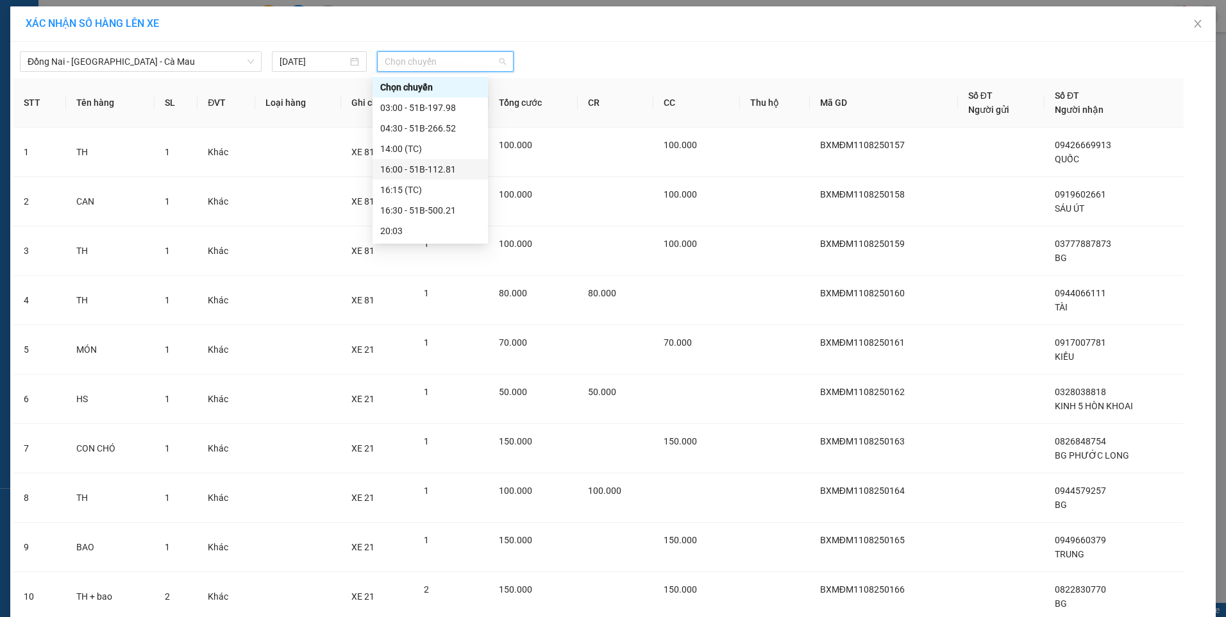
click at [404, 167] on div "16:00 - 51B-112.81" at bounding box center [430, 169] width 100 height 14
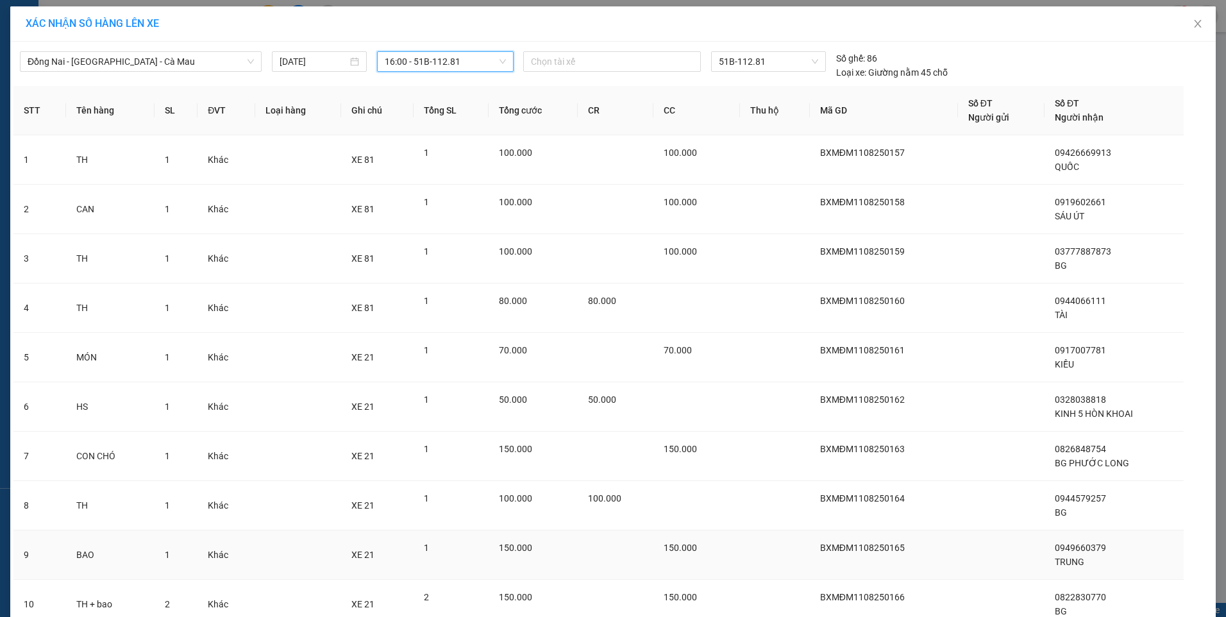
scroll to position [155, 0]
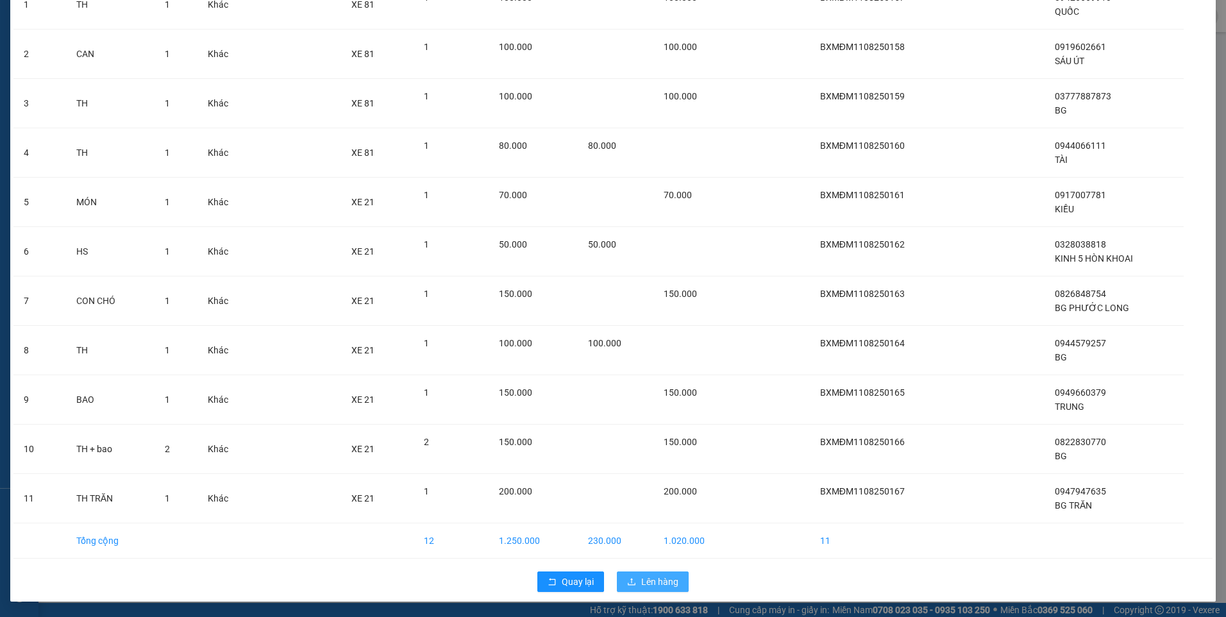
click at [632, 586] on icon "upload" at bounding box center [631, 581] width 9 height 9
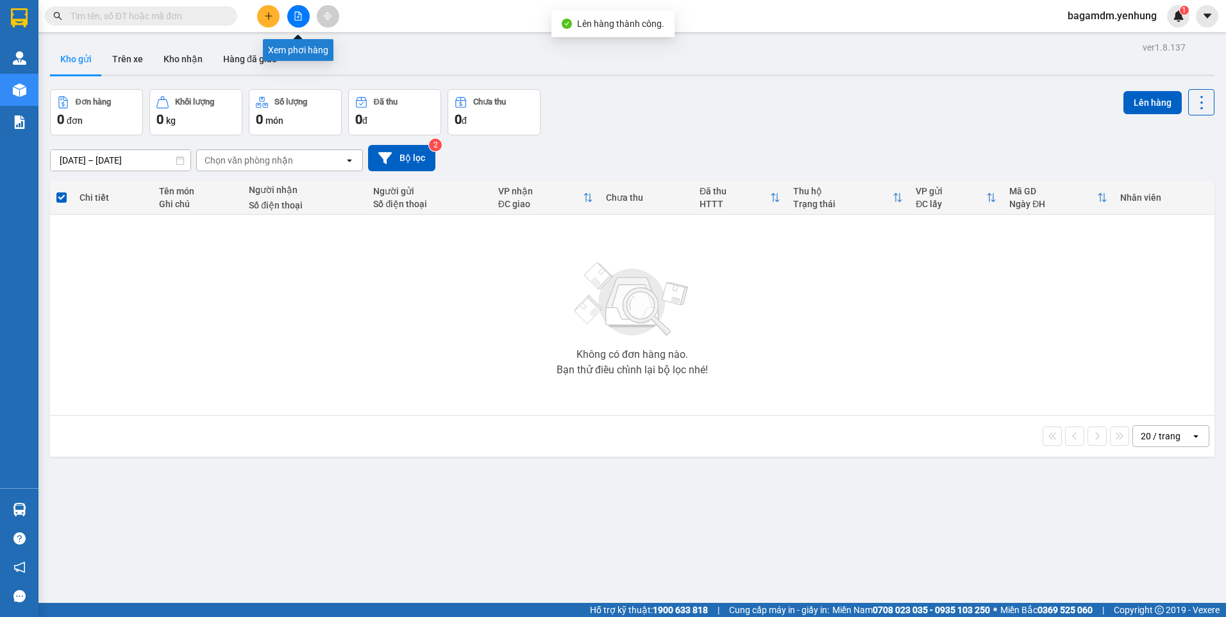
click at [296, 12] on icon "file-add" at bounding box center [298, 16] width 7 height 9
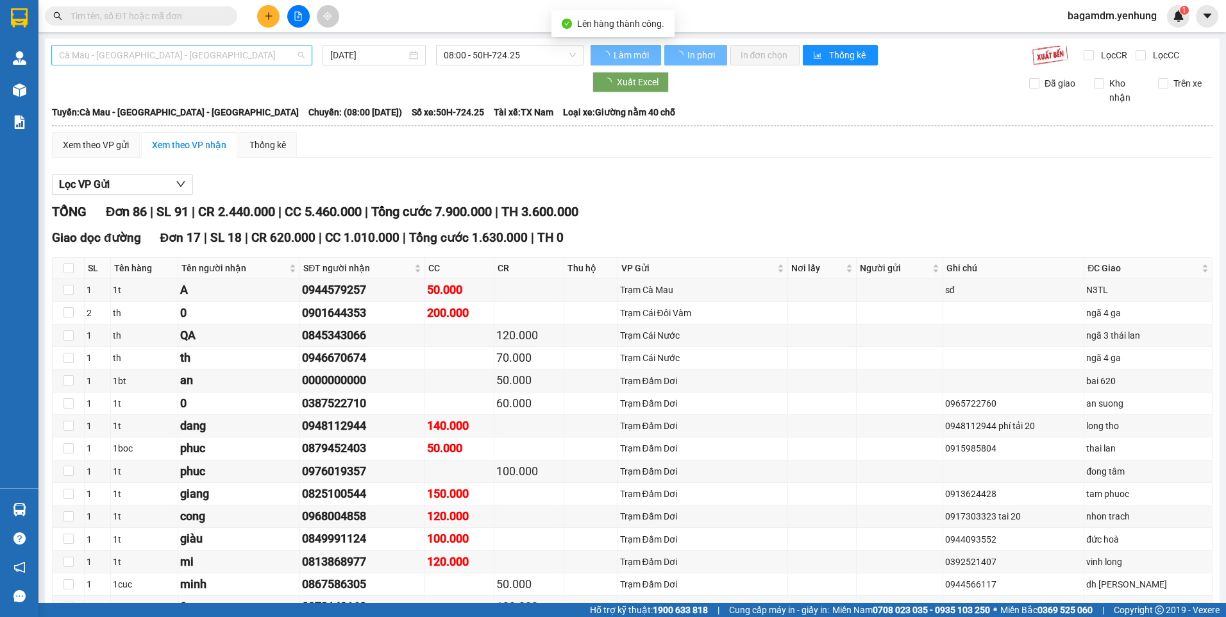
click at [143, 53] on span "Cà Mau - [GEOGRAPHIC_DATA] - [GEOGRAPHIC_DATA]" at bounding box center [182, 55] width 246 height 19
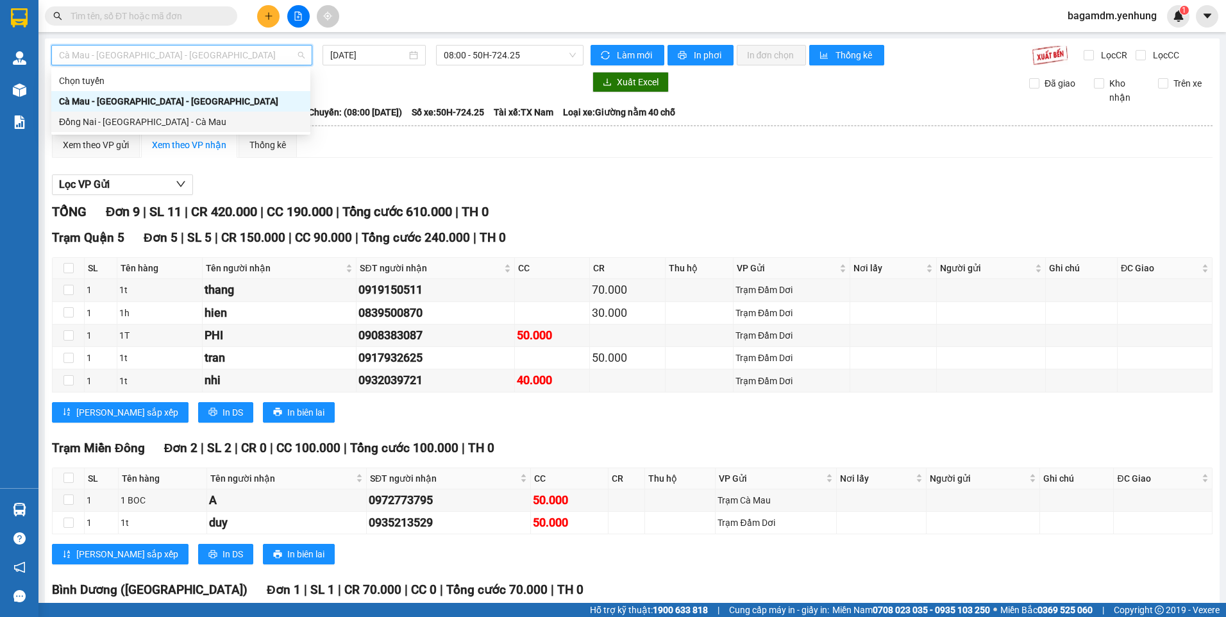
click at [94, 112] on div "Đồng Nai - [GEOGRAPHIC_DATA] - Cà Mau" at bounding box center [180, 122] width 259 height 21
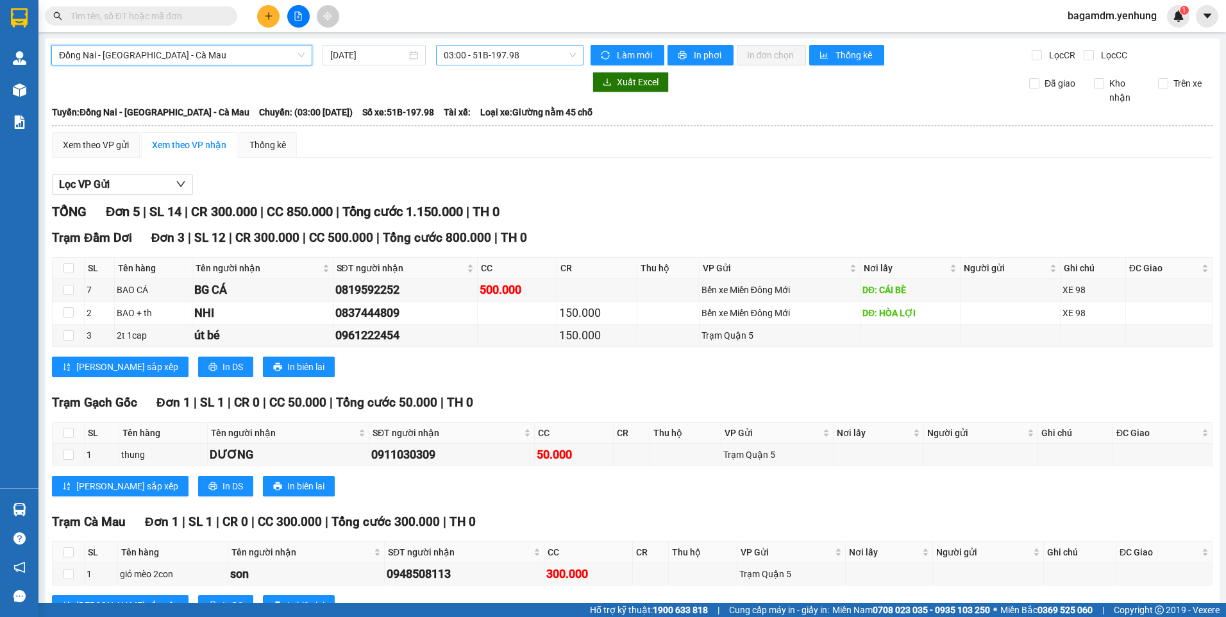
click at [450, 51] on span "03:00 - 51B-197.98" at bounding box center [510, 55] width 133 height 19
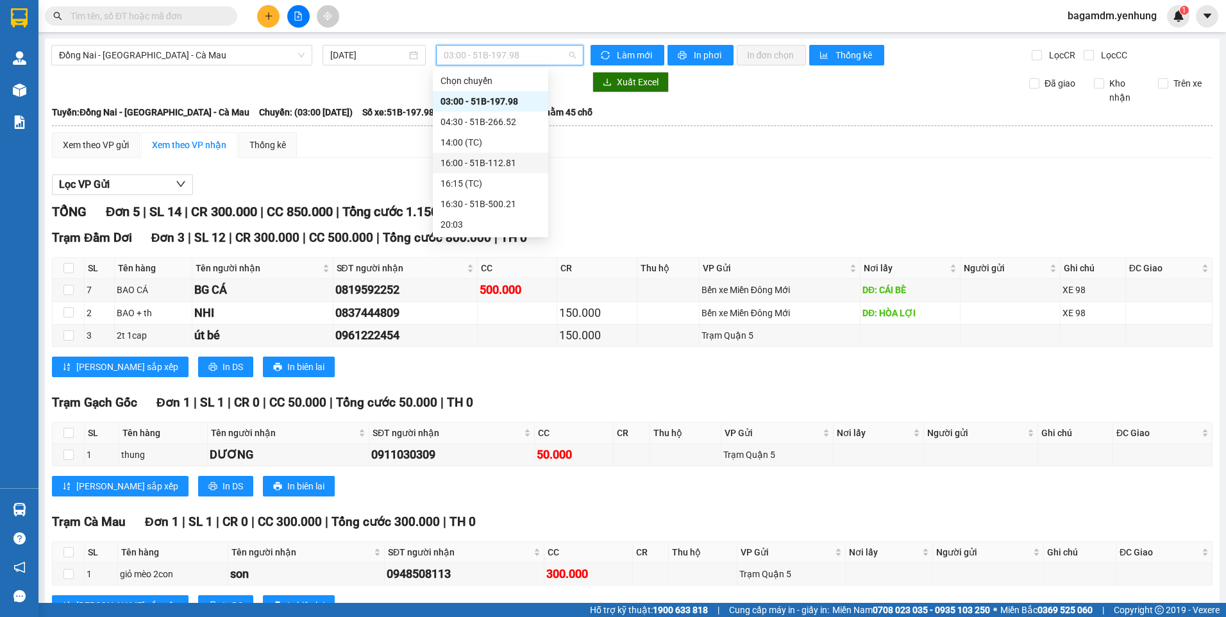
click at [458, 164] on div "16:00 - 51B-112.81" at bounding box center [491, 163] width 100 height 14
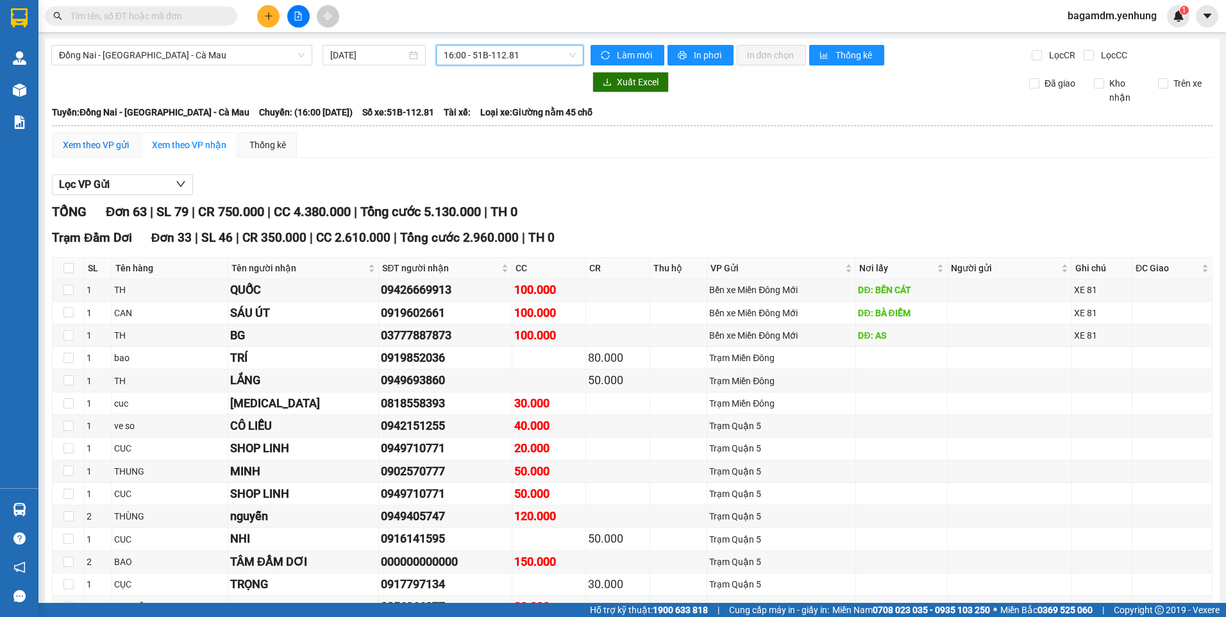
click at [110, 146] on div "Xem theo VP gửi" at bounding box center [96, 145] width 66 height 14
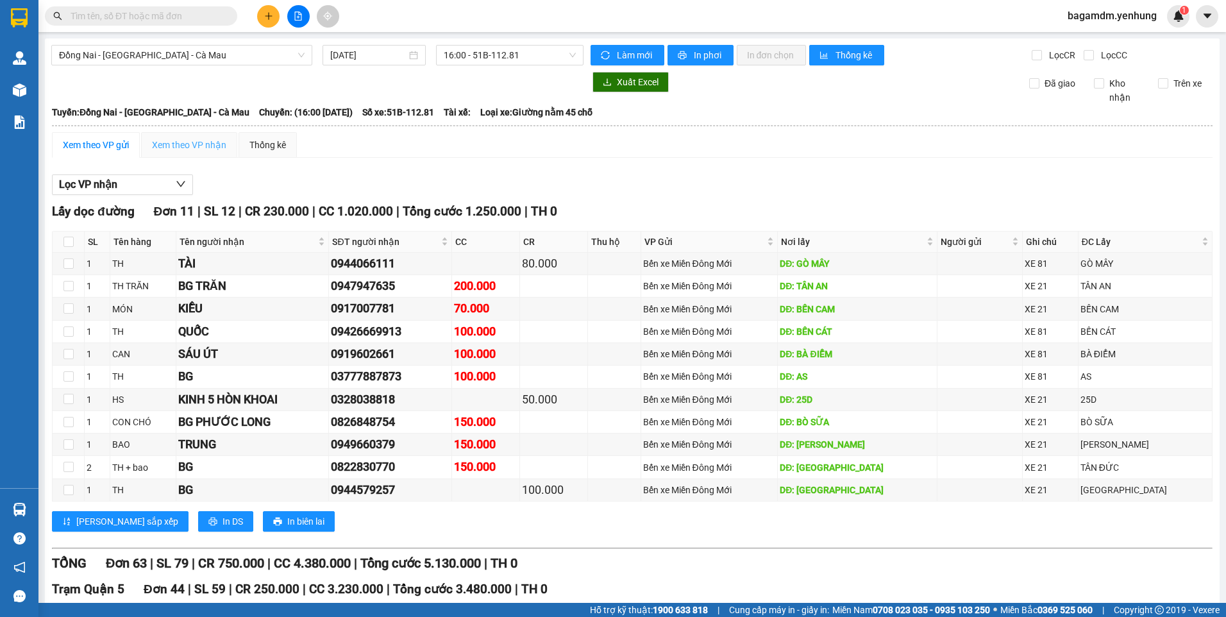
click at [189, 137] on div "Xem theo VP nhận" at bounding box center [189, 145] width 96 height 26
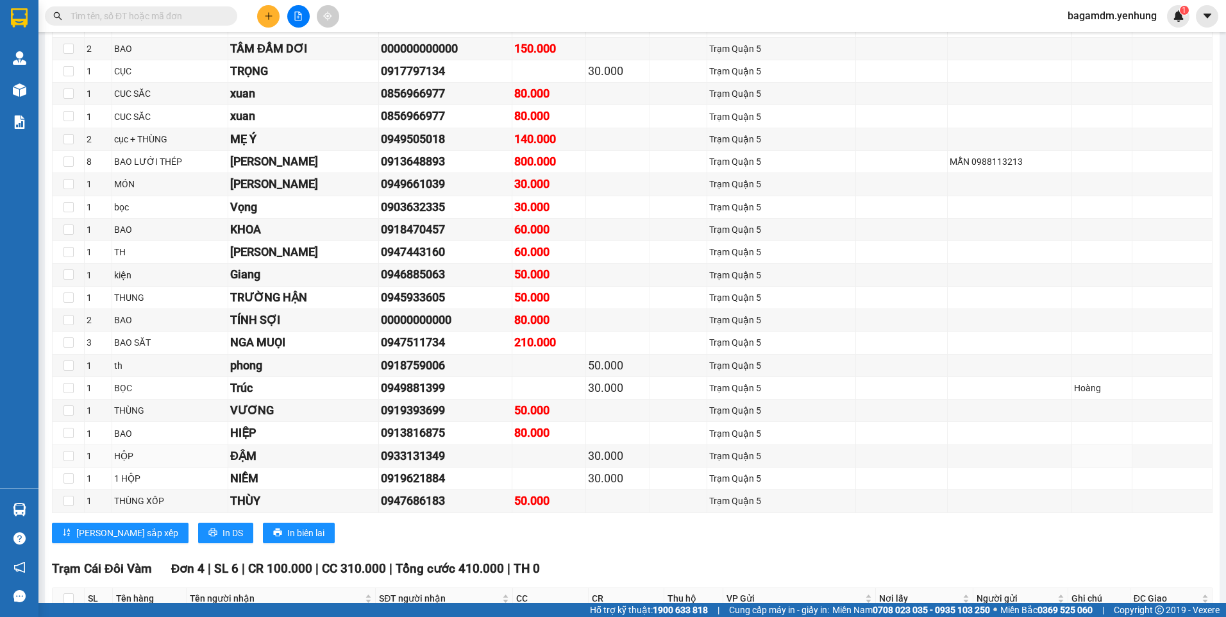
scroll to position [834, 0]
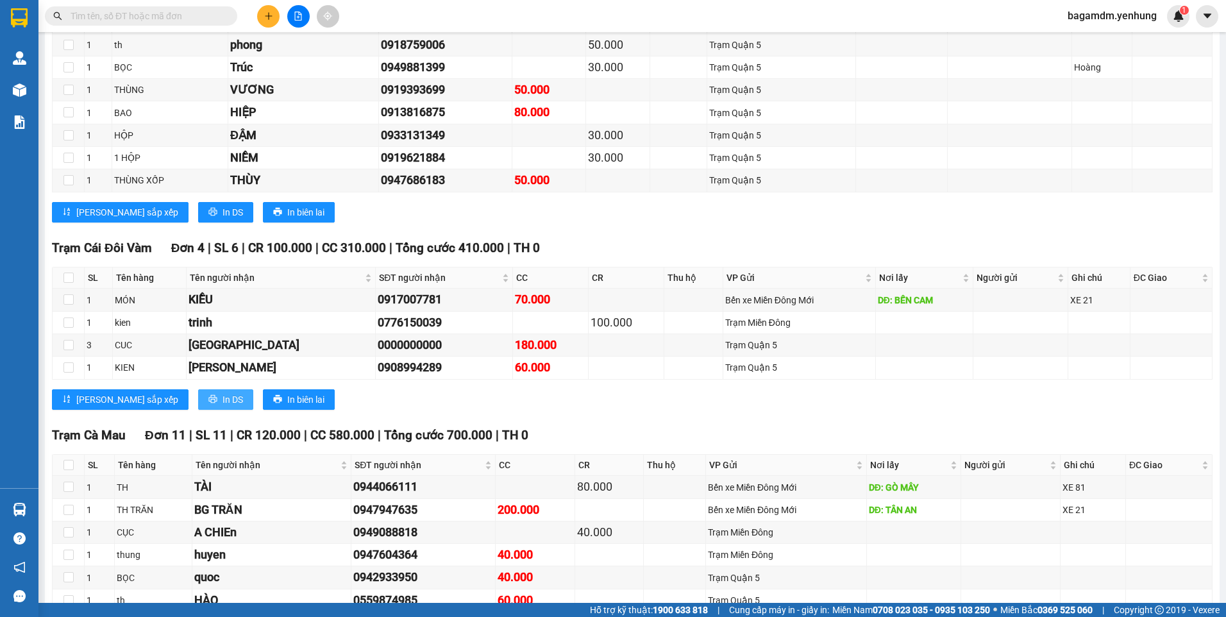
click at [223, 403] on span "In DS" at bounding box center [233, 399] width 21 height 14
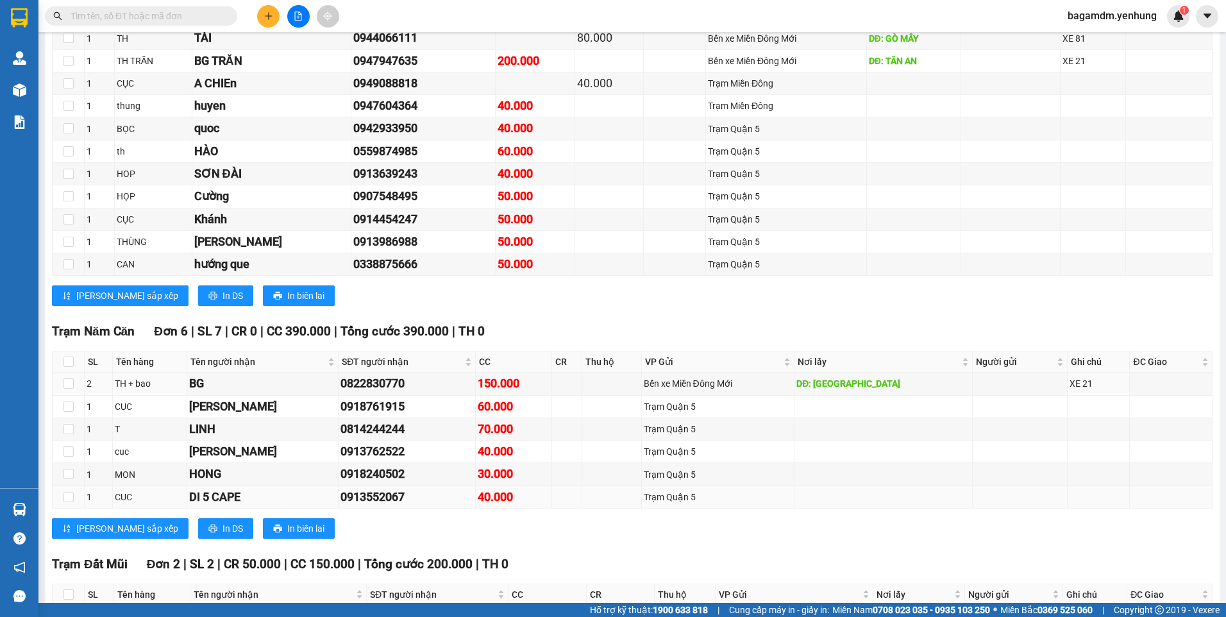
scroll to position [1411, 0]
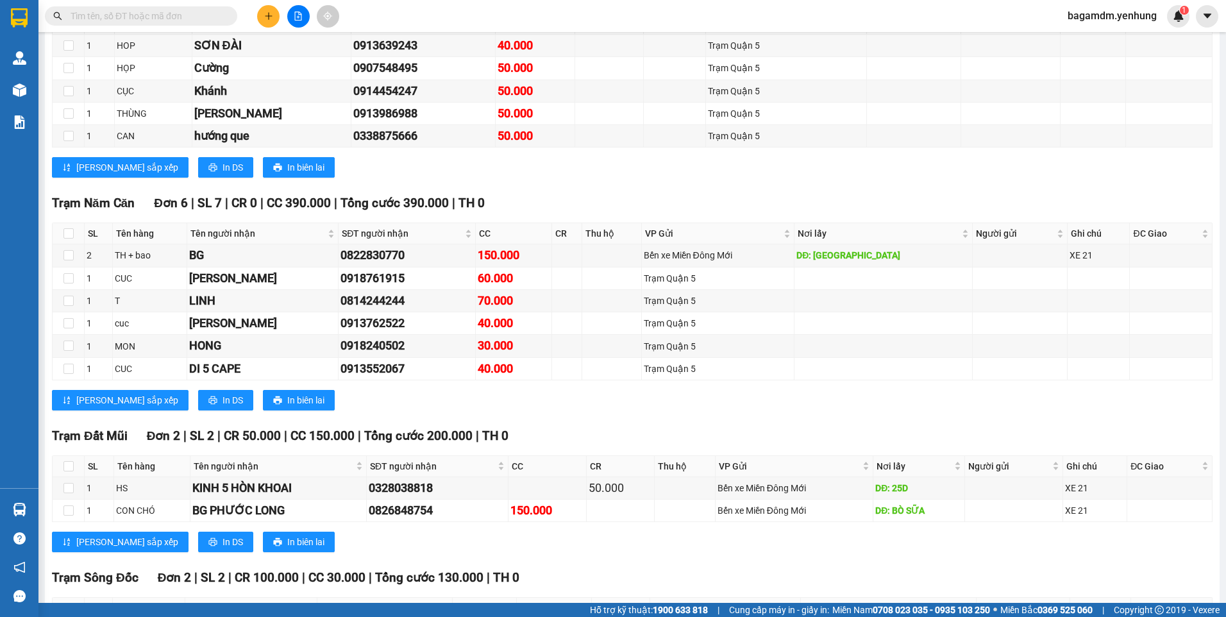
click at [170, 412] on div "Trạm [GEOGRAPHIC_DATA] 6 | SL 7 | CR 0 | CC 390.000 | Tổng cước 390.000 | TH 0 …" at bounding box center [632, 307] width 1161 height 226
click at [223, 399] on span "In DS" at bounding box center [233, 400] width 21 height 14
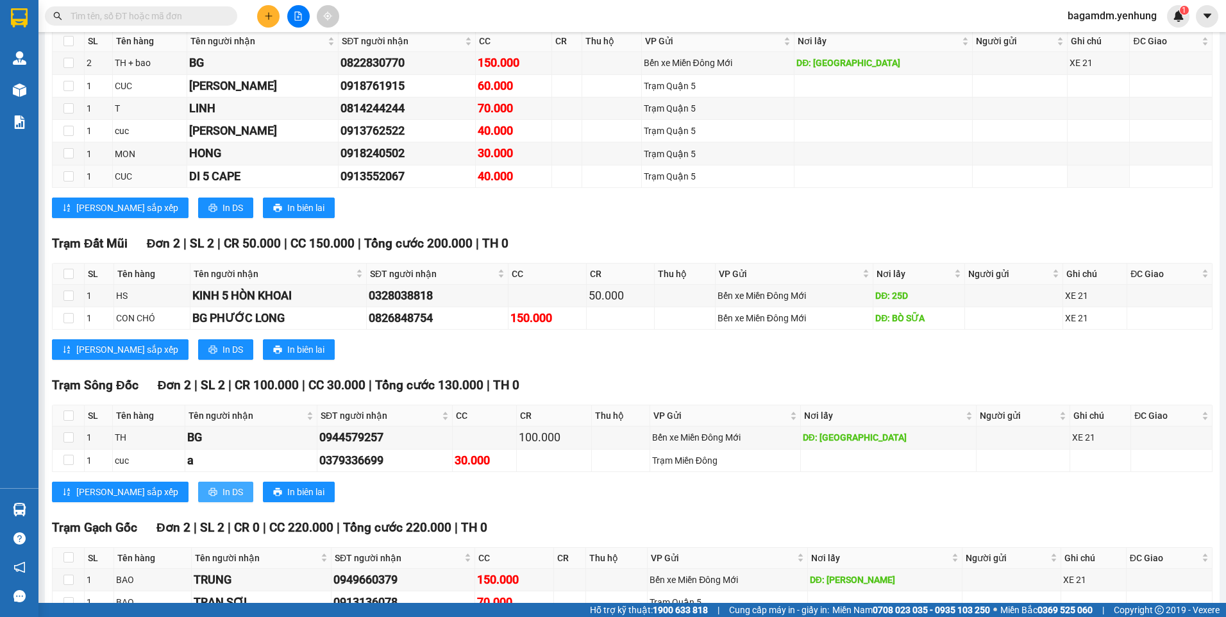
click at [223, 487] on span "In DS" at bounding box center [233, 492] width 21 height 14
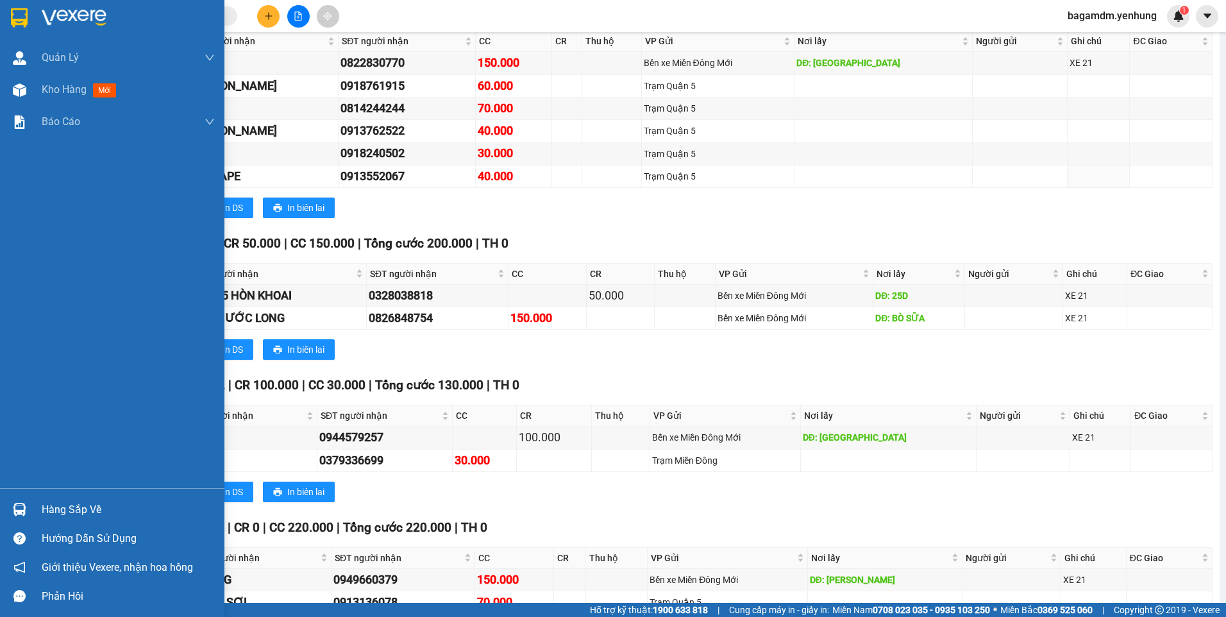
scroll to position [1796, 0]
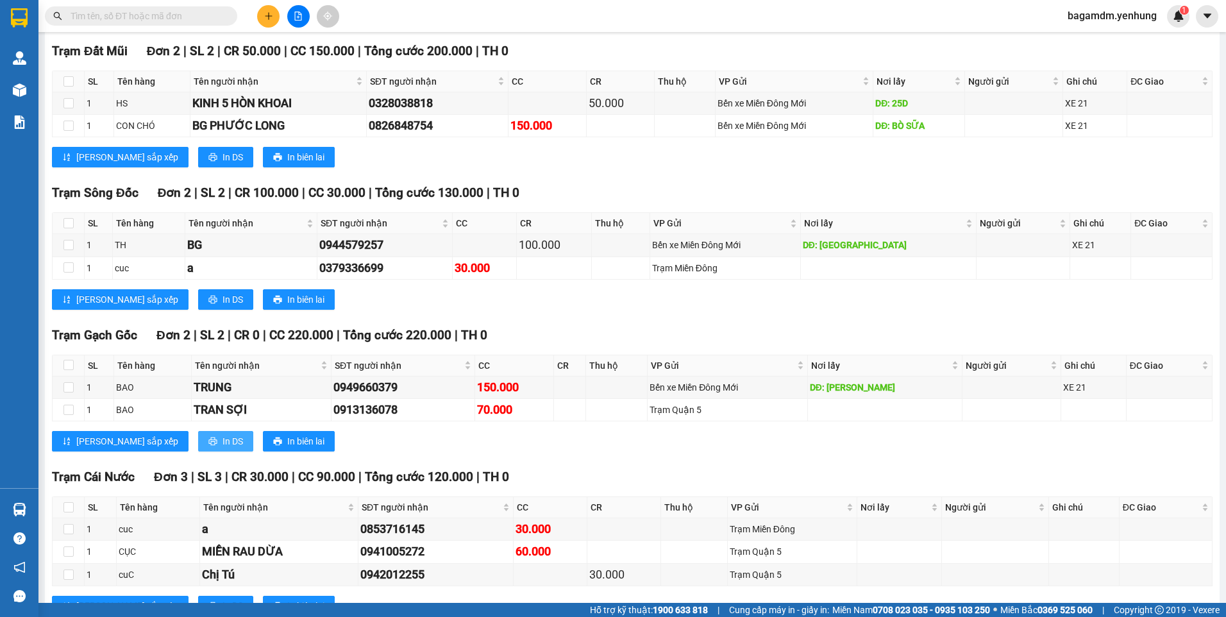
click at [223, 440] on span "In DS" at bounding box center [233, 441] width 21 height 14
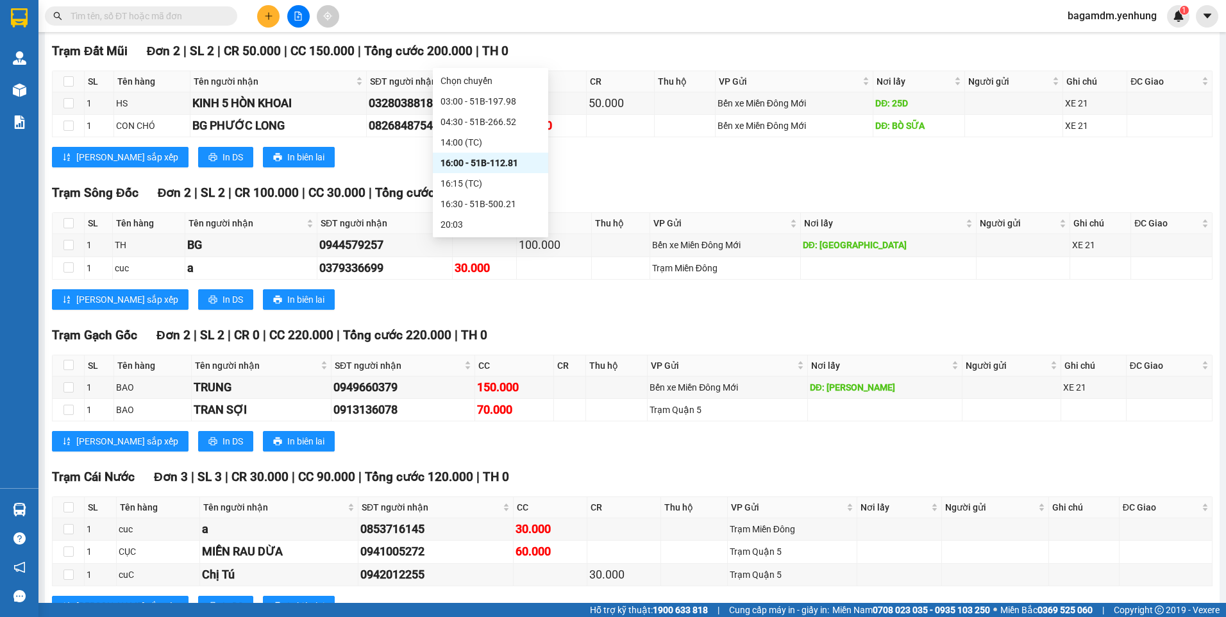
click at [451, 95] on div "03:00 - 51B-197.98" at bounding box center [491, 101] width 100 height 14
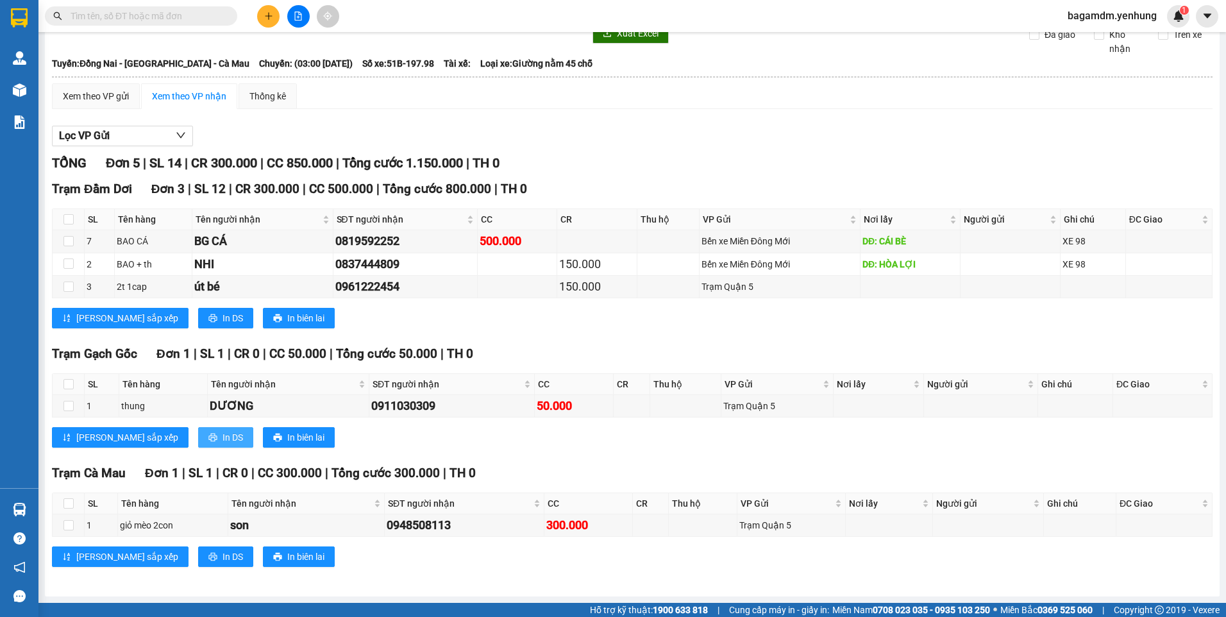
click at [223, 439] on span "In DS" at bounding box center [233, 437] width 21 height 14
